Goal: Task Accomplishment & Management: Use online tool/utility

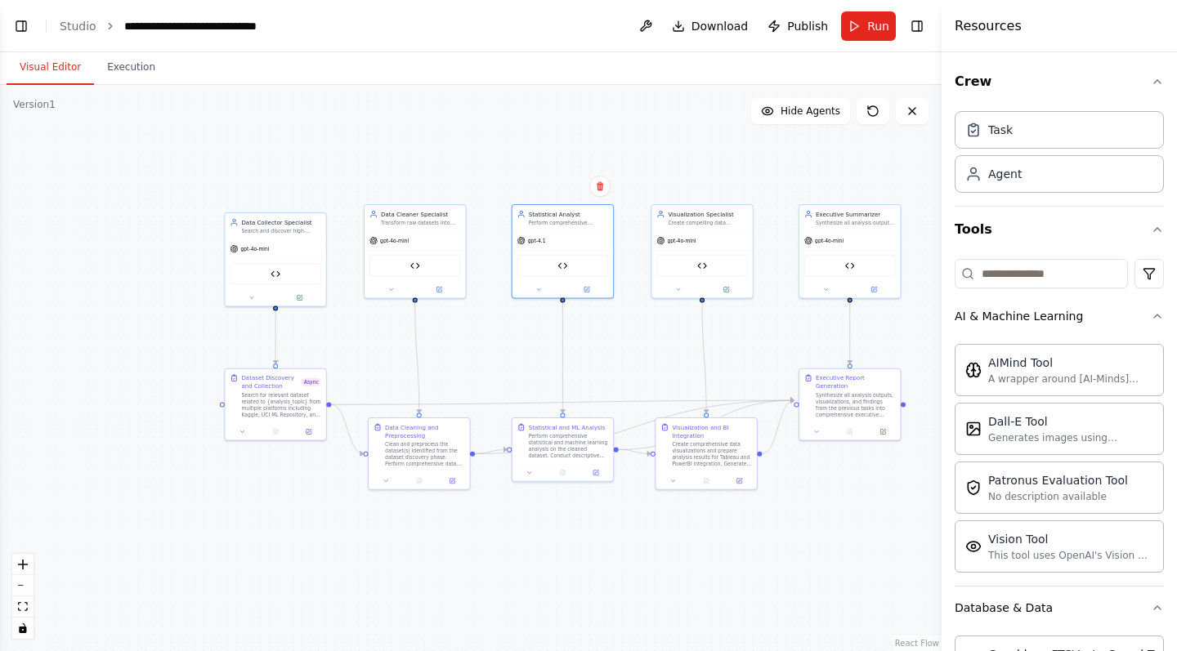
scroll to position [2925, 0]
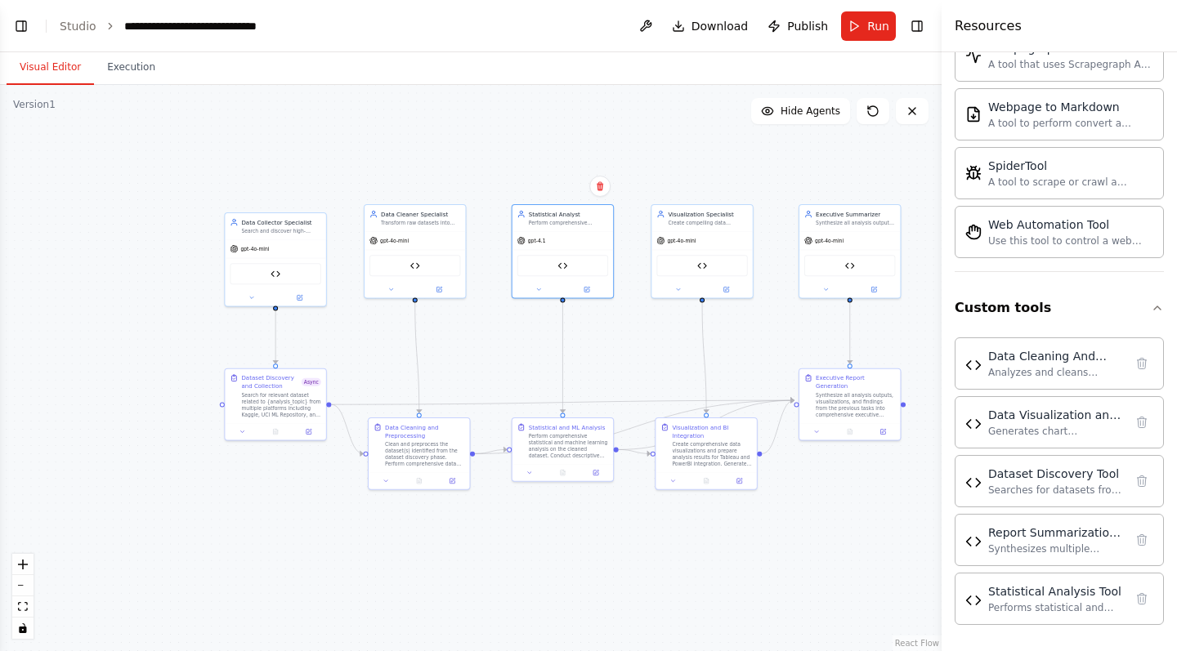
click at [383, 137] on div ".deletable-edge-delete-btn { width: 20px; height: 20px; border: 0px solid #ffff…" at bounding box center [471, 368] width 942 height 566
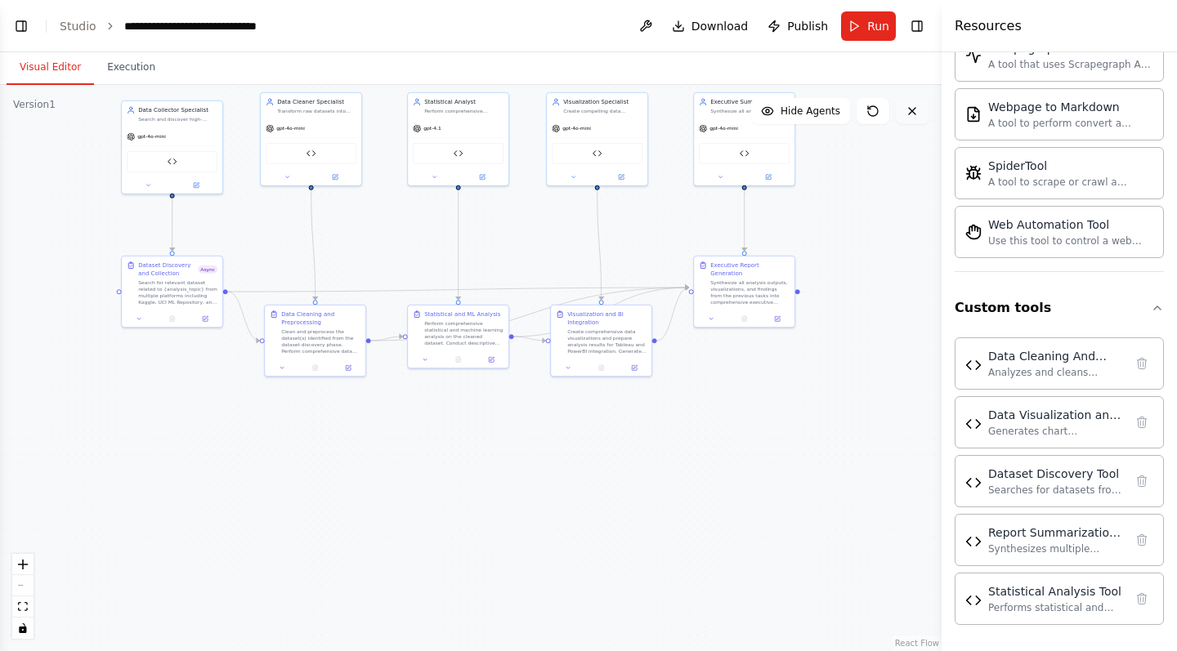
click at [915, 114] on icon at bounding box center [912, 111] width 7 height 7
click at [909, 111] on icon at bounding box center [912, 111] width 13 height 13
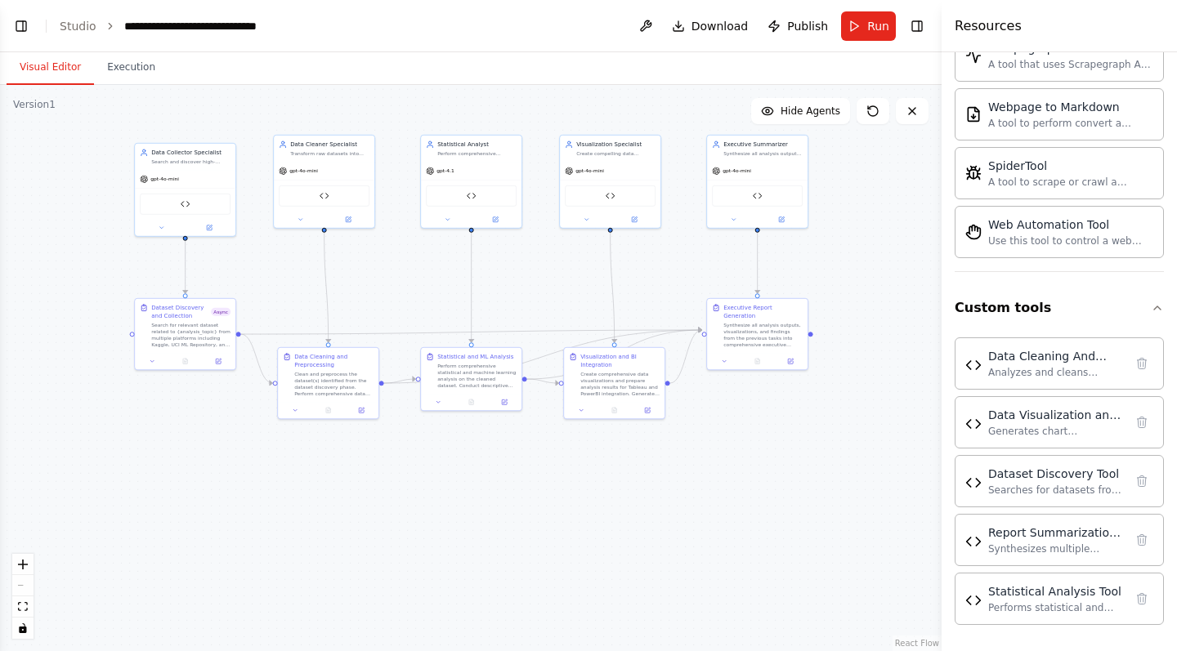
drag, startPoint x: 438, startPoint y: 516, endPoint x: 451, endPoint y: 558, distance: 44.5
click at [451, 558] on div ".deletable-edge-delete-btn { width: 20px; height: 20px; border: 0px solid #ffff…" at bounding box center [471, 368] width 942 height 566
click at [875, 18] on span "Run" at bounding box center [878, 26] width 22 height 16
click at [152, 63] on button "Execution" at bounding box center [131, 68] width 74 height 34
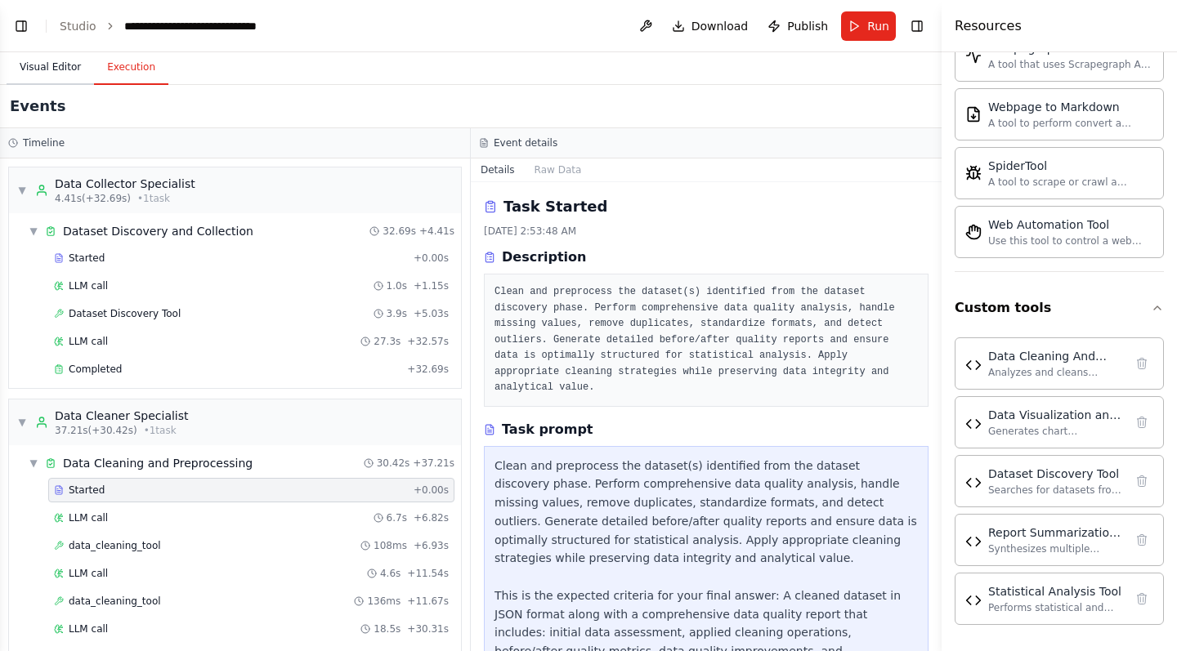
click at [49, 68] on button "Visual Editor" at bounding box center [50, 68] width 87 height 34
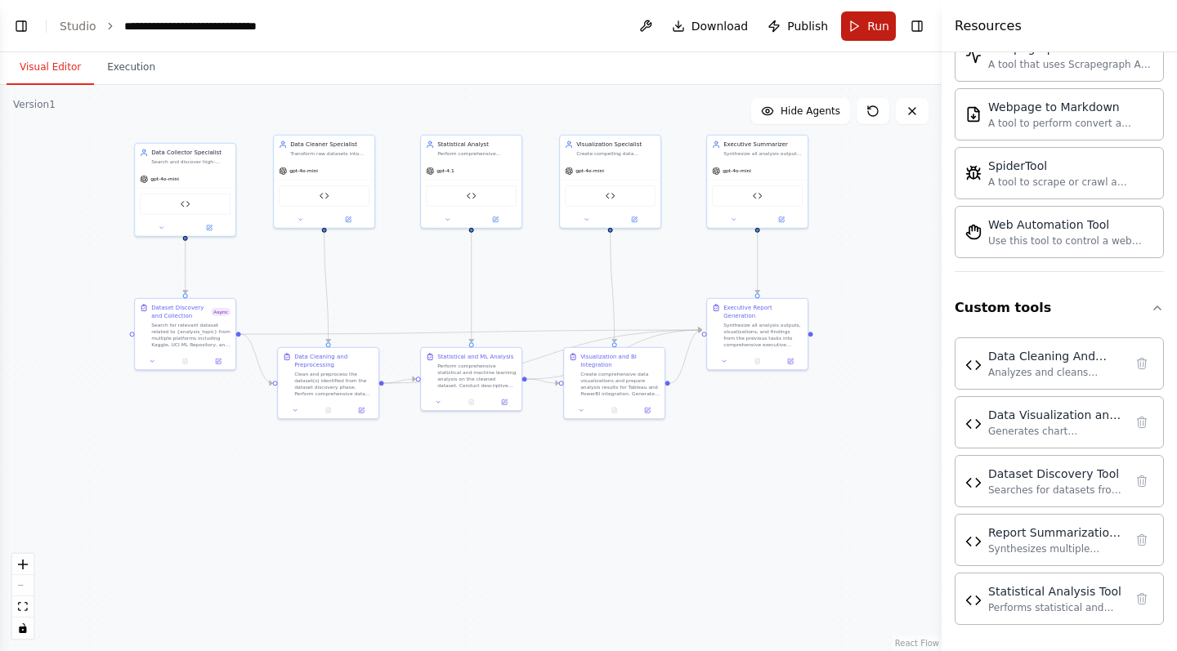
click at [872, 34] on span "Run" at bounding box center [878, 26] width 22 height 16
click at [861, 23] on button "Run" at bounding box center [868, 25] width 55 height 29
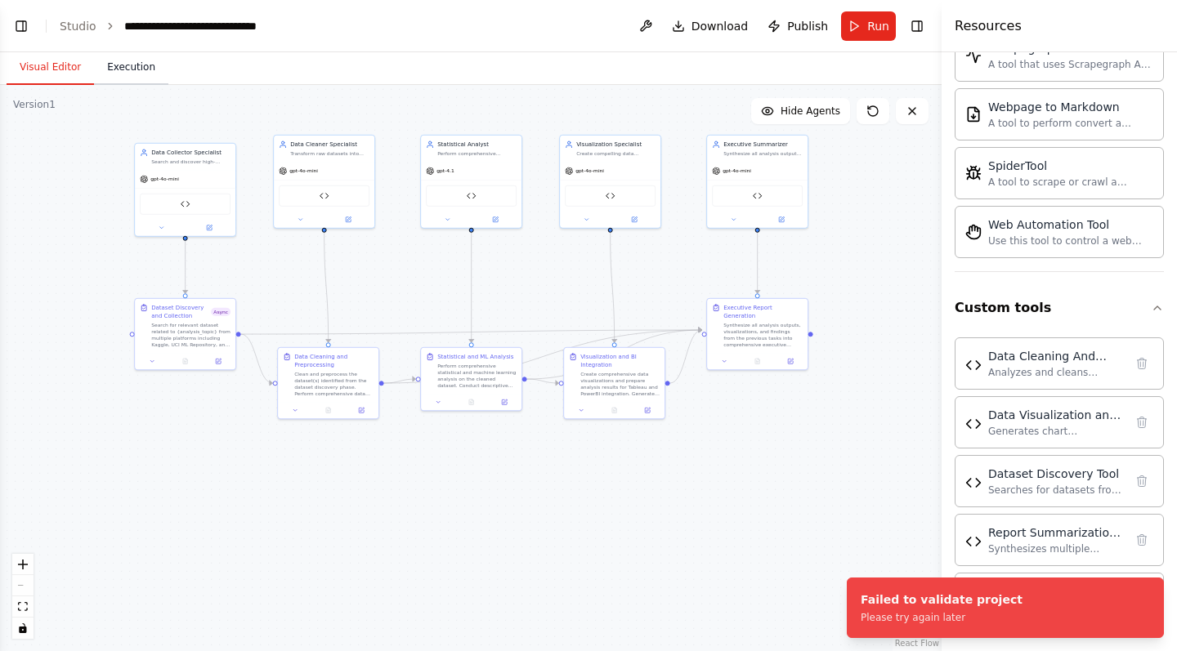
click at [152, 72] on button "Execution" at bounding box center [131, 68] width 74 height 34
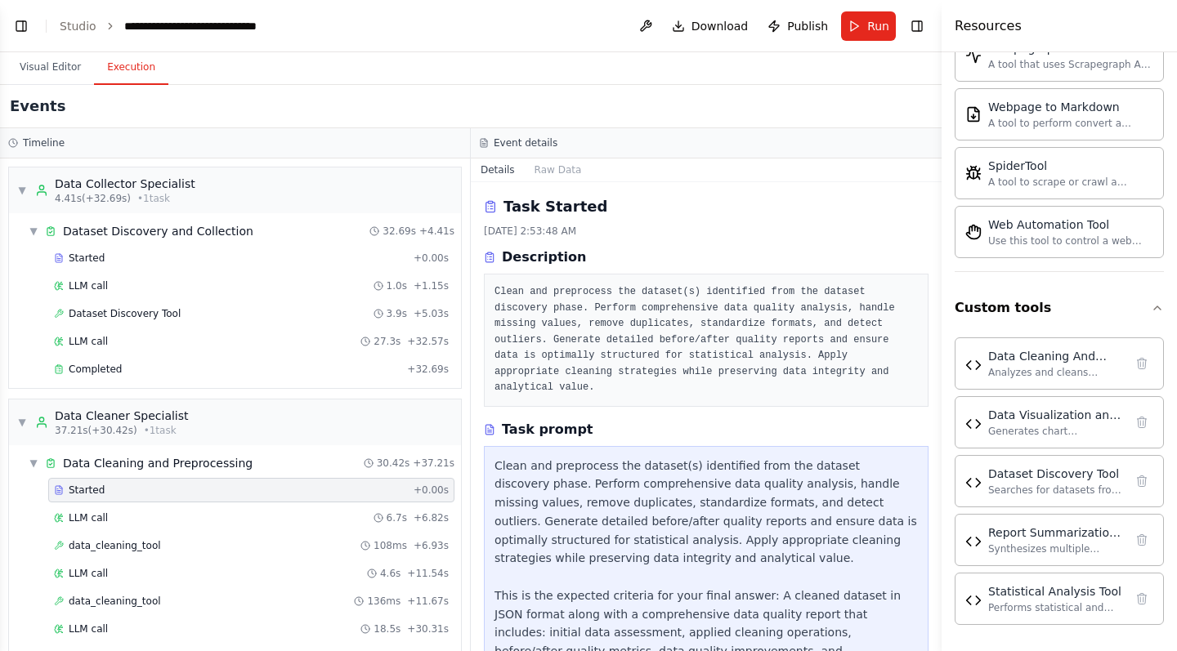
scroll to position [0, 0]
click at [879, 35] on button "Run" at bounding box center [868, 25] width 55 height 29
click at [55, 68] on button "Visual Editor" at bounding box center [50, 68] width 87 height 34
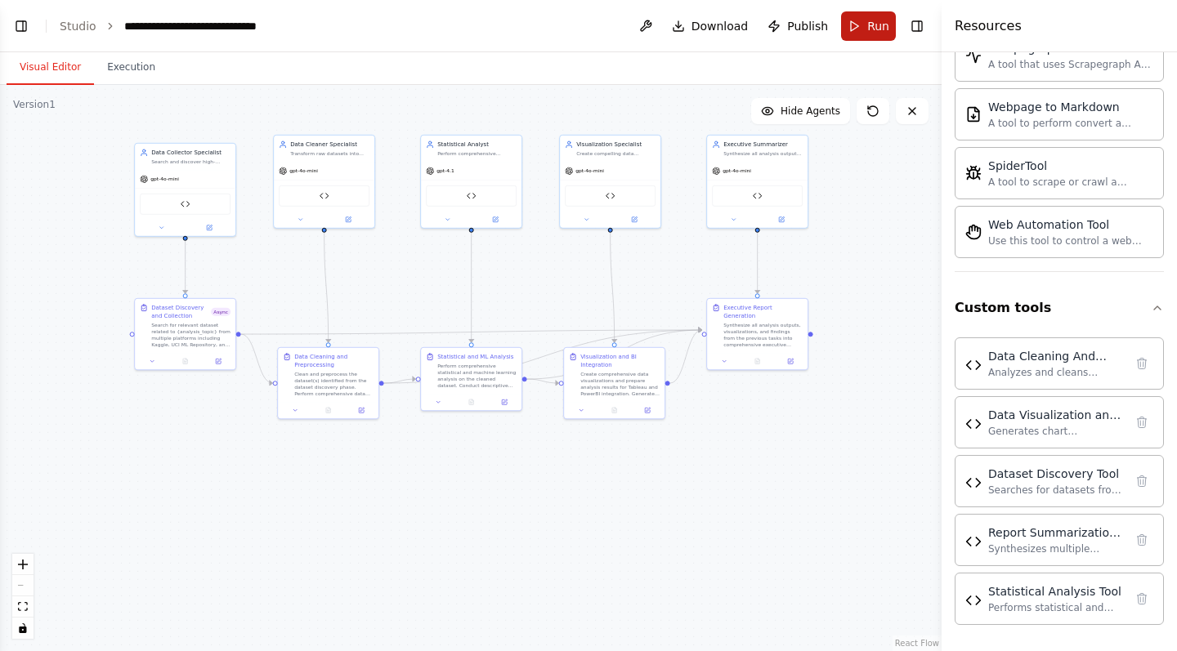
click at [866, 25] on button "Run" at bounding box center [868, 25] width 55 height 29
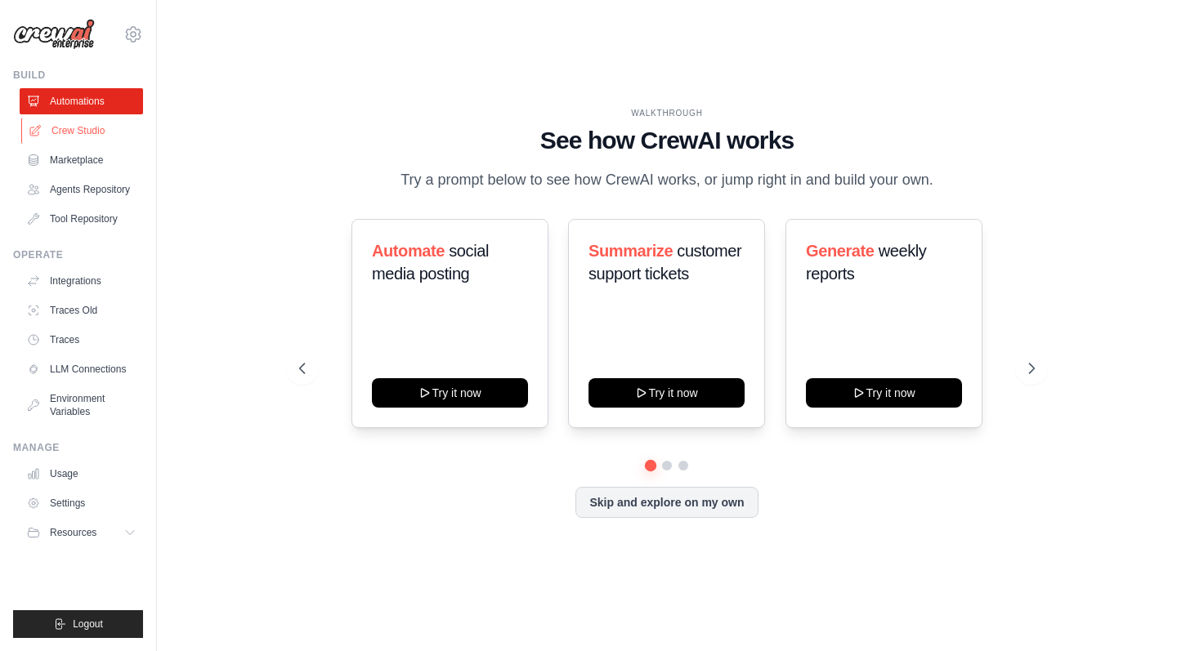
click at [86, 134] on link "Crew Studio" at bounding box center [82, 131] width 123 height 26
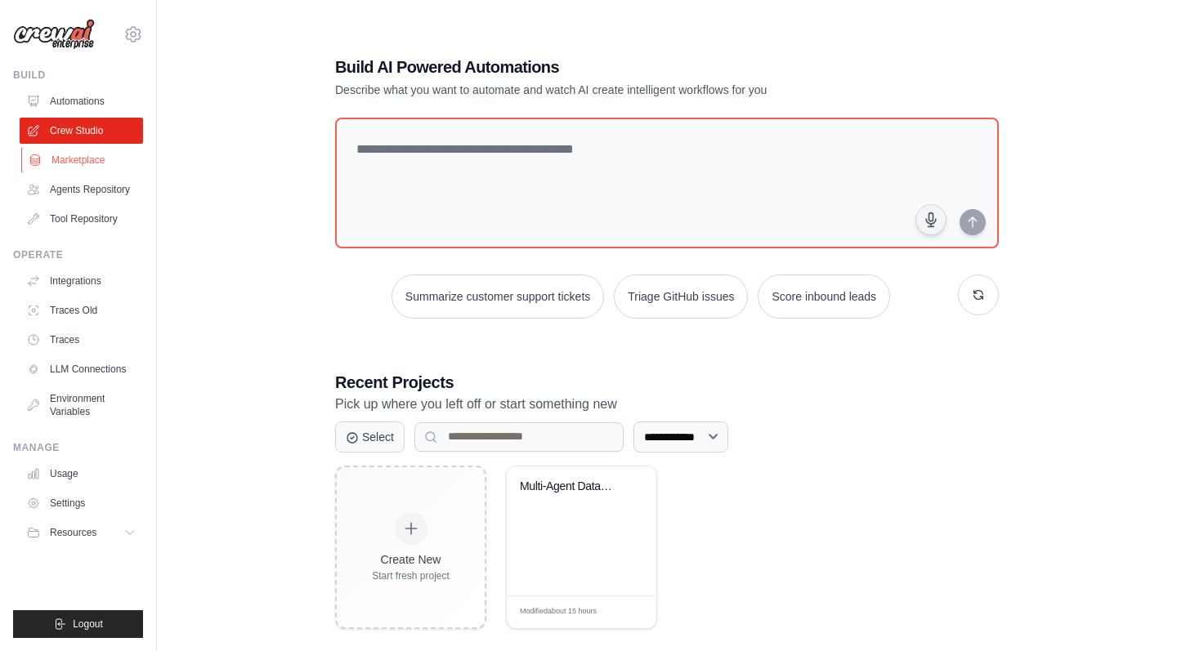
click at [92, 163] on link "Marketplace" at bounding box center [82, 160] width 123 height 26
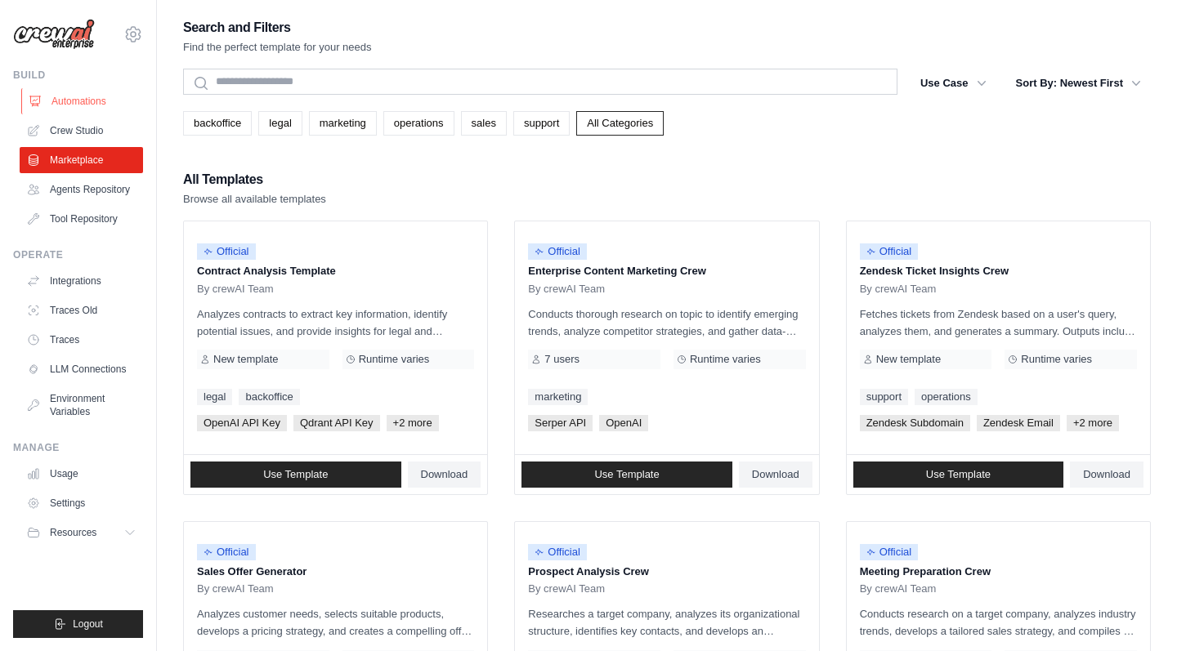
click at [84, 106] on link "Automations" at bounding box center [82, 101] width 123 height 26
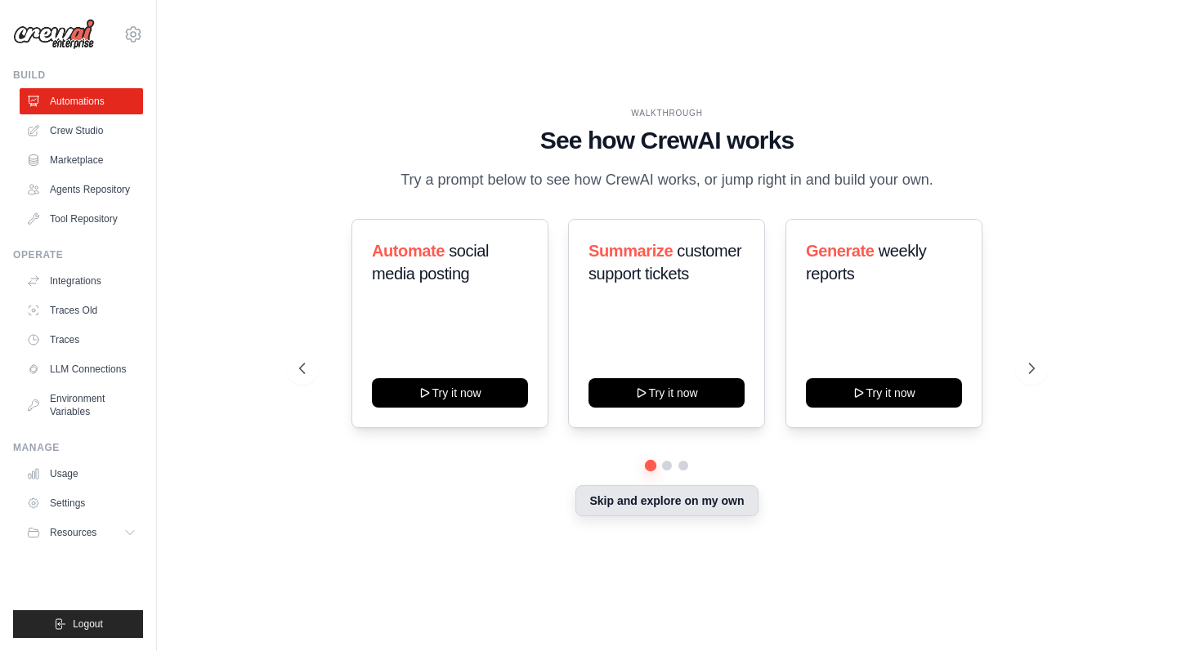
click at [725, 502] on button "Skip and explore on my own" at bounding box center [666, 501] width 182 height 31
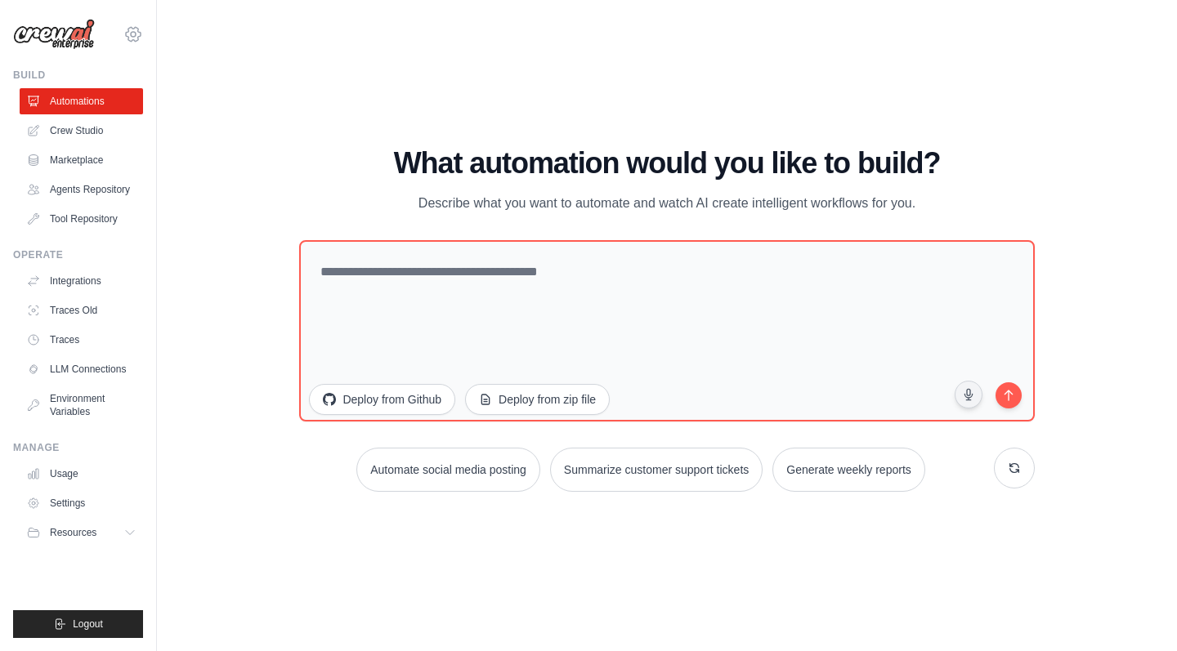
click at [129, 40] on icon at bounding box center [133, 34] width 15 height 14
click at [220, 242] on div "WALKTHROUGH See how CrewAI works Try a prompt below to see how CrewAI works, or…" at bounding box center [667, 325] width 968 height 619
click at [71, 472] on link "Usage" at bounding box center [82, 474] width 123 height 26
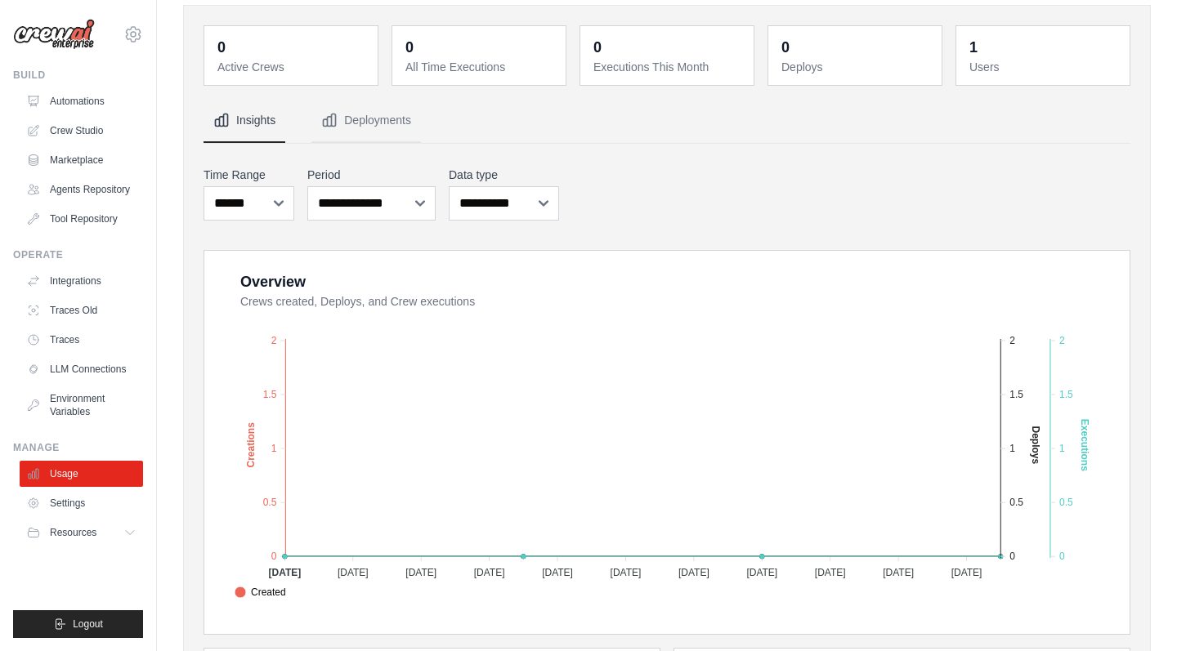
scroll to position [105, 0]
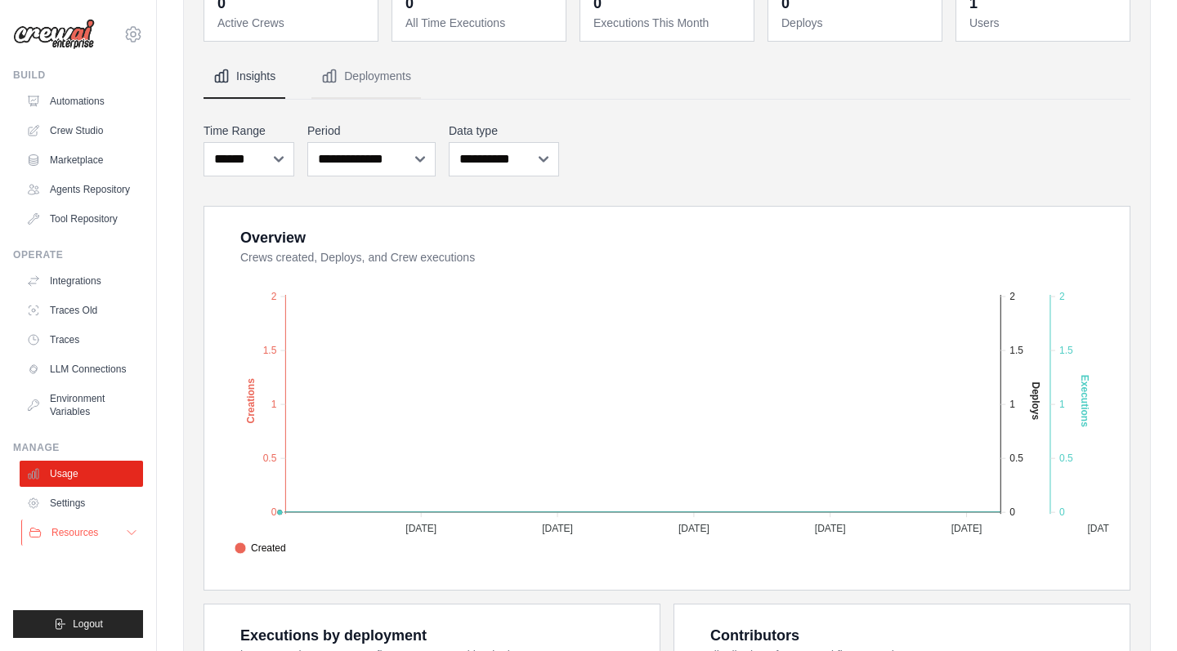
click at [82, 537] on span "Resources" at bounding box center [74, 532] width 47 height 13
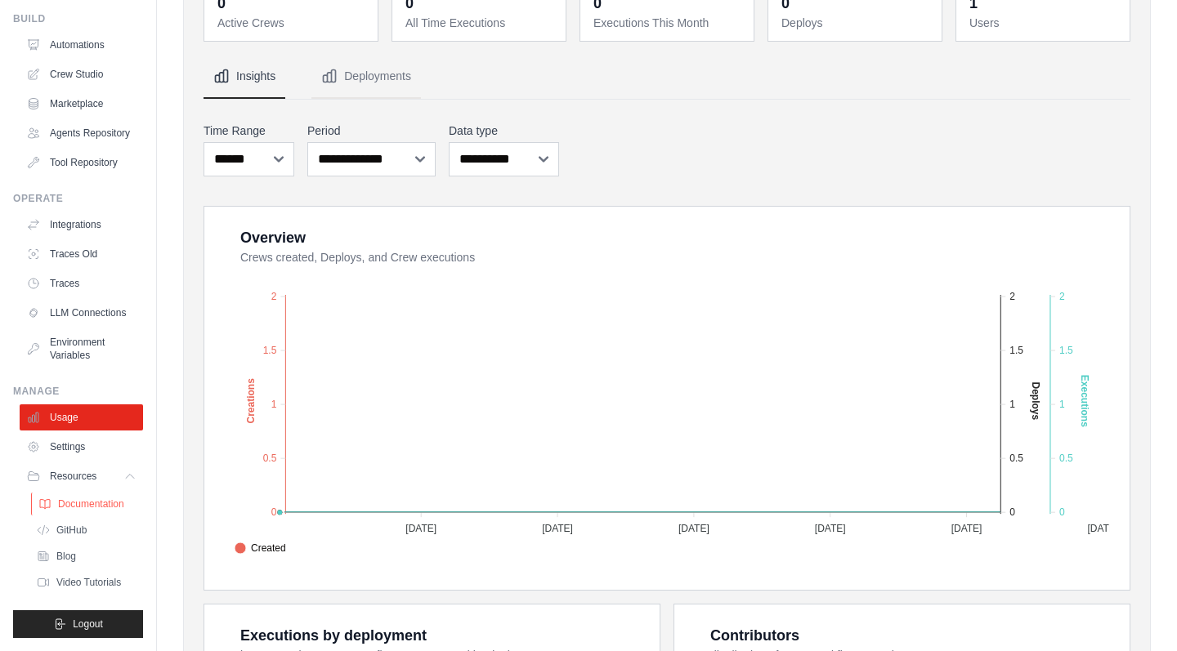
scroll to position [56, 0]
click at [81, 479] on span "Resources" at bounding box center [74, 476] width 47 height 13
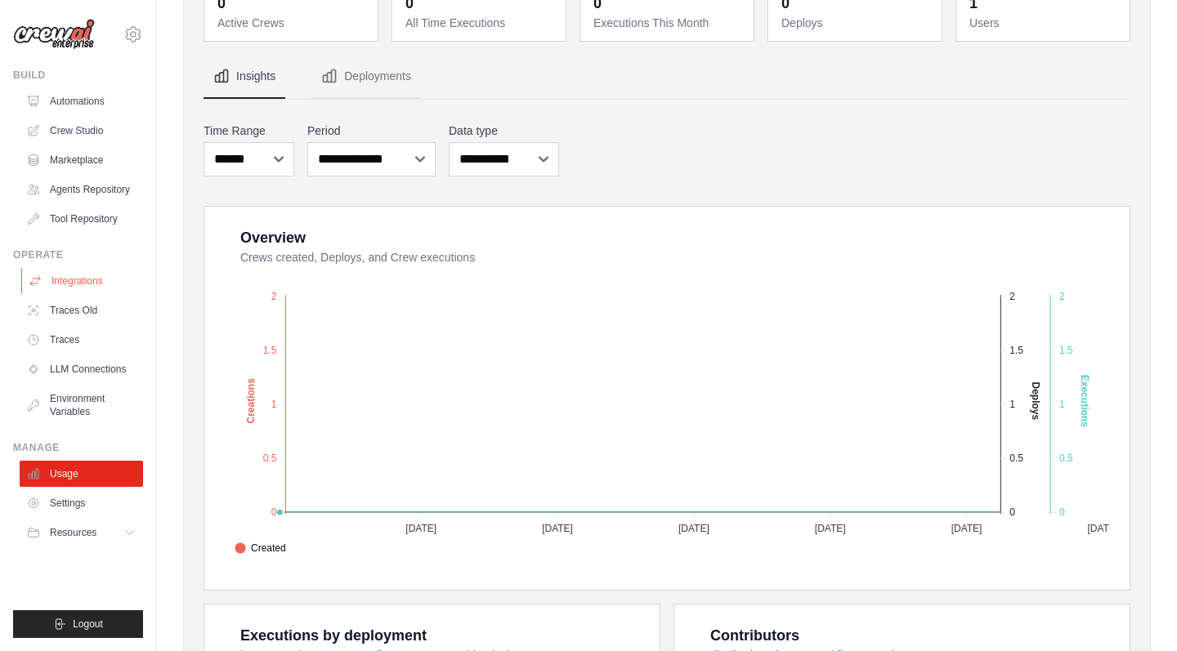
click at [76, 284] on link "Integrations" at bounding box center [82, 281] width 123 height 26
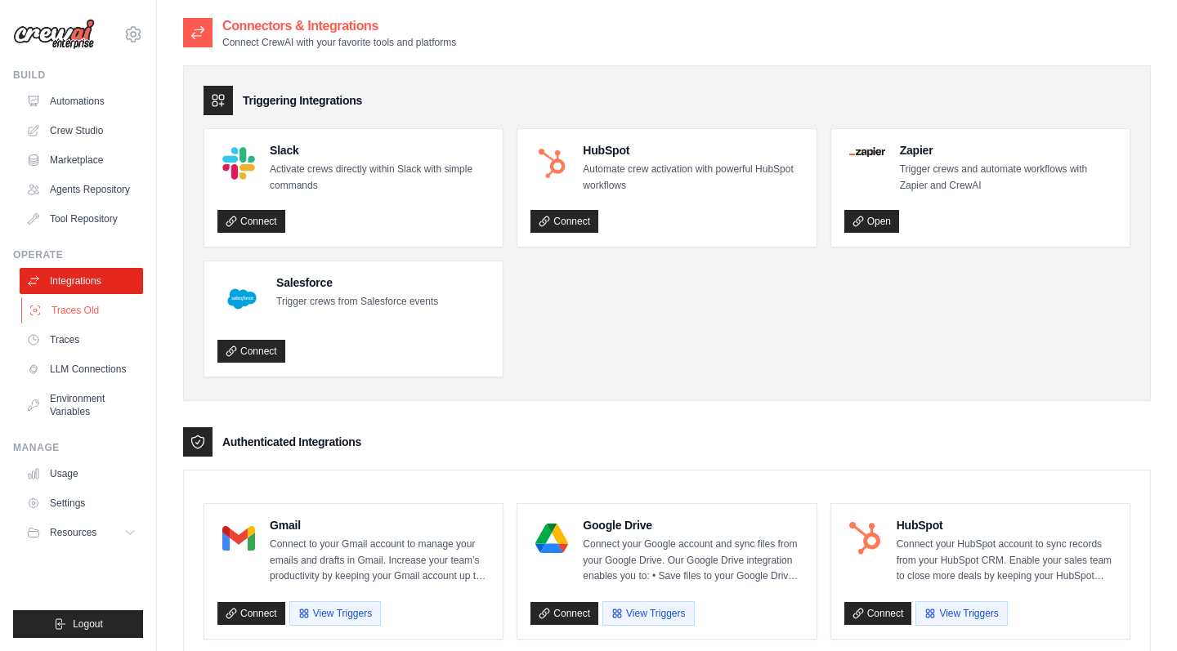
click at [76, 307] on link "Traces Old" at bounding box center [82, 311] width 123 height 26
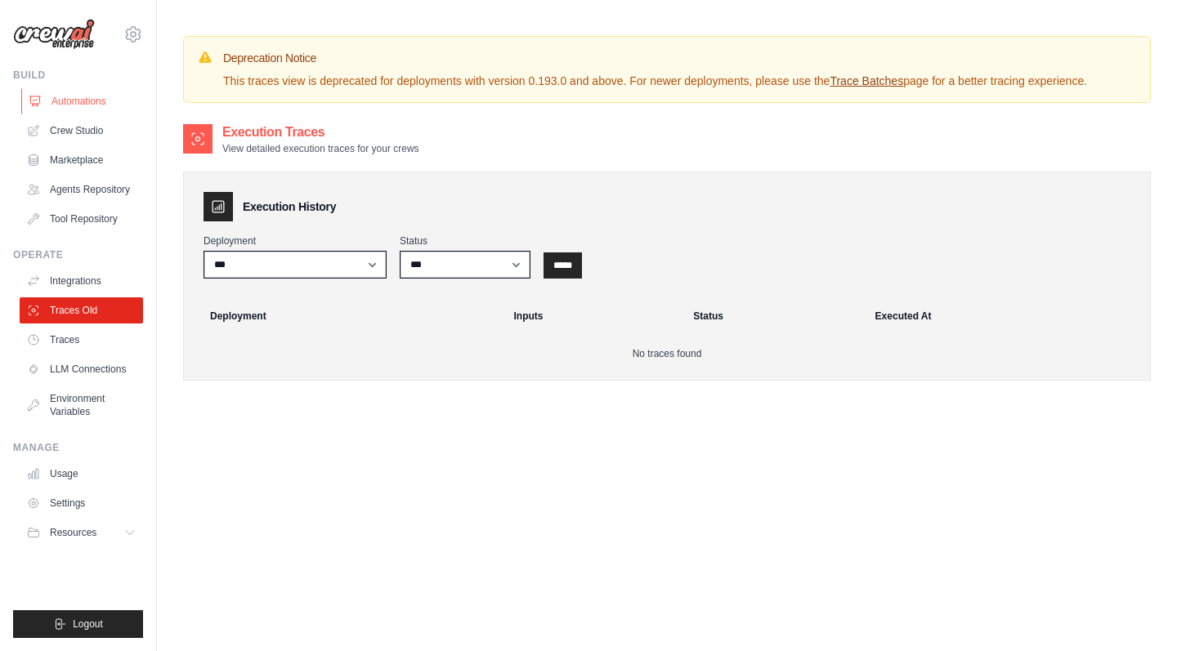
click at [67, 96] on link "Automations" at bounding box center [82, 101] width 123 height 26
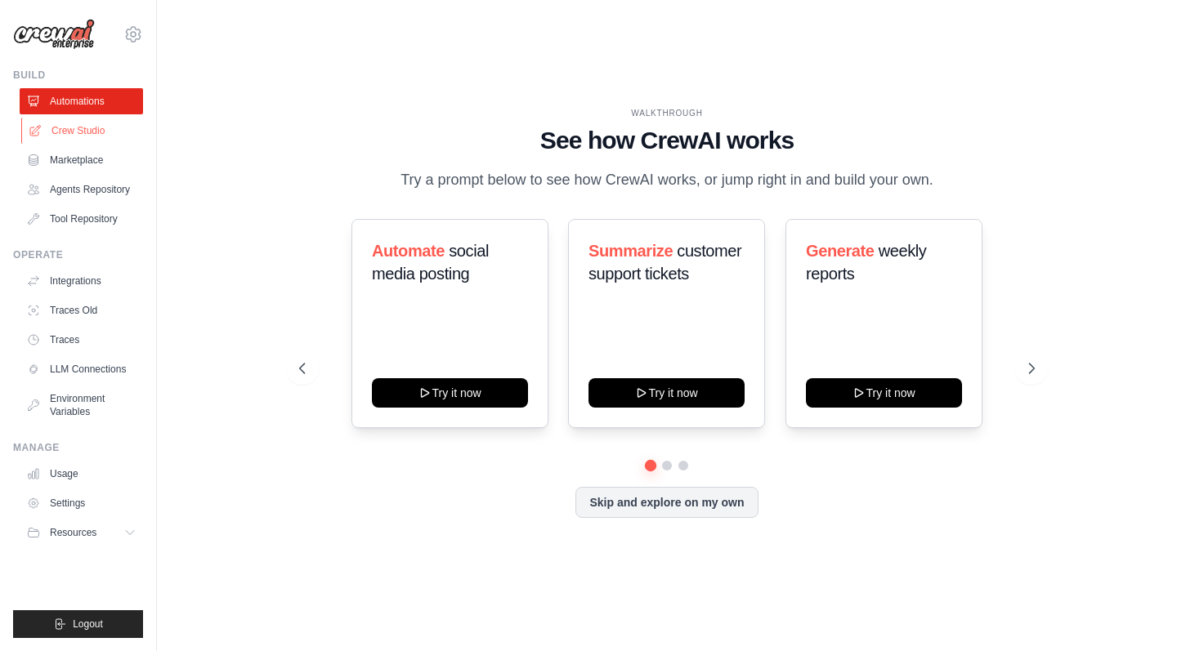
click at [83, 137] on link "Crew Studio" at bounding box center [82, 131] width 123 height 26
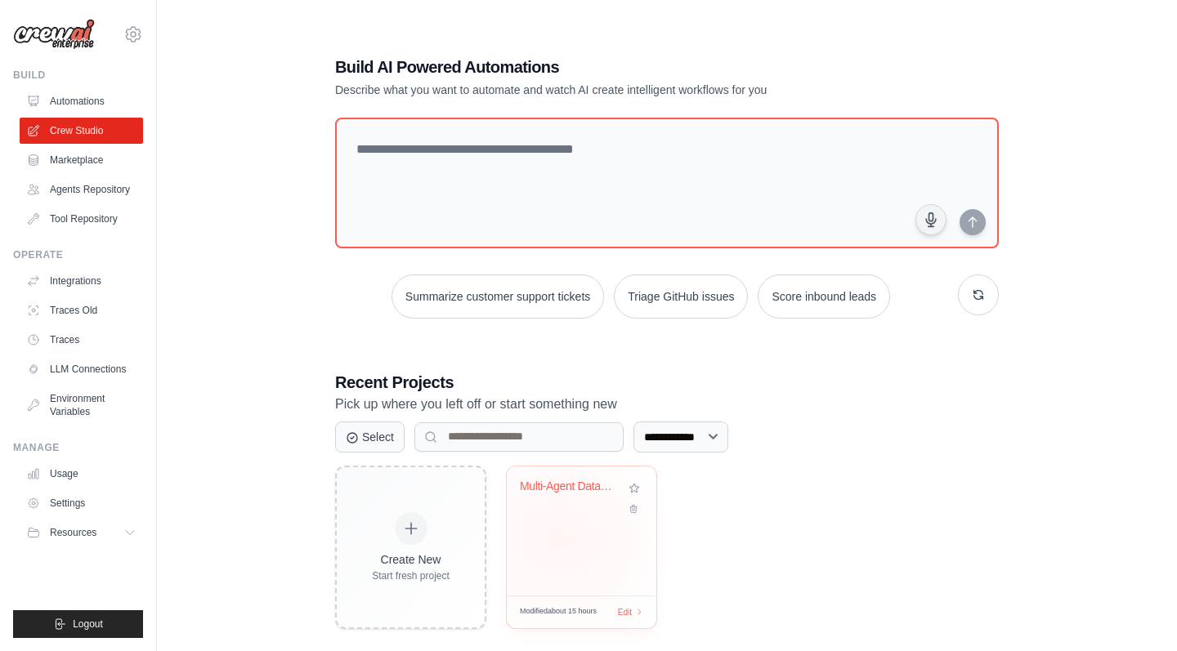
click at [558, 540] on div "Multi-Agent Data Analysis System" at bounding box center [582, 531] width 150 height 129
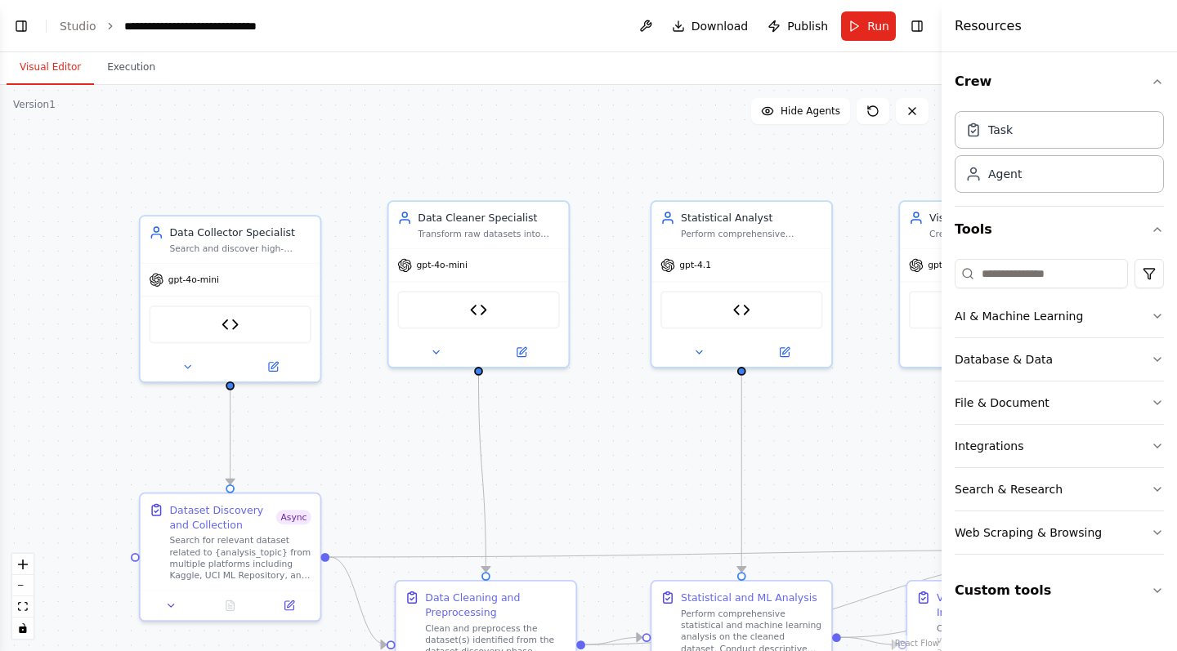
scroll to position [6798, 0]
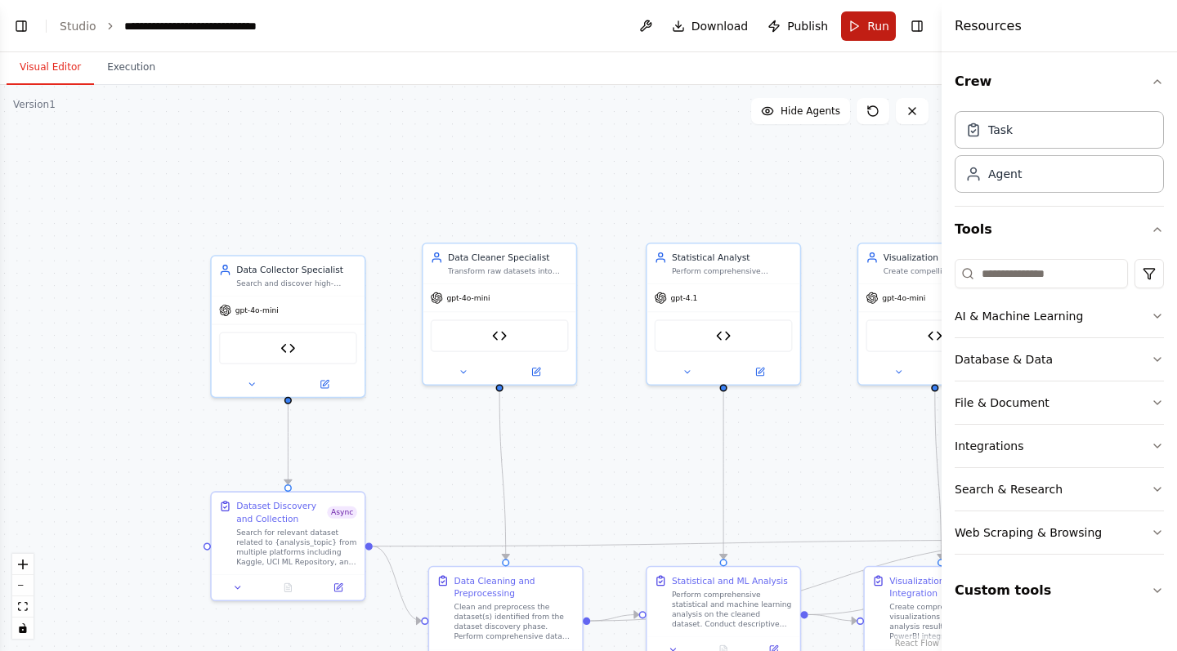
click at [872, 26] on span "Run" at bounding box center [878, 26] width 22 height 16
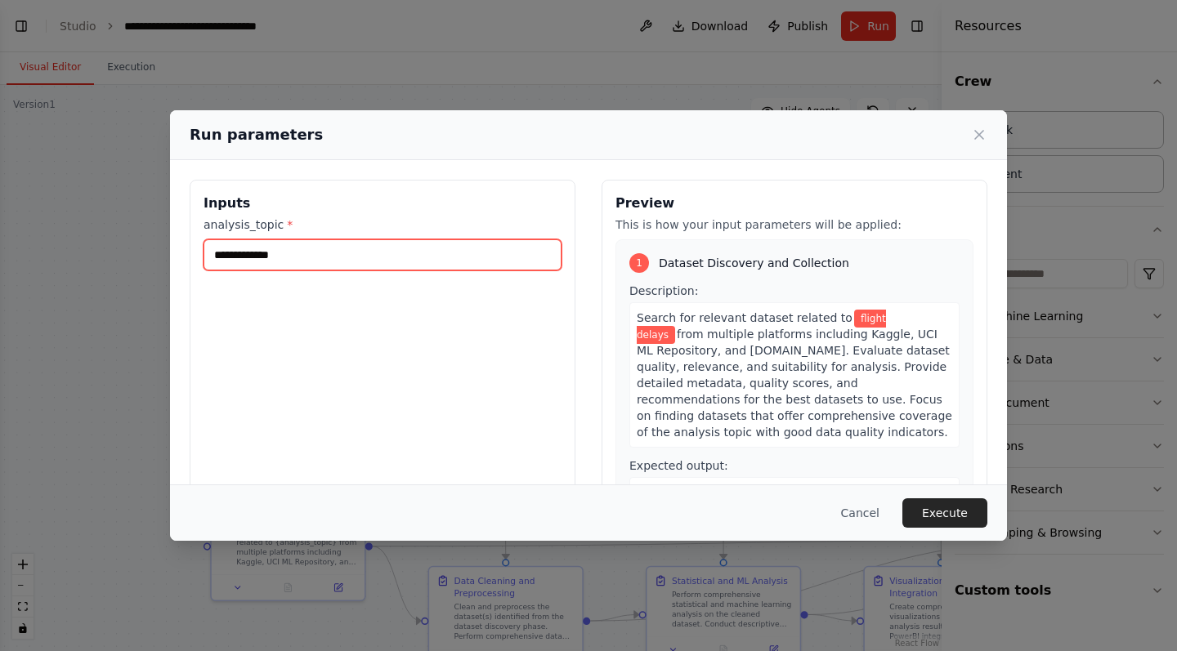
drag, startPoint x: 356, startPoint y: 256, endPoint x: 181, endPoint y: 241, distance: 176.3
click at [181, 241] on div "**********" at bounding box center [588, 373] width 837 height 427
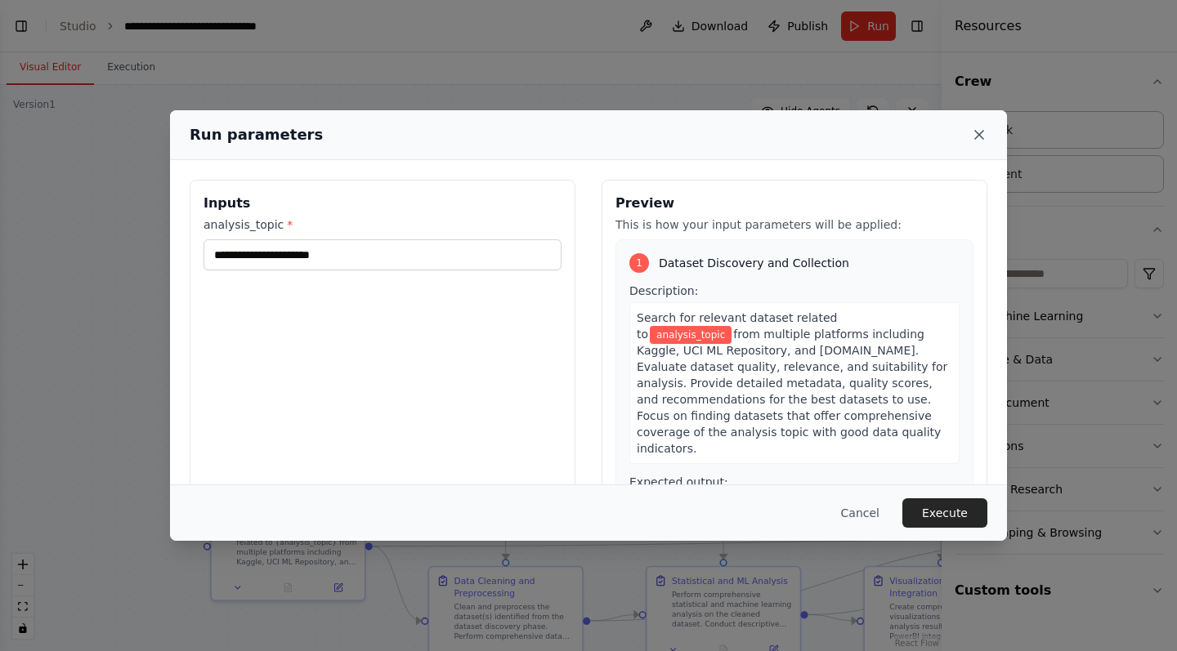
click at [980, 138] on icon at bounding box center [979, 135] width 16 height 16
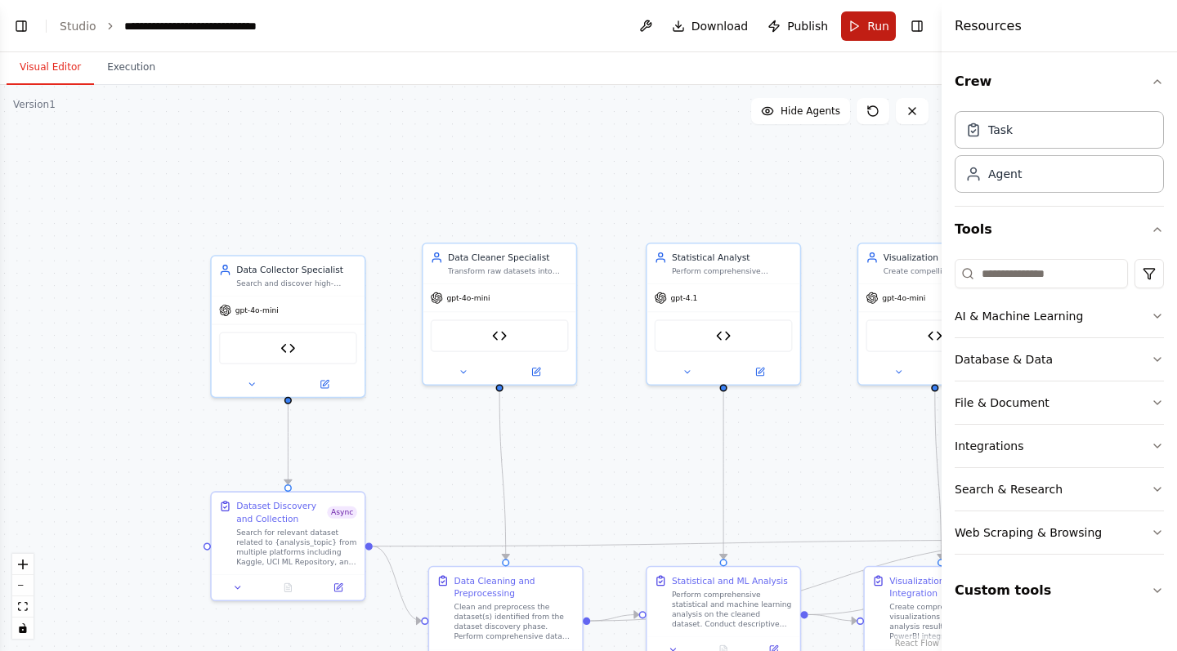
click at [879, 14] on button "Run" at bounding box center [868, 25] width 55 height 29
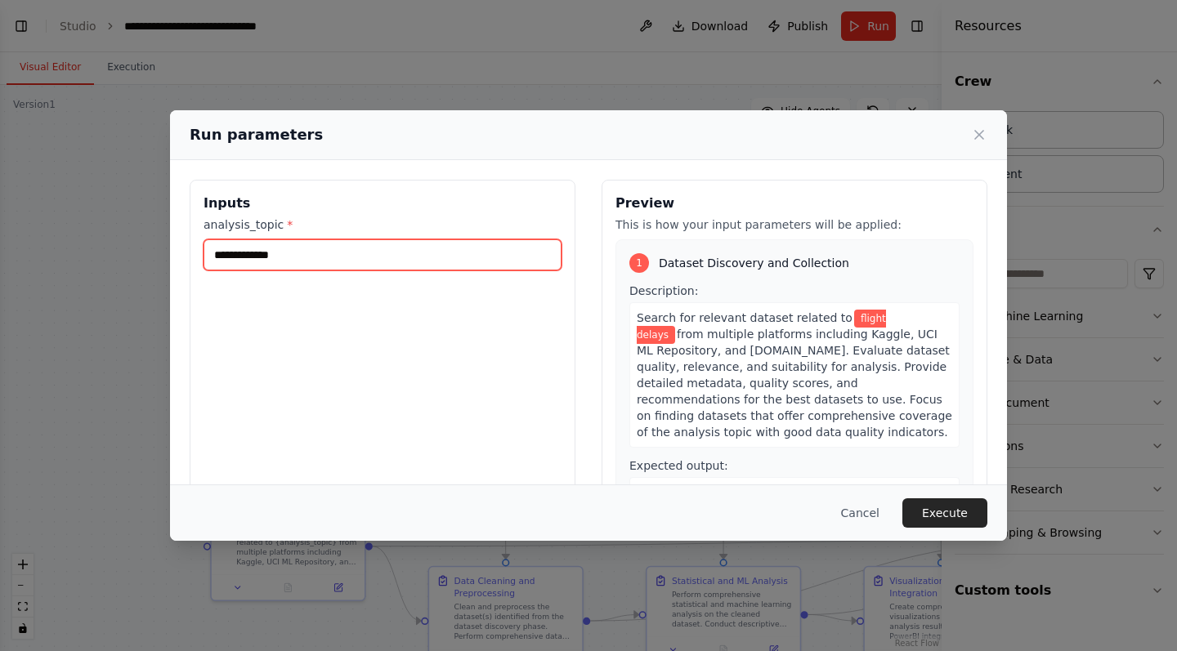
click at [490, 263] on input "**********" at bounding box center [383, 254] width 358 height 31
click at [502, 425] on div "**********" at bounding box center [383, 373] width 386 height 387
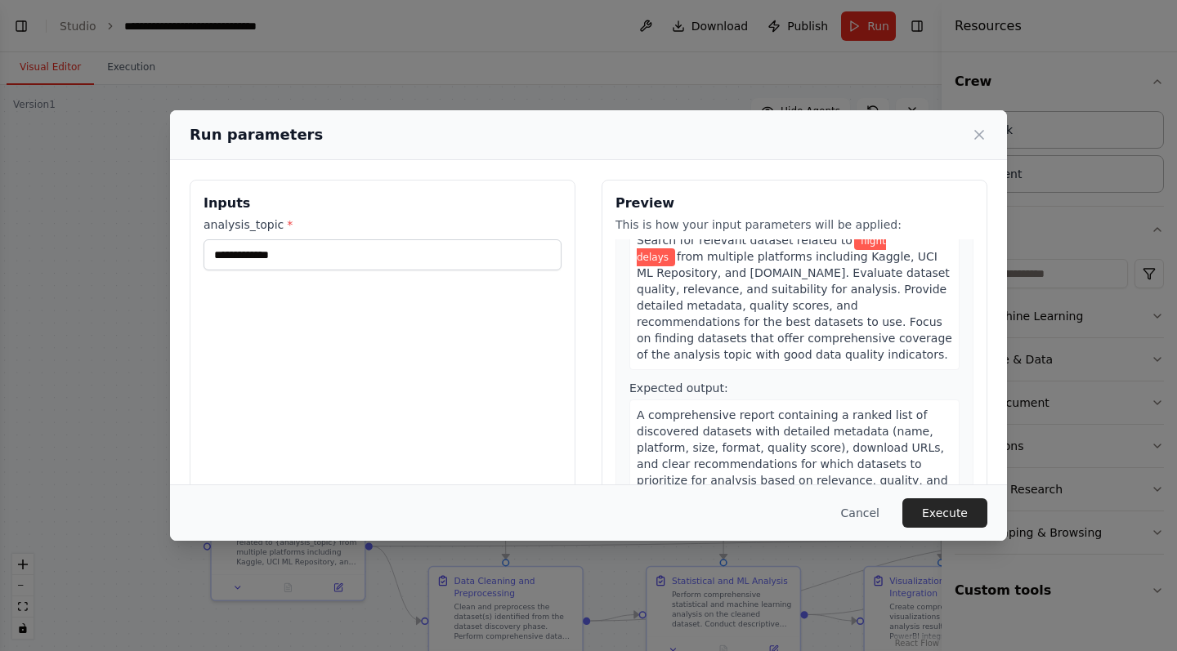
scroll to position [87, 0]
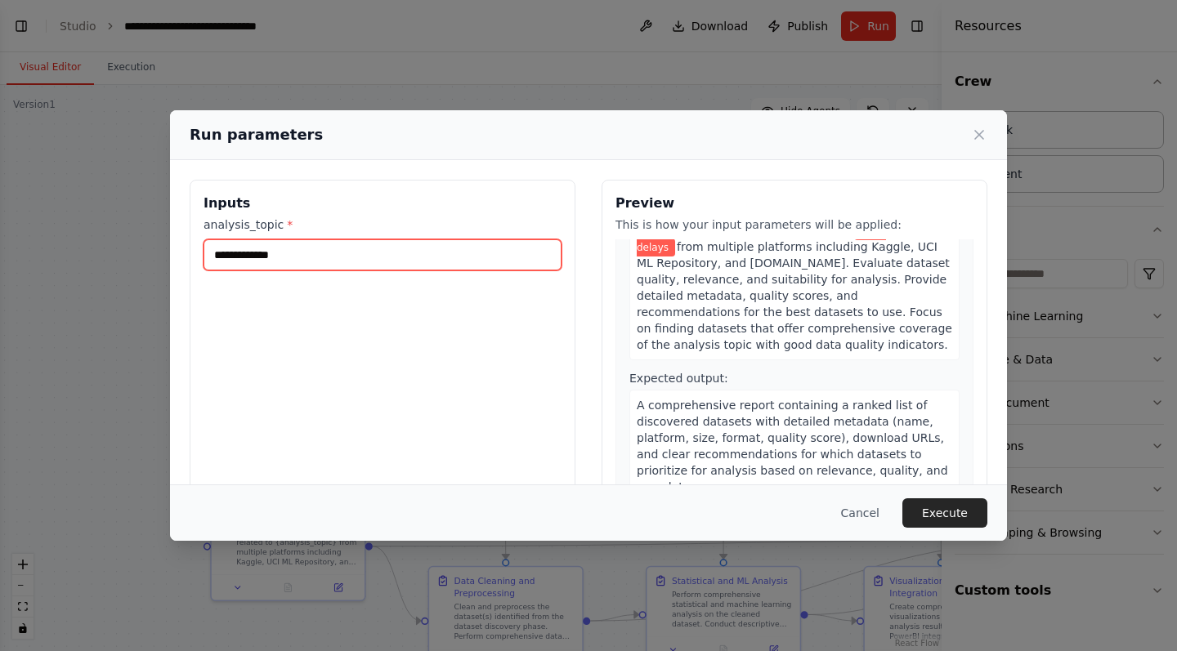
click at [405, 250] on input "**********" at bounding box center [383, 254] width 358 height 31
type input "*"
type input "*****"
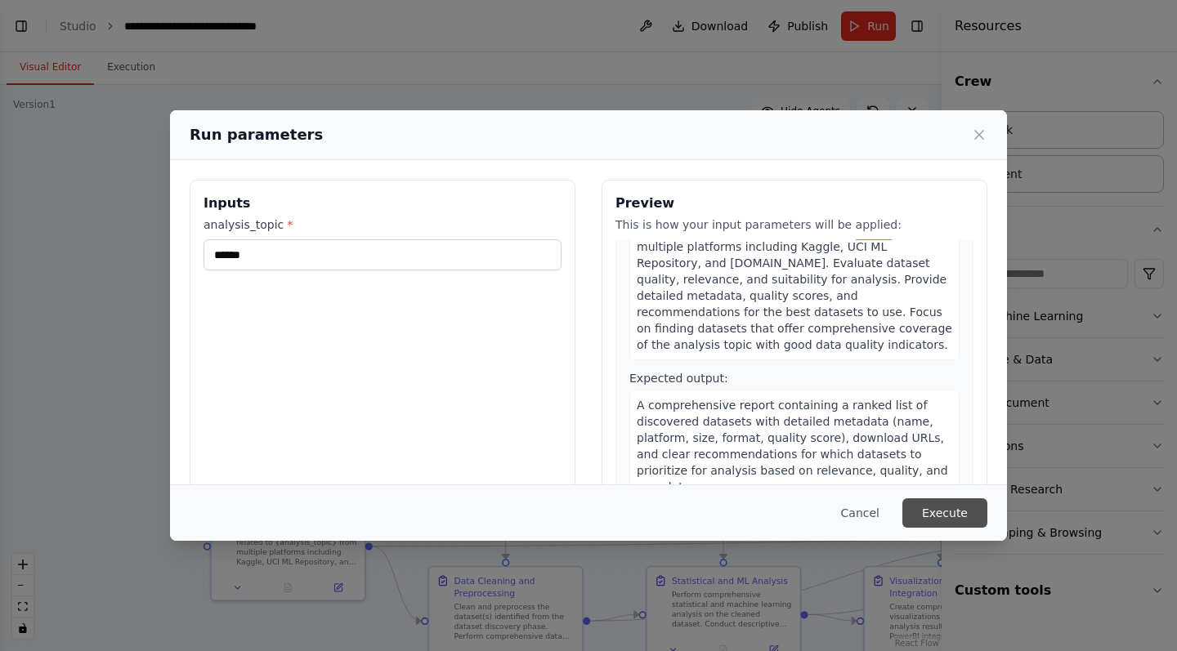
click at [946, 508] on button "Execute" at bounding box center [944, 513] width 85 height 29
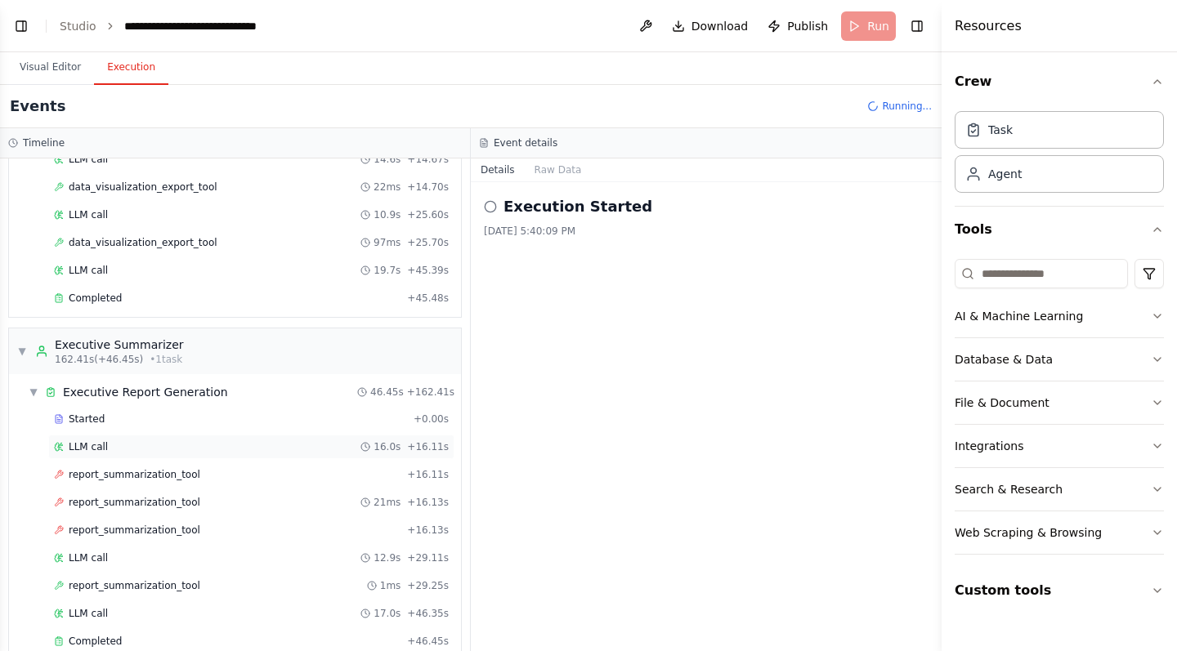
scroll to position [962, 0]
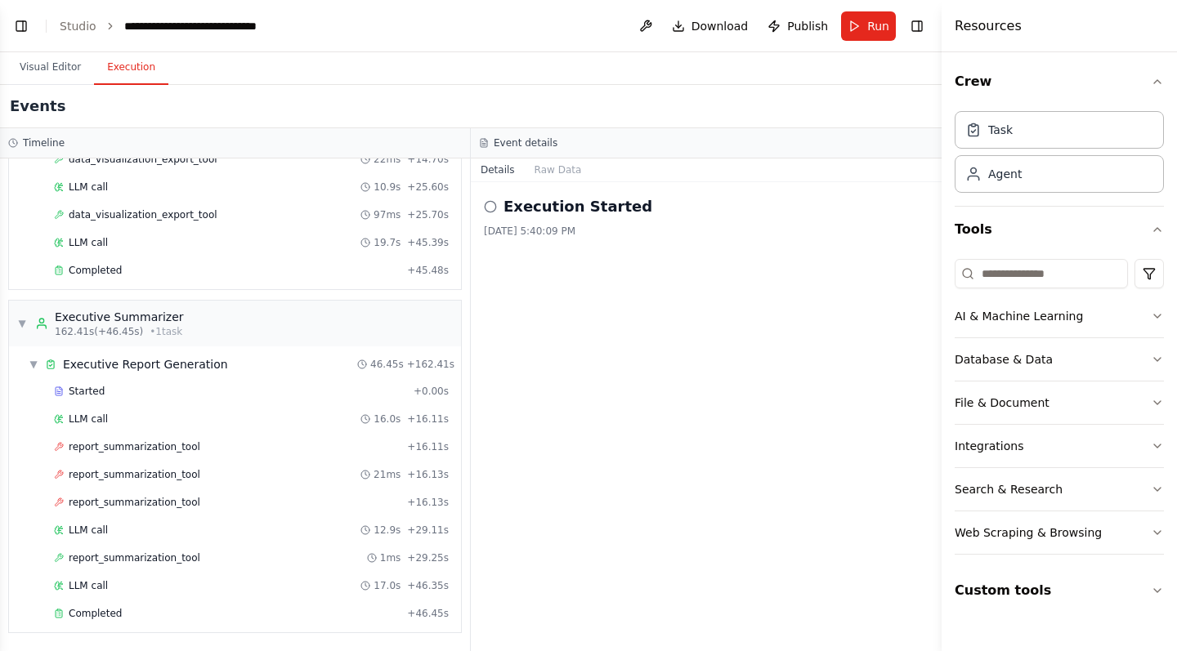
drag, startPoint x: 511, startPoint y: 4, endPoint x: 518, endPoint y: -80, distance: 84.5
click at [518, 0] on html "BETA "Using CrewAI, construct a modular multi-agent data analysis system with t…" at bounding box center [588, 325] width 1177 height 651
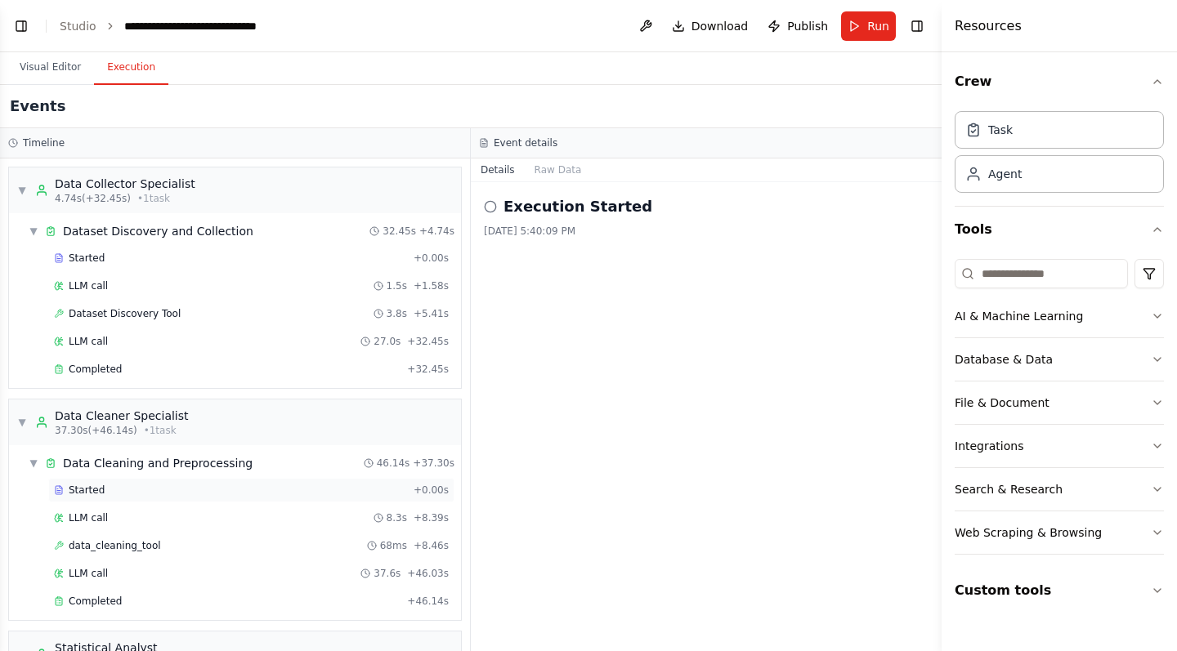
scroll to position [0, 0]
click at [172, 371] on div "Completed" at bounding box center [227, 369] width 347 height 13
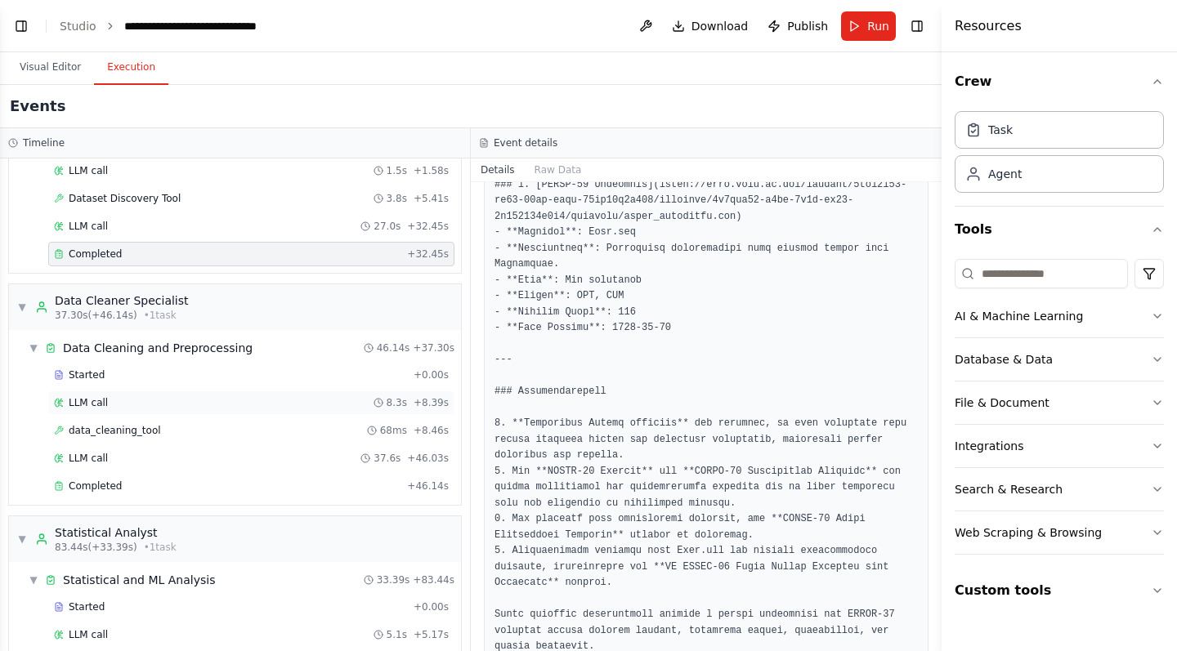
scroll to position [182, 0]
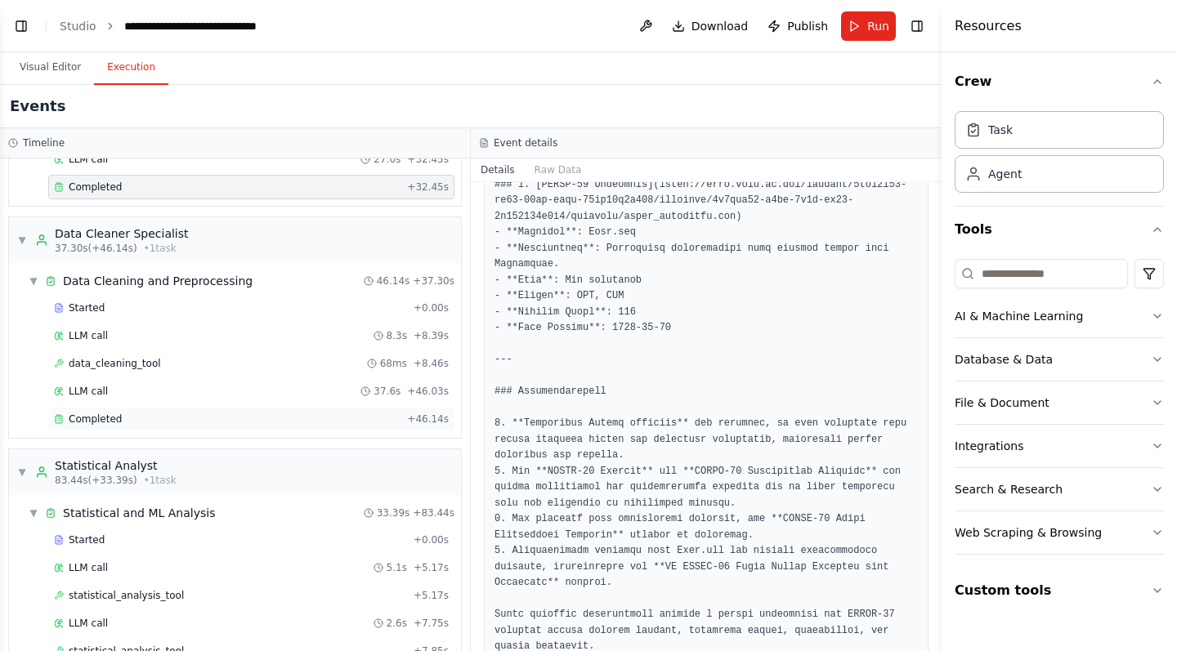
click at [218, 422] on div "Completed" at bounding box center [227, 419] width 347 height 13
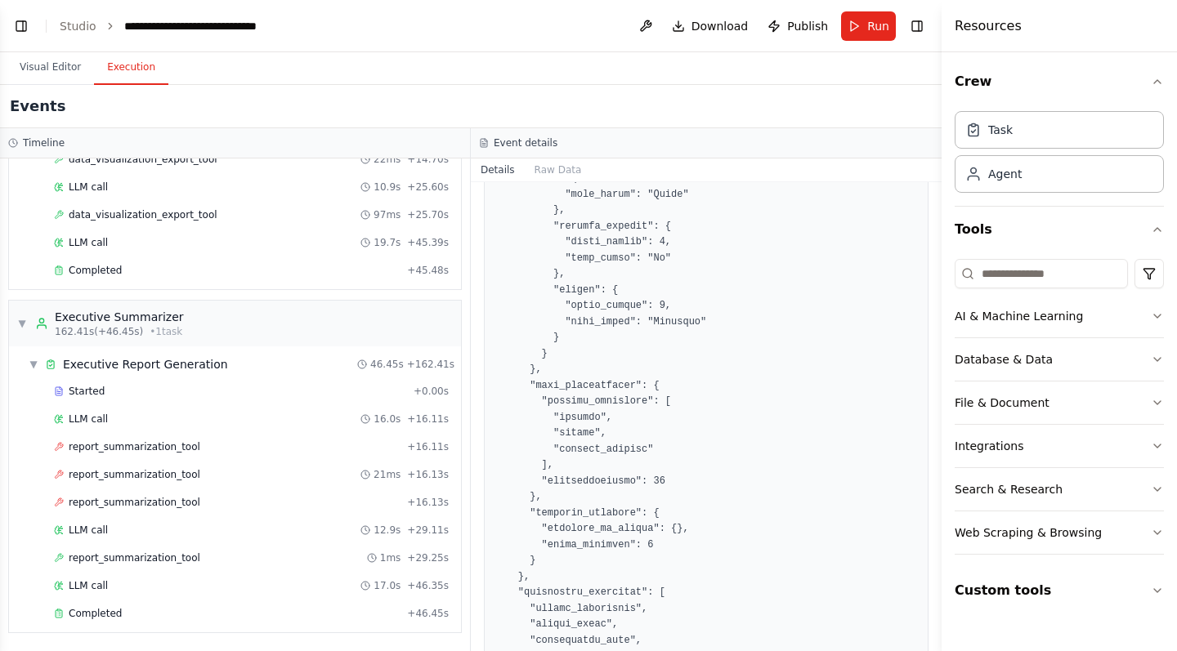
scroll to position [962, 0]
click at [159, 623] on div "Completed + 46.45s" at bounding box center [251, 614] width 406 height 25
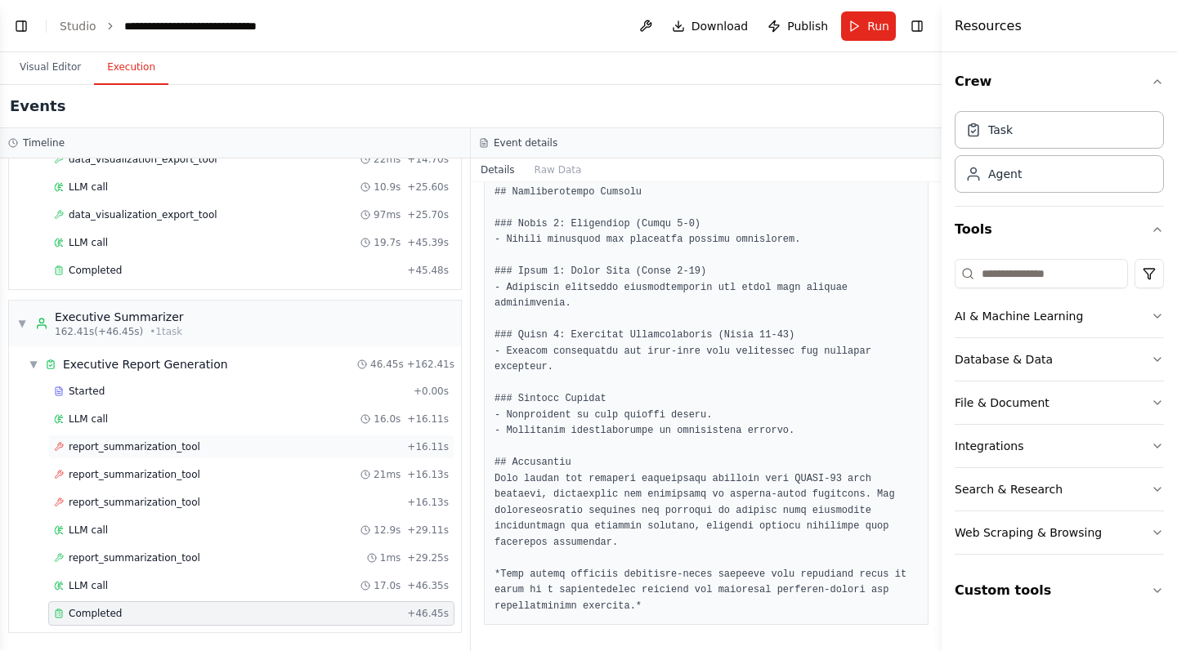
click at [99, 448] on span "report_summarization_tool" at bounding box center [135, 447] width 132 height 13
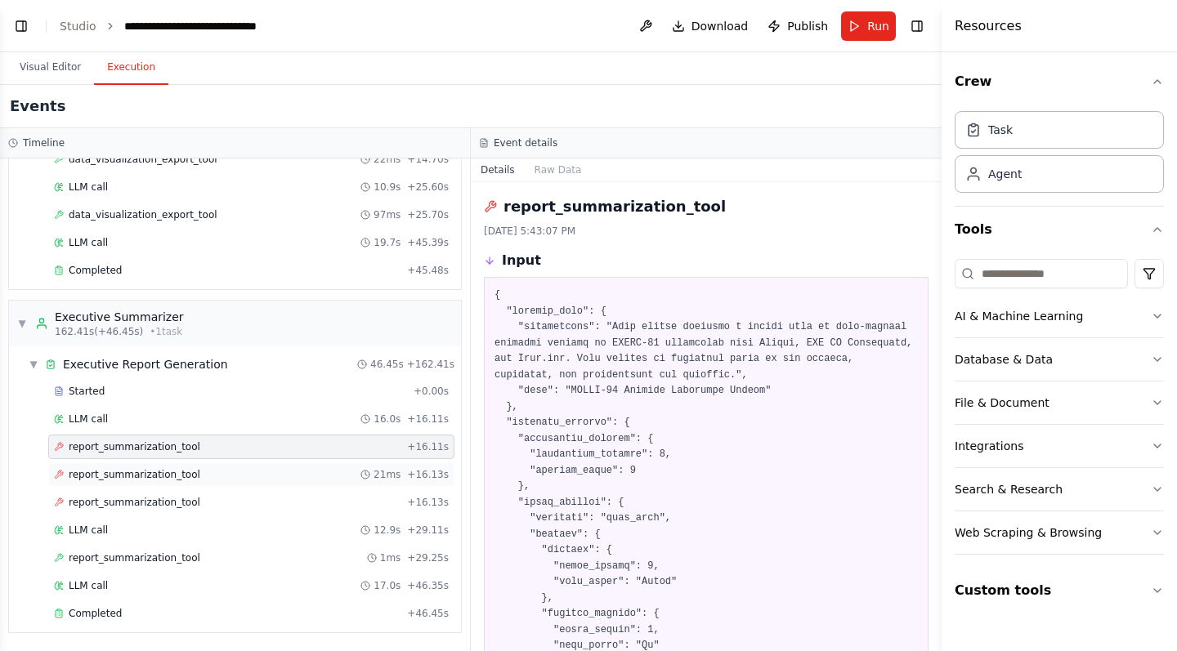
click at [115, 480] on span "report_summarization_tool" at bounding box center [135, 474] width 132 height 13
click at [138, 499] on span "report_summarization_tool" at bounding box center [135, 502] width 132 height 13
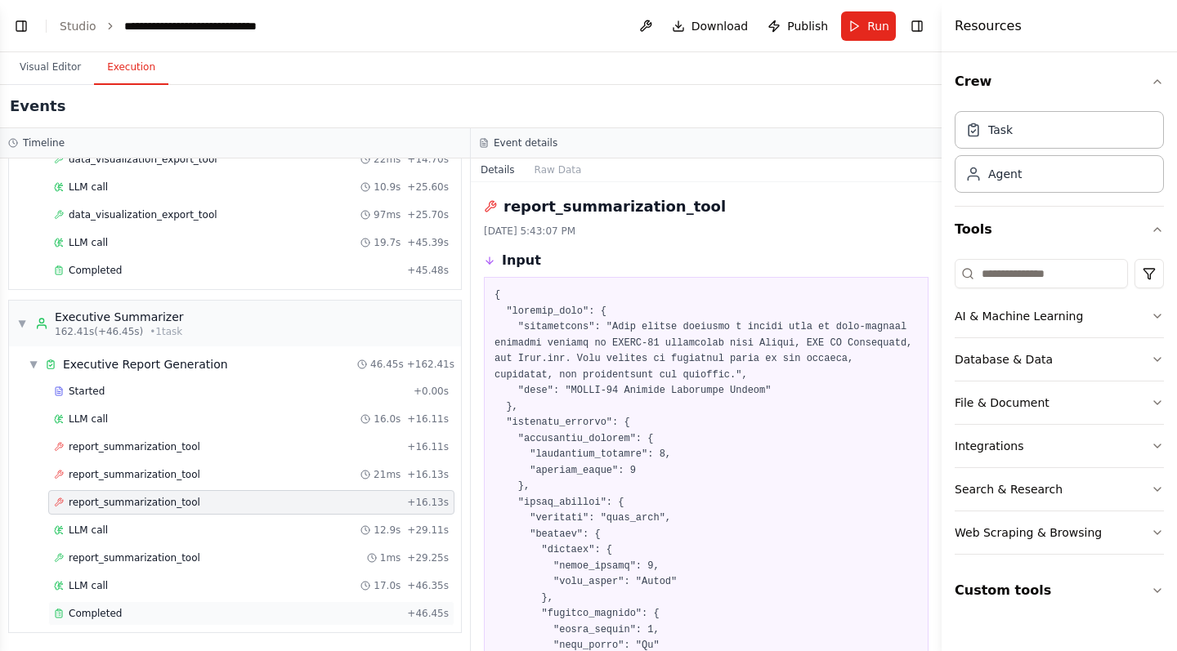
click at [224, 625] on div "Completed + 46.45s" at bounding box center [251, 614] width 406 height 25
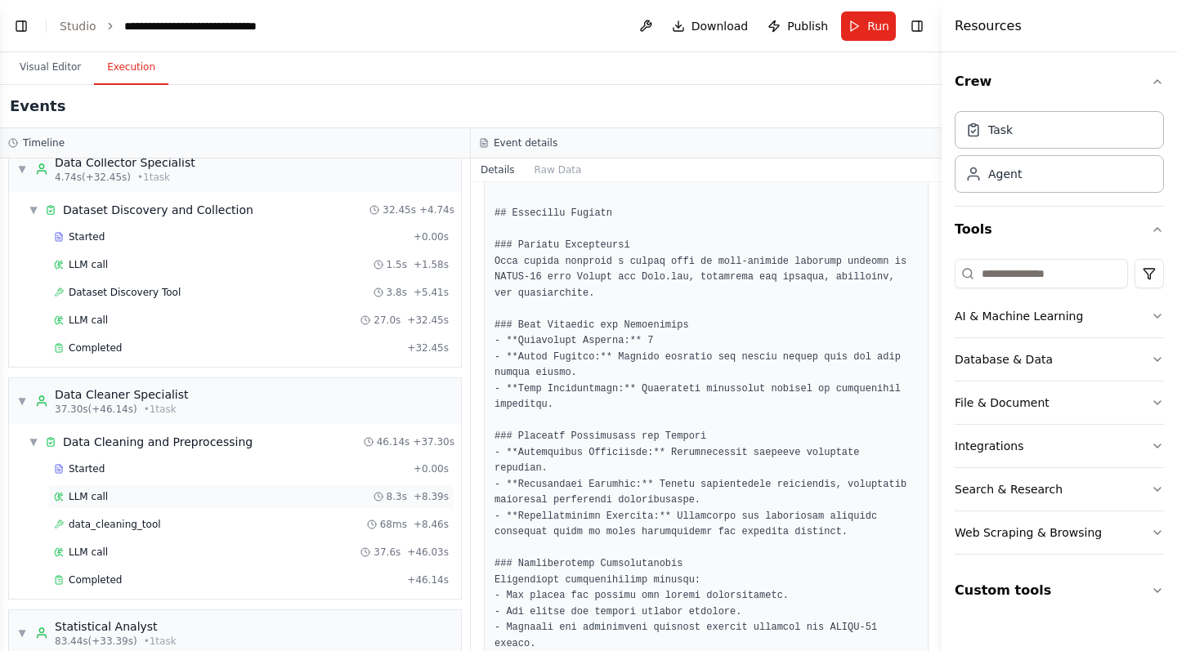
scroll to position [24, 0]
click at [164, 580] on div "Completed" at bounding box center [227, 577] width 347 height 13
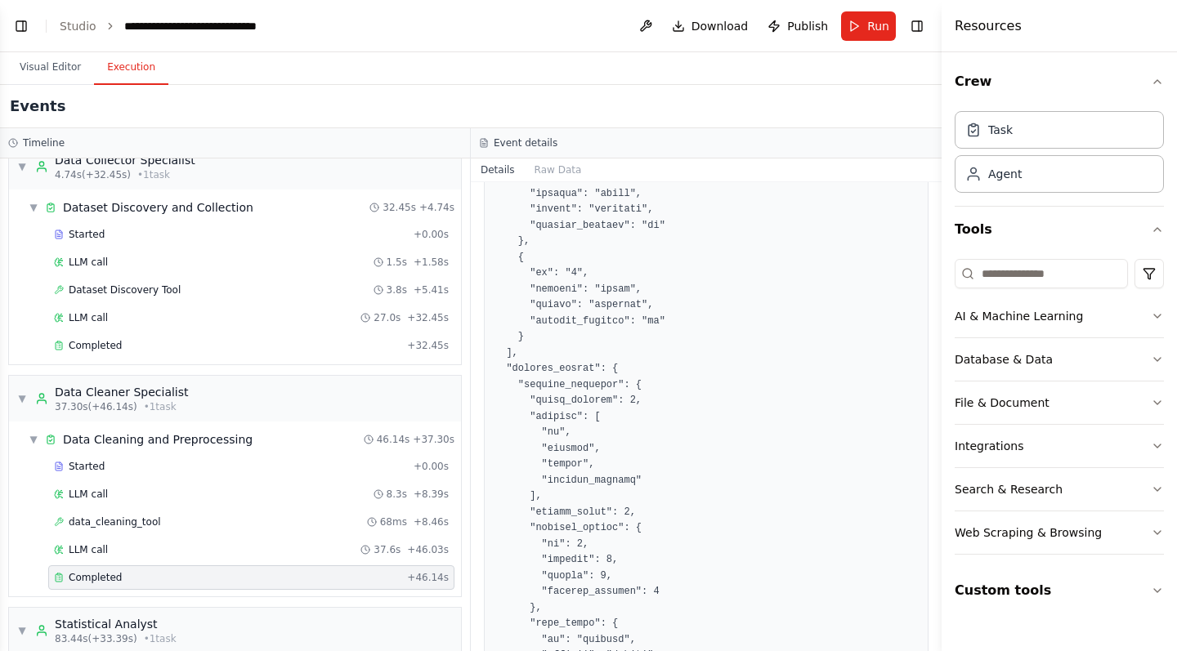
scroll to position [910, 0]
drag, startPoint x: 533, startPoint y: 374, endPoint x: 671, endPoint y: 376, distance: 138.1
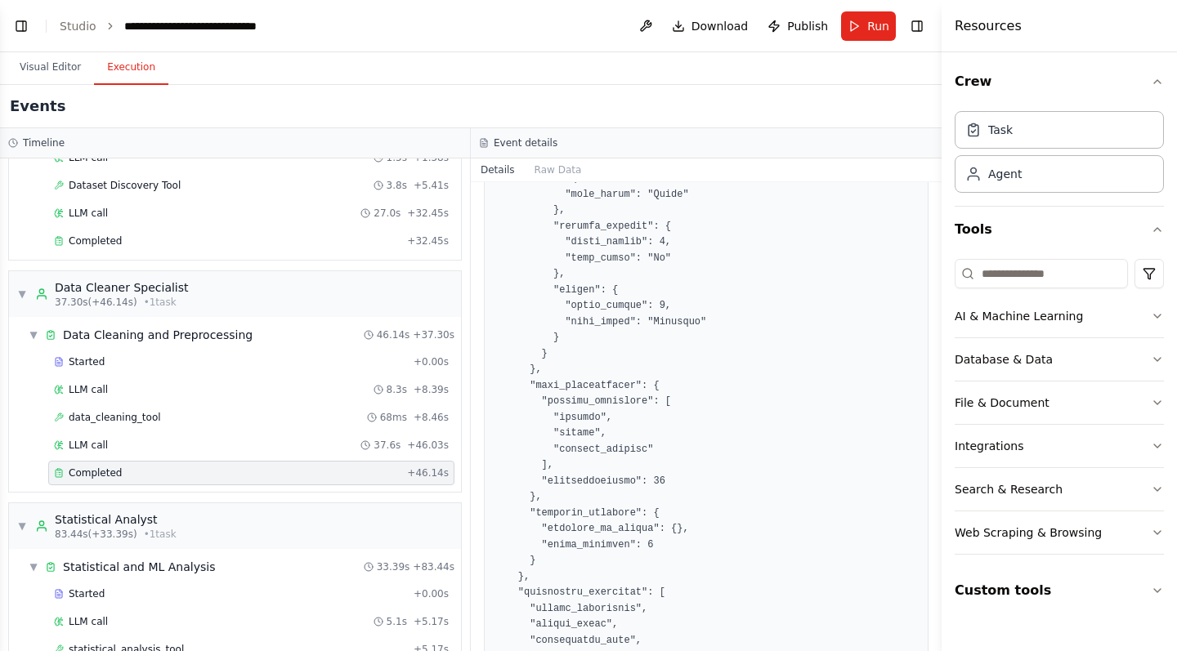
scroll to position [186, 0]
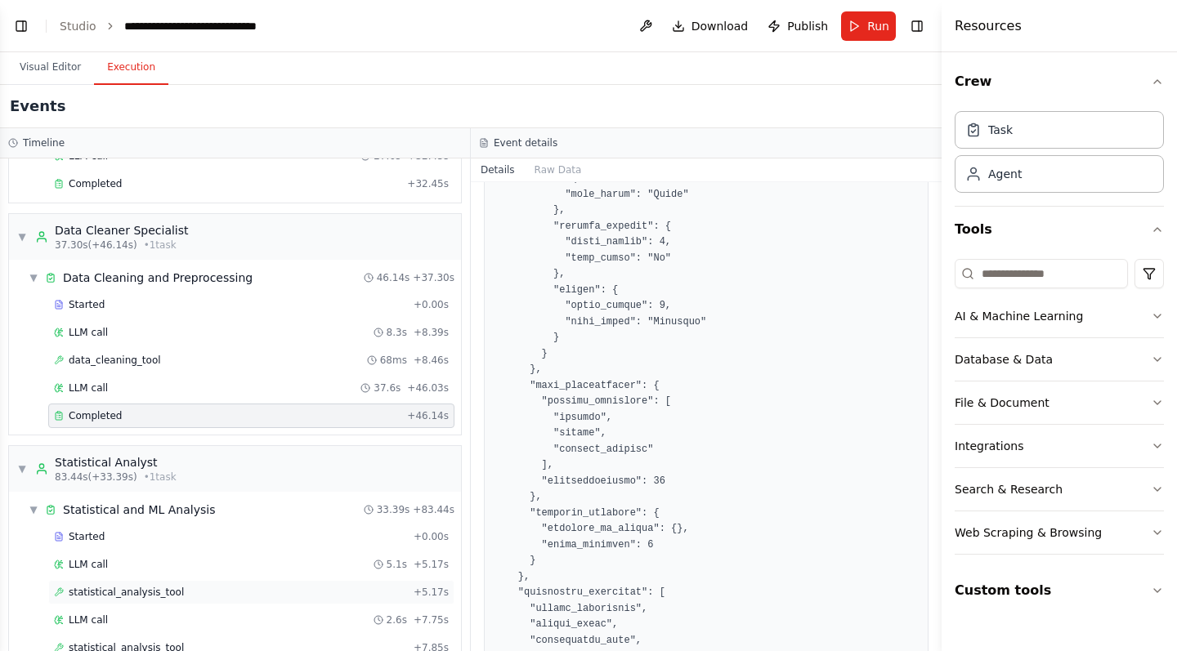
click at [175, 591] on span "statistical_analysis_tool" at bounding box center [126, 592] width 115 height 13
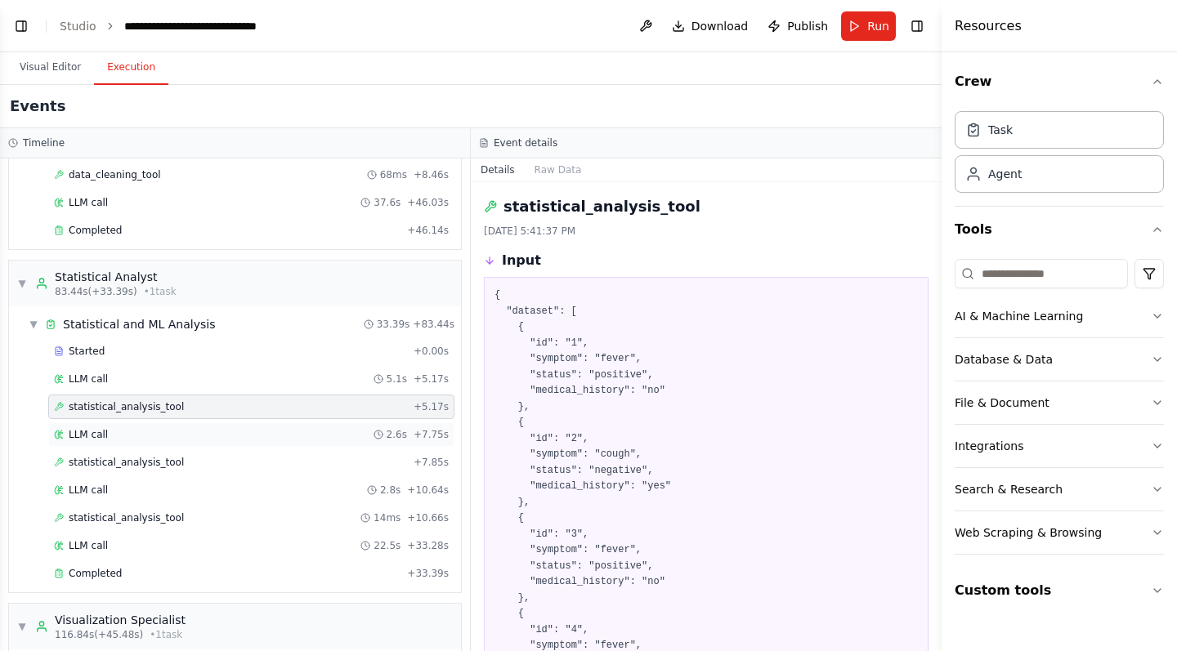
scroll to position [392, 0]
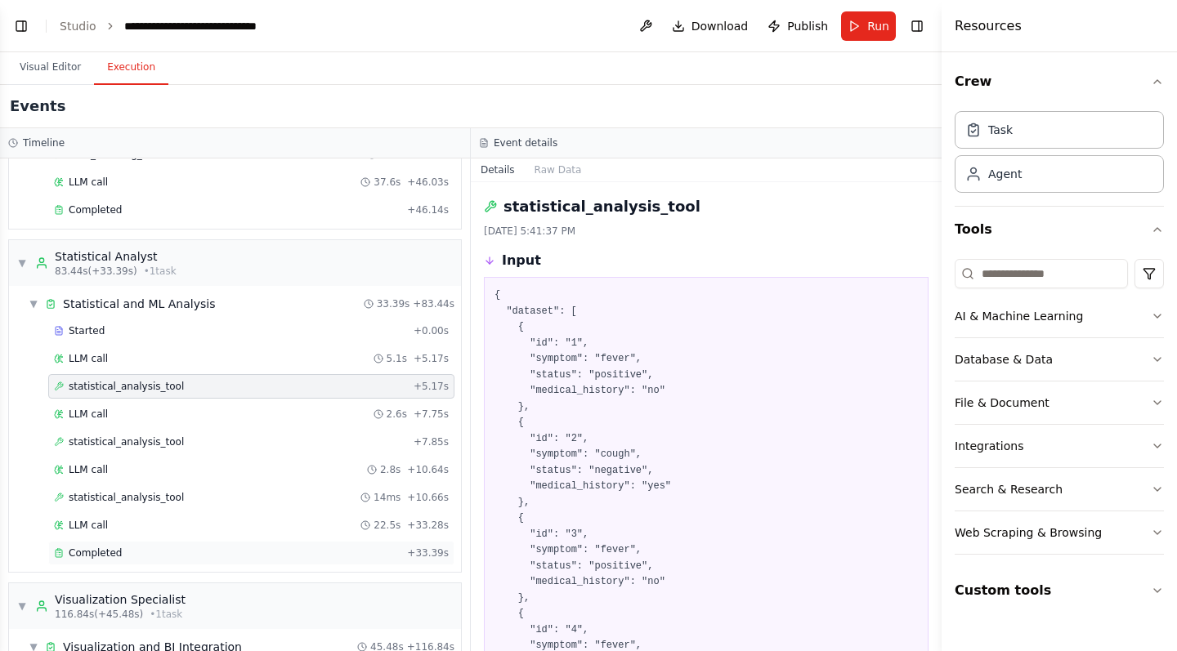
click at [128, 548] on div "Completed" at bounding box center [227, 553] width 347 height 13
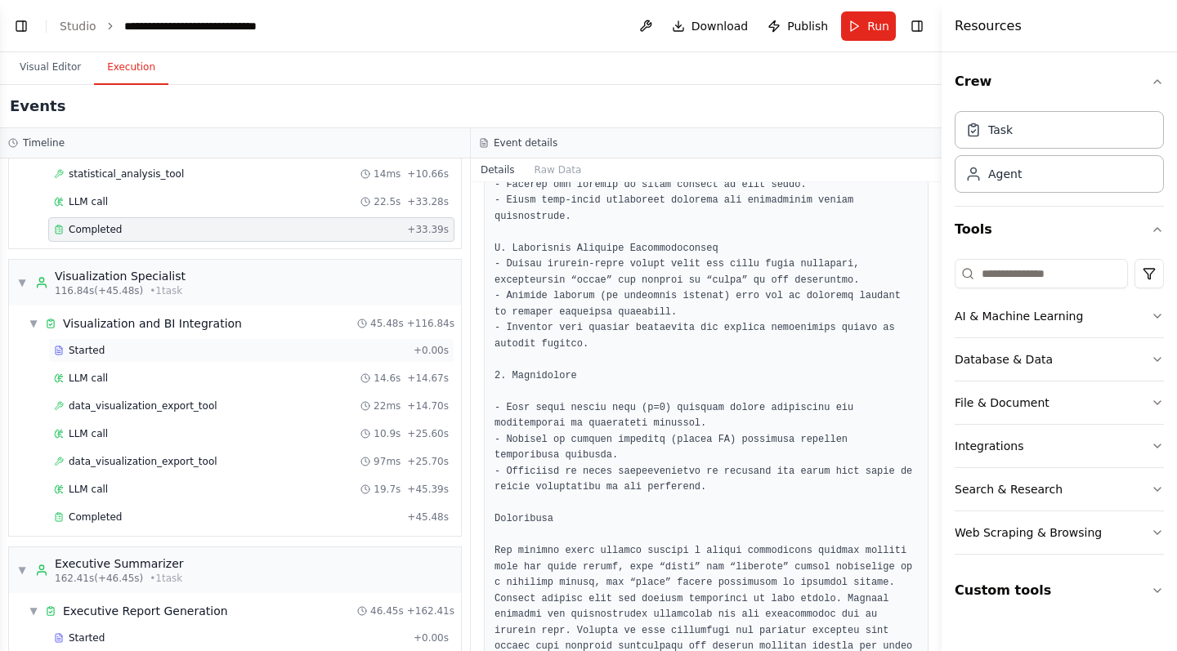
scroll to position [719, 0]
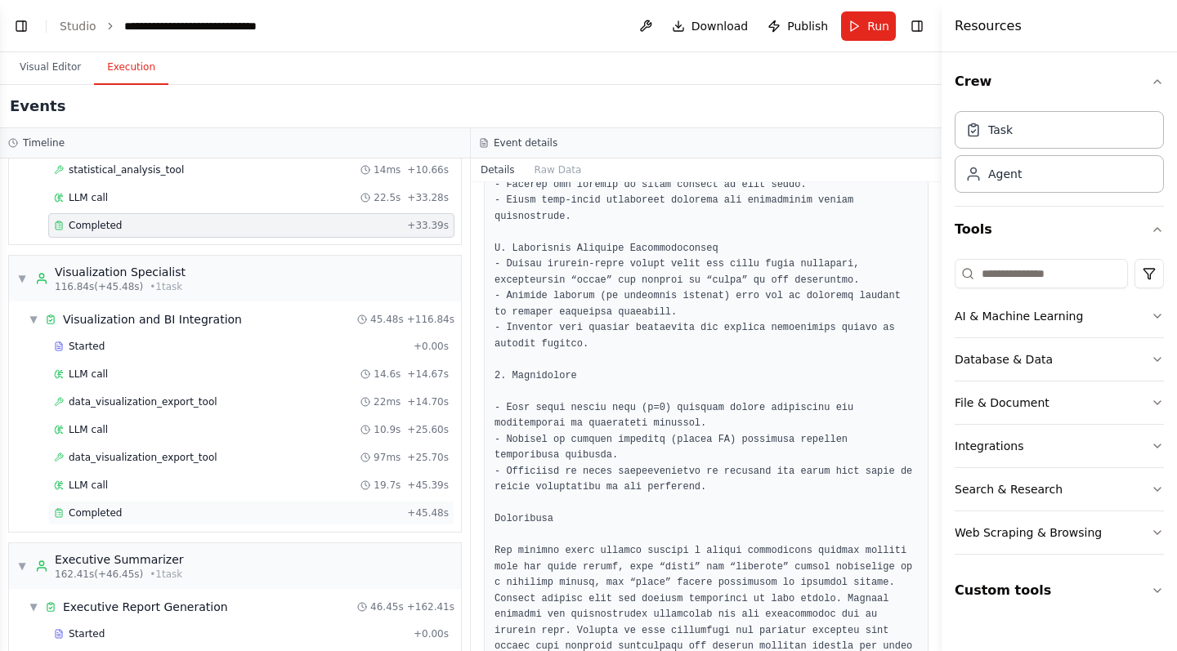
click at [168, 514] on div "Completed" at bounding box center [227, 513] width 347 height 13
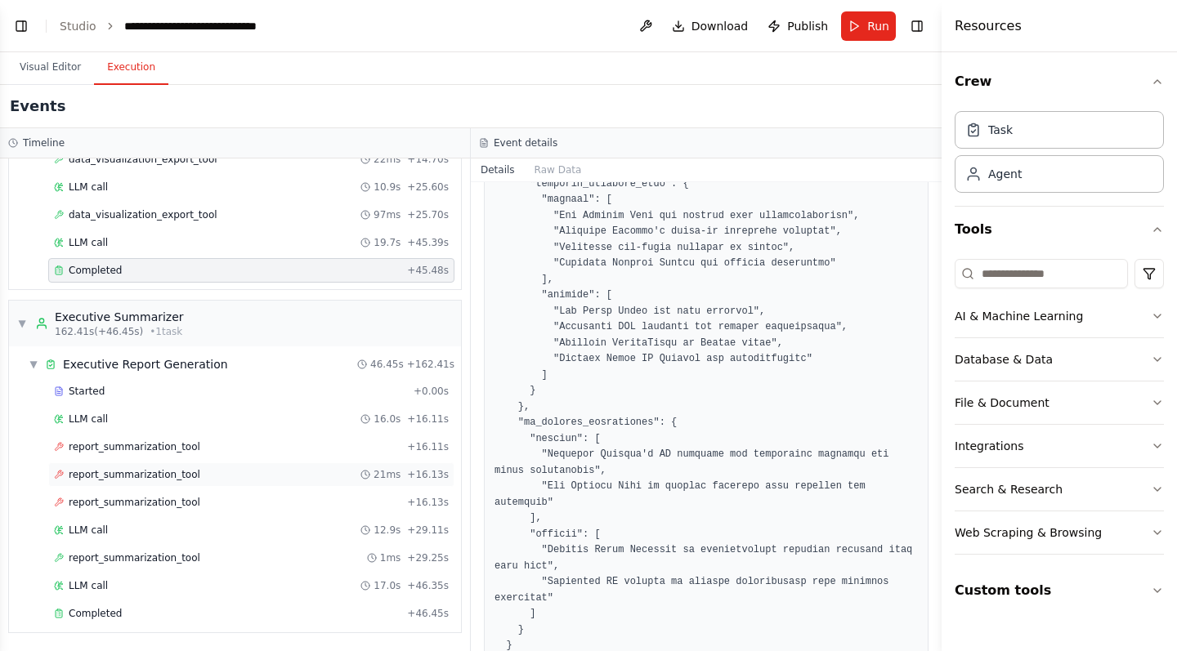
scroll to position [0, 0]
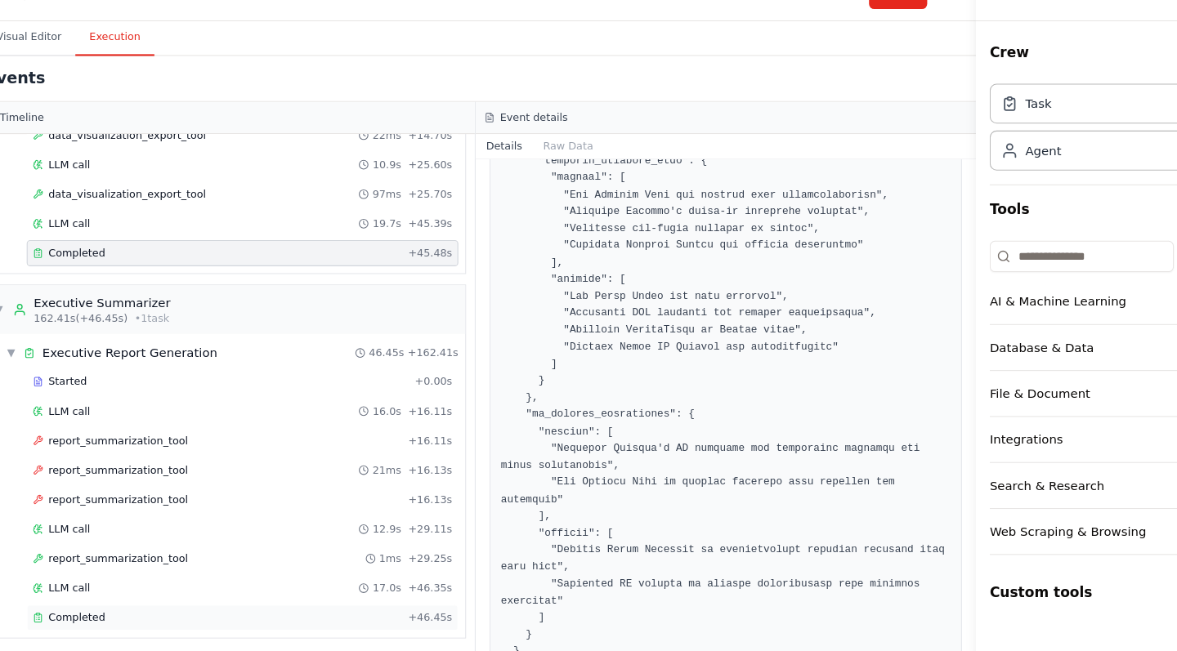
click at [229, 607] on div "Completed" at bounding box center [227, 613] width 347 height 13
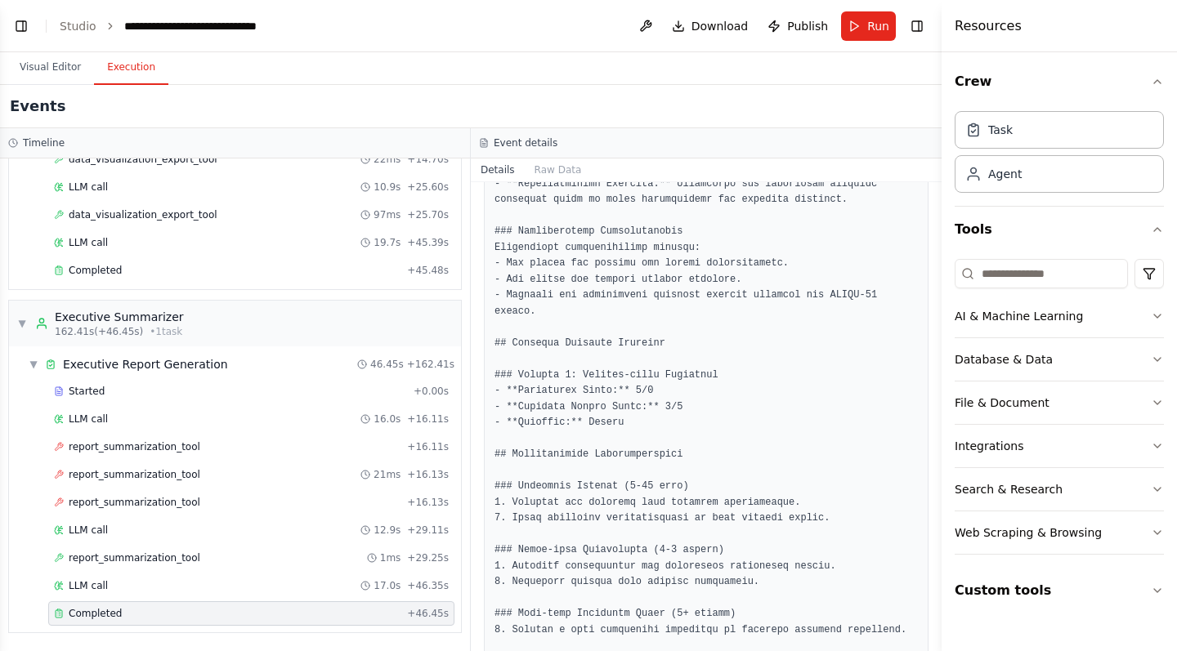
scroll to position [875, 0]
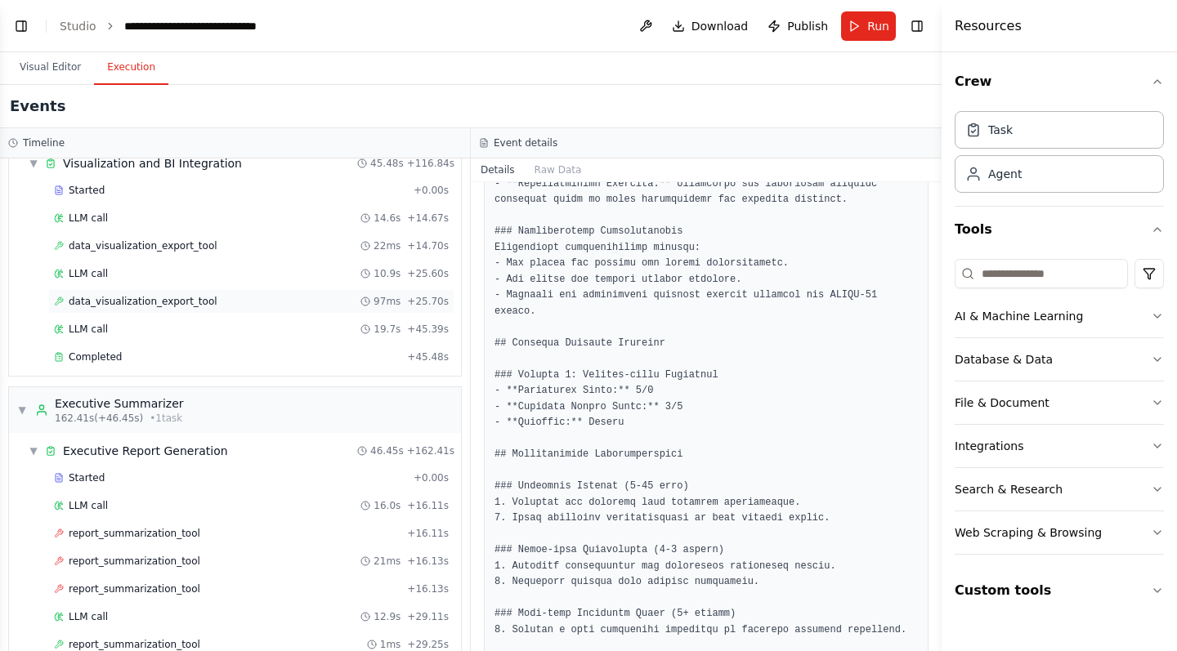
click at [142, 302] on span "data_visualization_export_tool" at bounding box center [143, 301] width 149 height 13
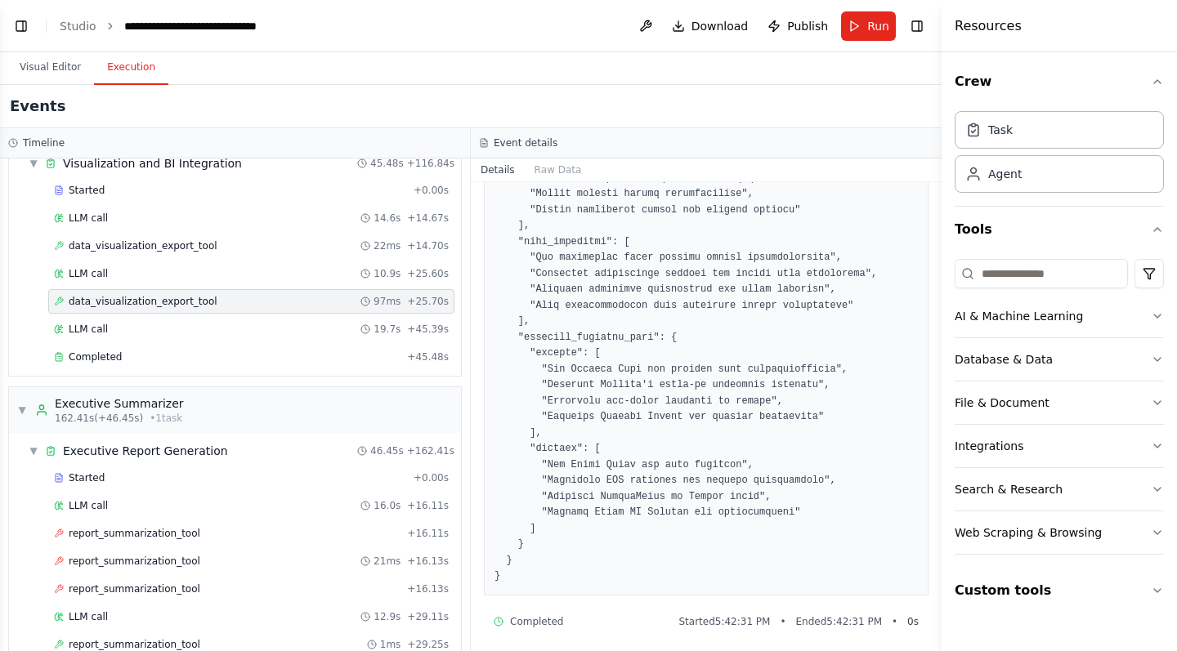
scroll to position [0, 0]
click at [289, 320] on div "LLM call 19.7s + 45.39s" at bounding box center [251, 329] width 406 height 25
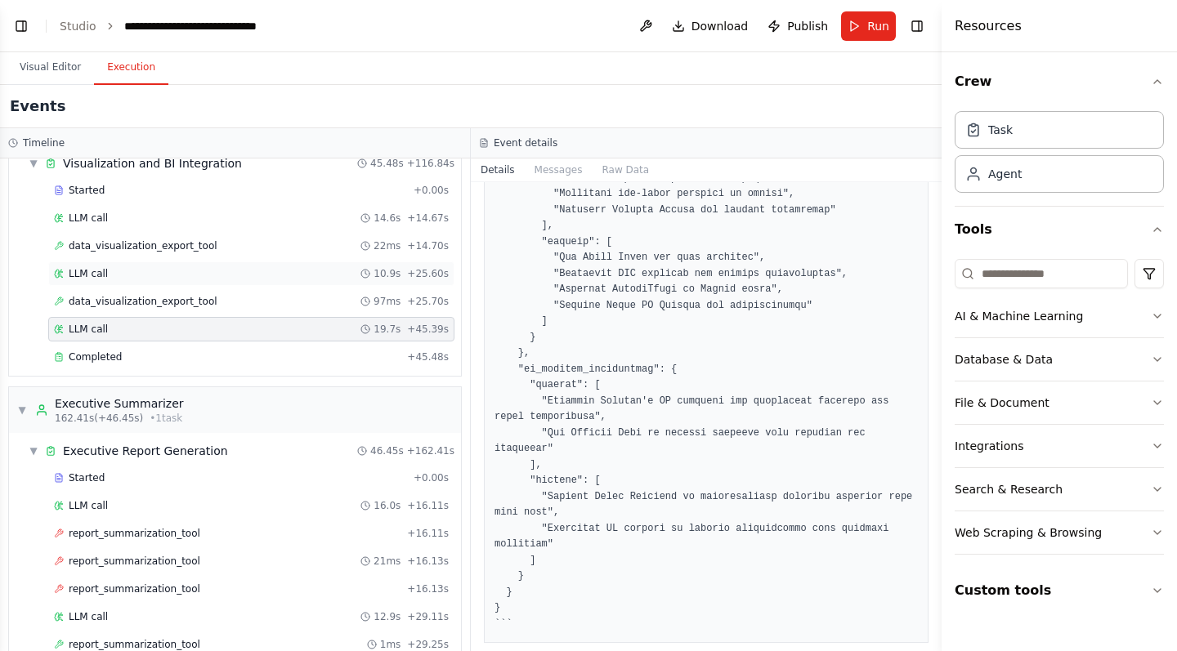
click at [356, 272] on div "LLM call 10.9s + 25.60s" at bounding box center [251, 273] width 395 height 13
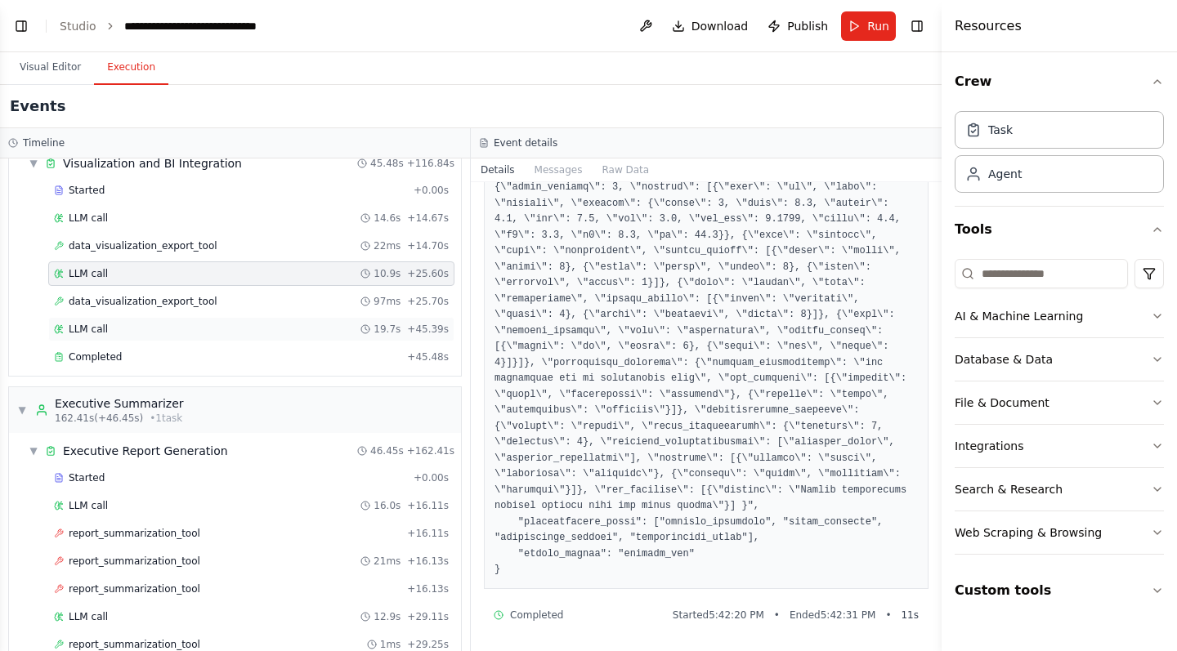
click at [175, 334] on div "LLM call 19.7s + 45.39s" at bounding box center [251, 329] width 395 height 13
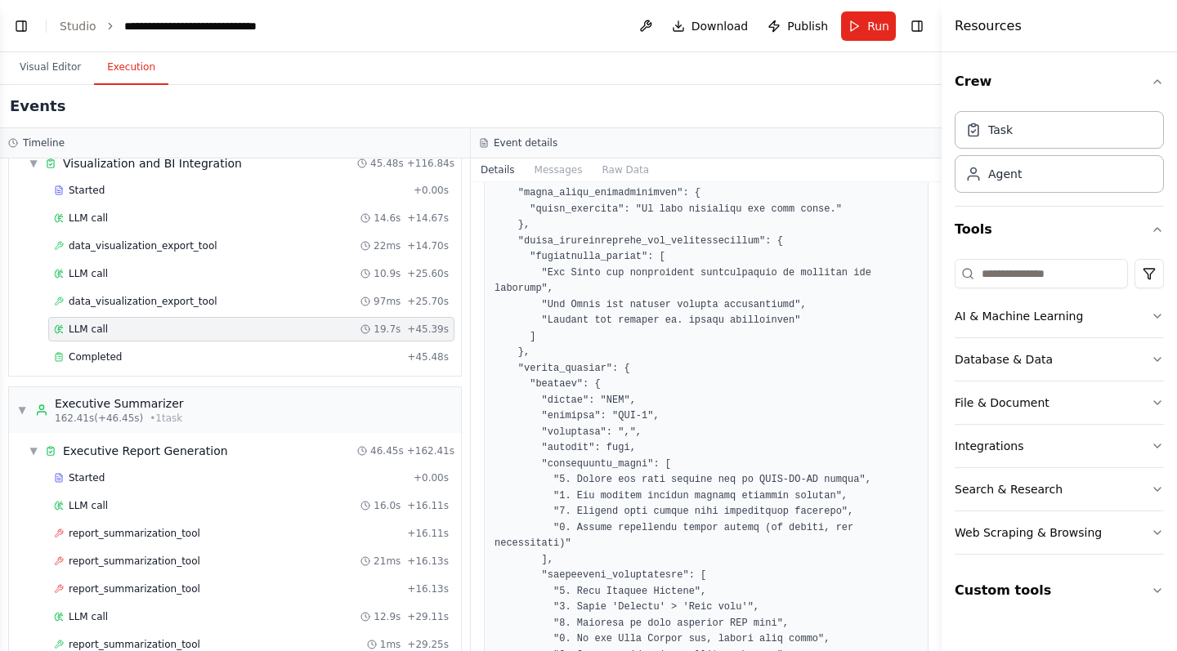
scroll to position [168, 0]
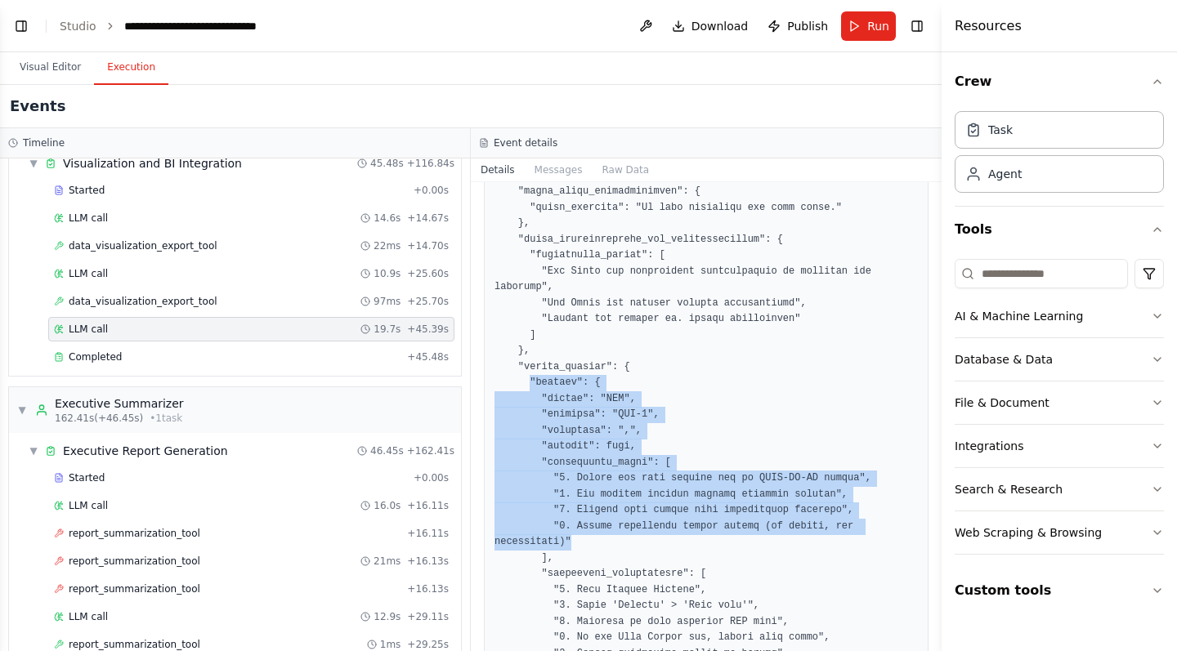
drag, startPoint x: 534, startPoint y: 376, endPoint x: 874, endPoint y: 534, distance: 374.8
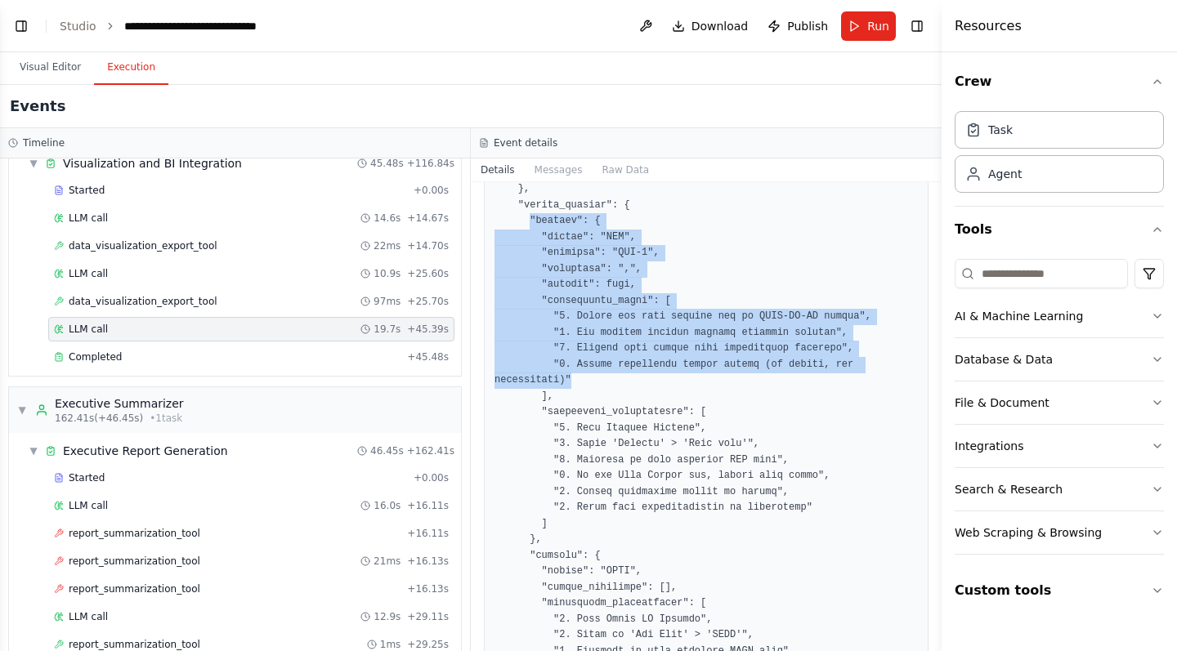
scroll to position [358, 0]
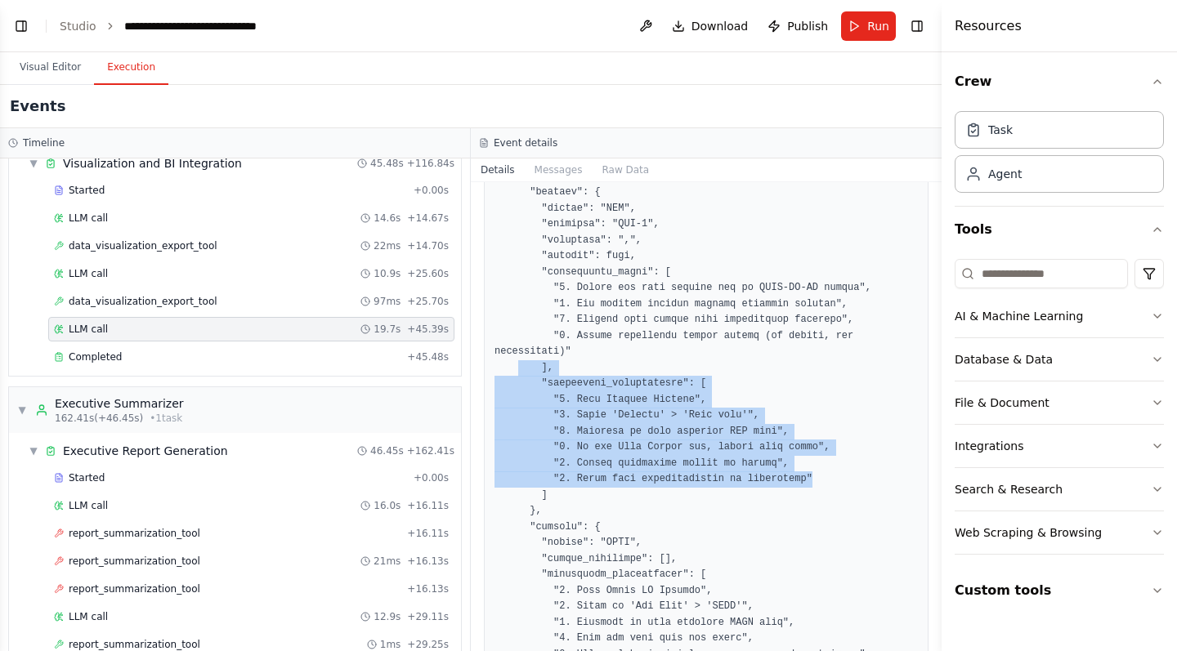
drag, startPoint x: 517, startPoint y: 362, endPoint x: 852, endPoint y: 471, distance: 352.3
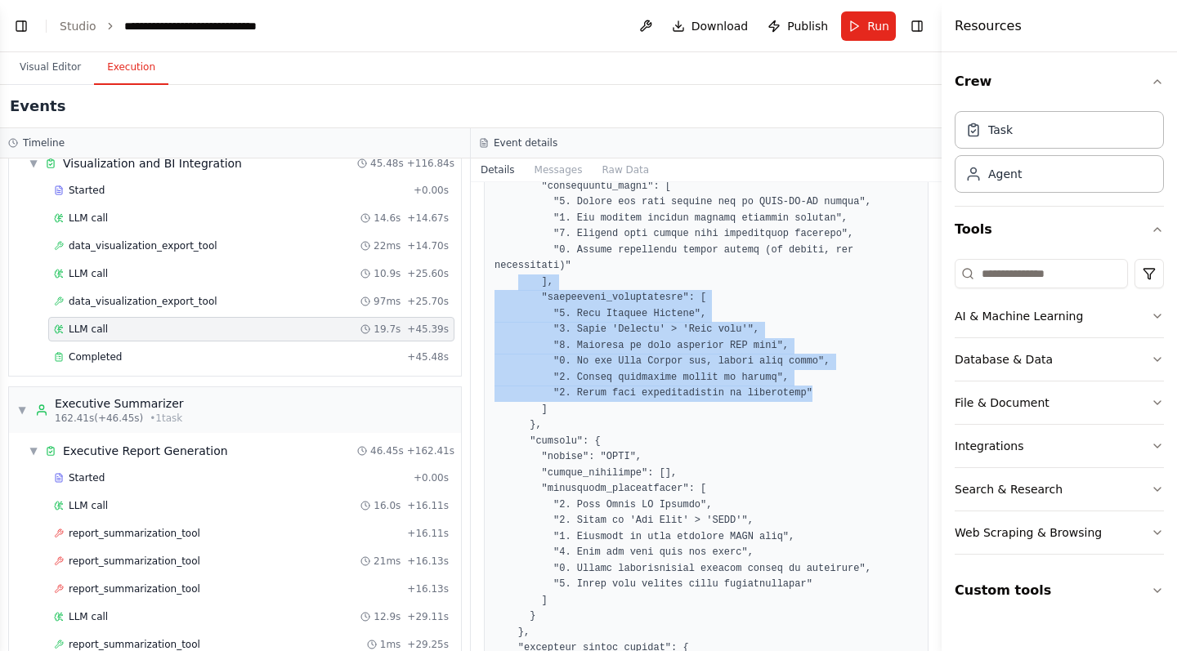
scroll to position [505, 0]
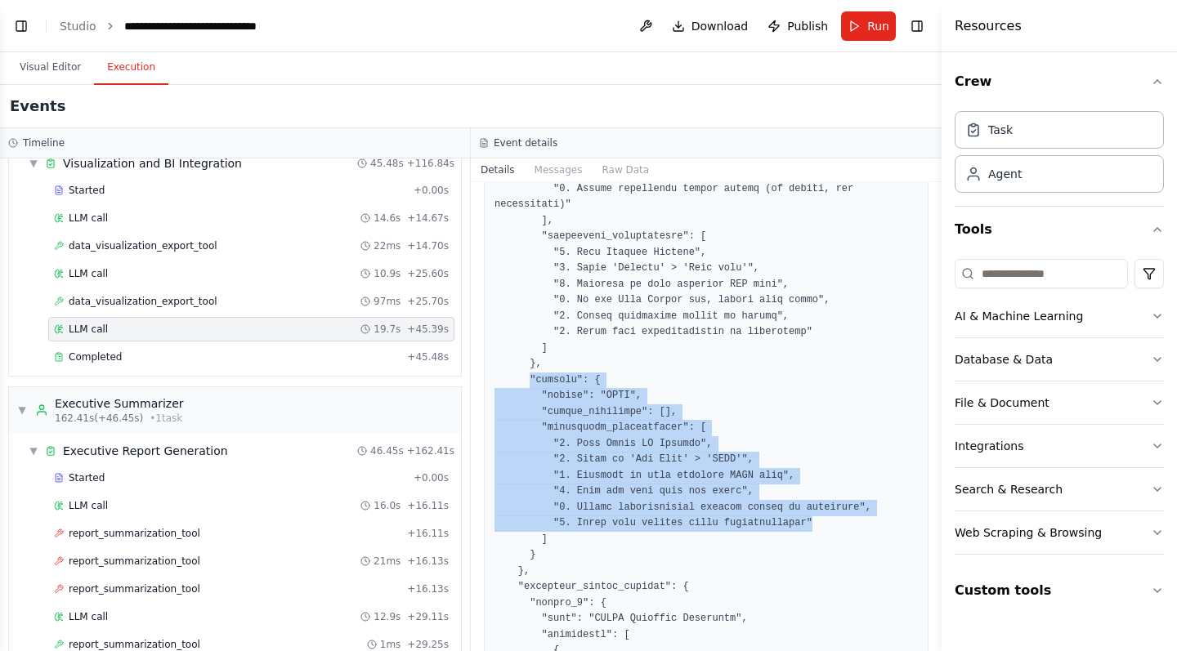
drag, startPoint x: 529, startPoint y: 370, endPoint x: 854, endPoint y: 502, distance: 350.9
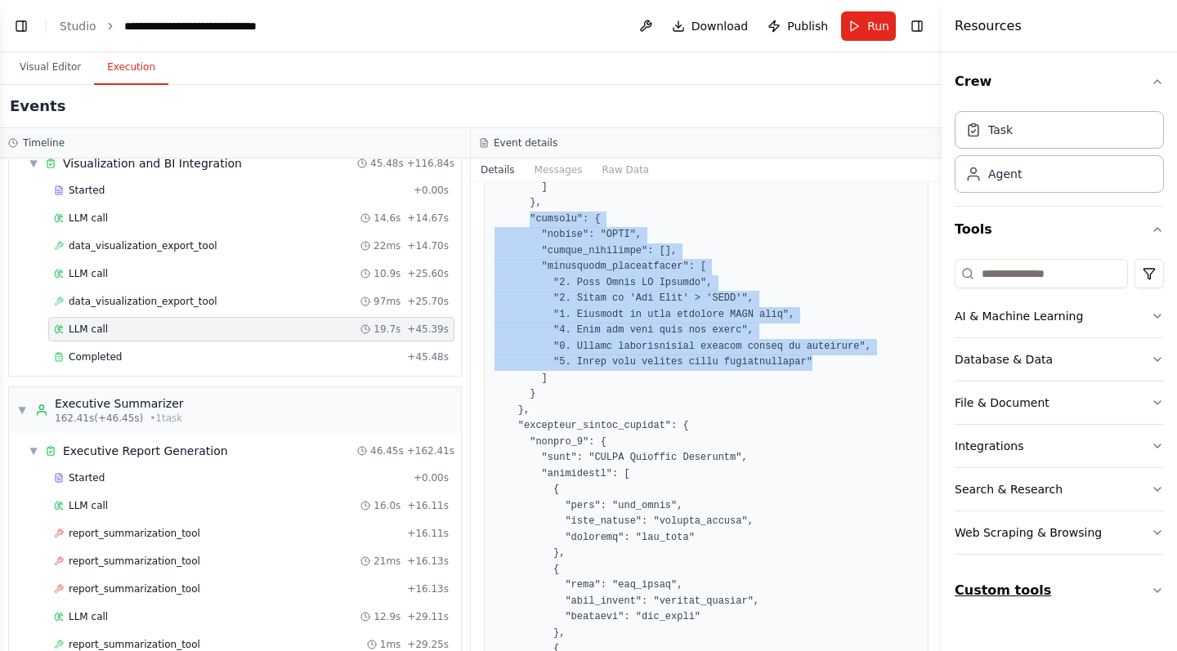
scroll to position [0, 0]
click at [1157, 583] on button "Custom tools" at bounding box center [1059, 591] width 209 height 46
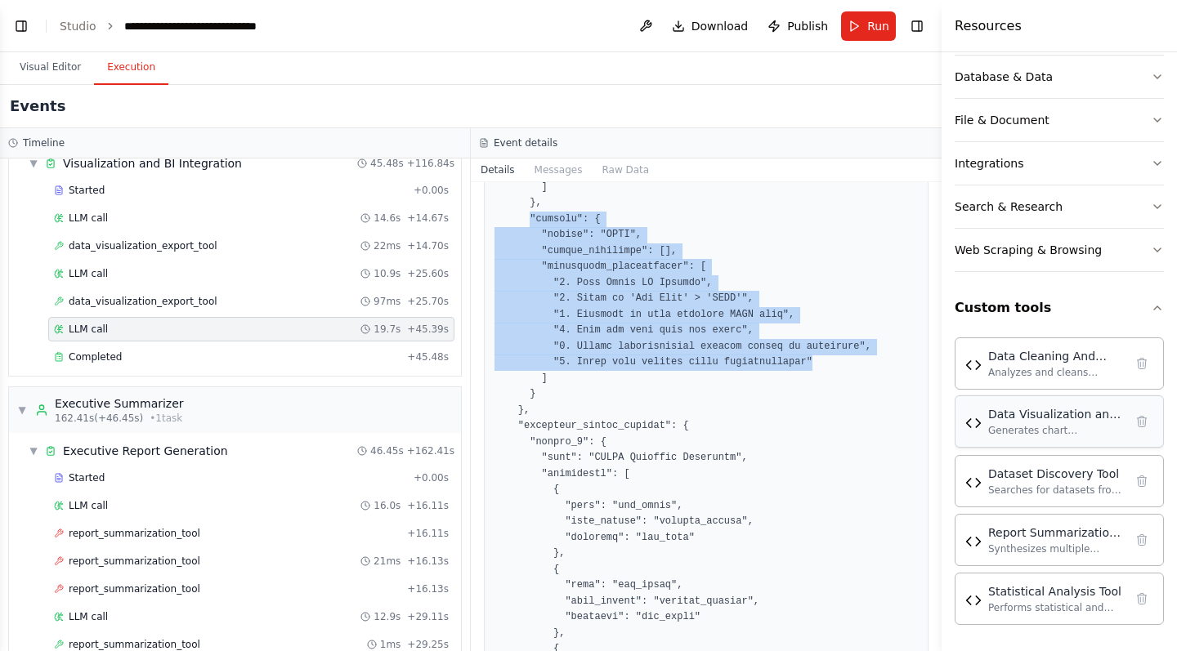
scroll to position [283, 0]
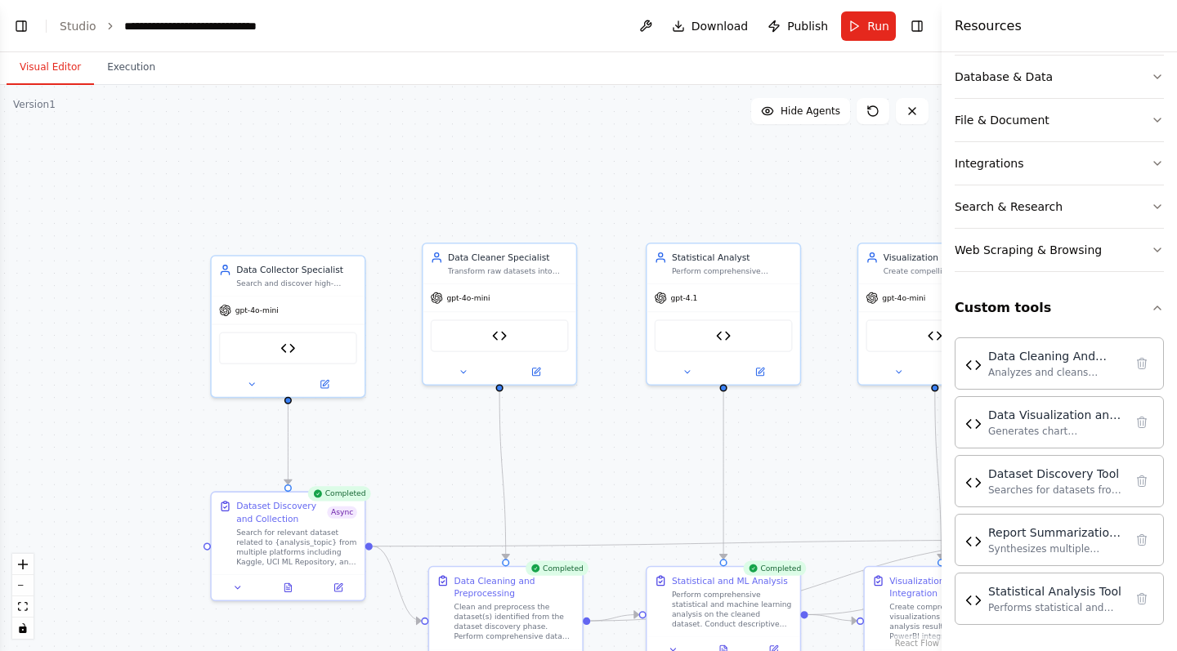
click at [59, 60] on button "Visual Editor" at bounding box center [50, 68] width 87 height 34
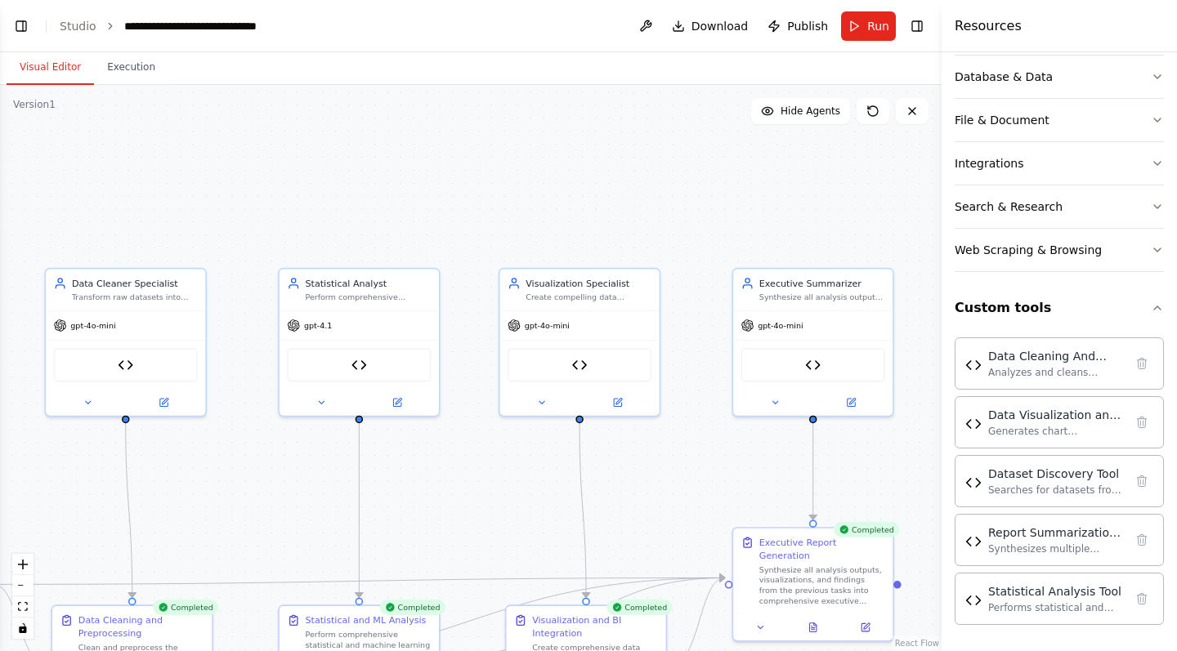
drag, startPoint x: 781, startPoint y: 490, endPoint x: 402, endPoint y: 518, distance: 380.3
click at [402, 518] on div ".deletable-edge-delete-btn { width: 20px; height: 20px; border: 0px solid #ffff…" at bounding box center [471, 368] width 942 height 566
click at [563, 327] on span "gpt-4o-mini" at bounding box center [547, 323] width 45 height 11
click at [550, 395] on button at bounding box center [542, 400] width 74 height 16
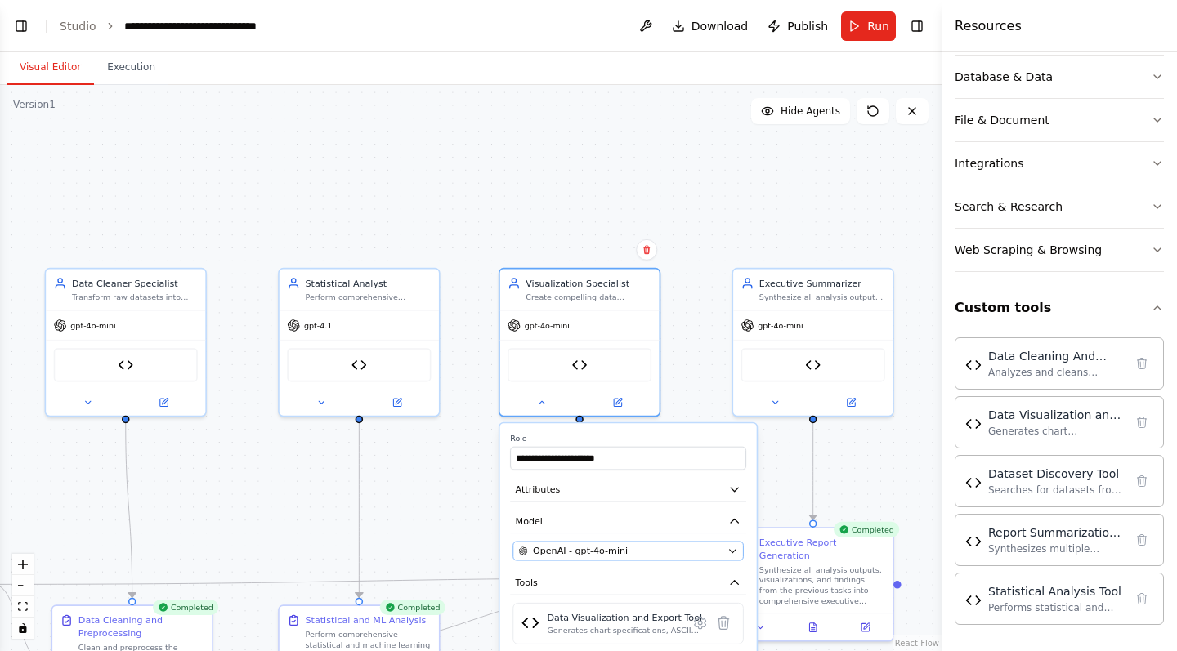
click at [553, 545] on span "OpenAI - gpt-4o-mini" at bounding box center [580, 551] width 95 height 13
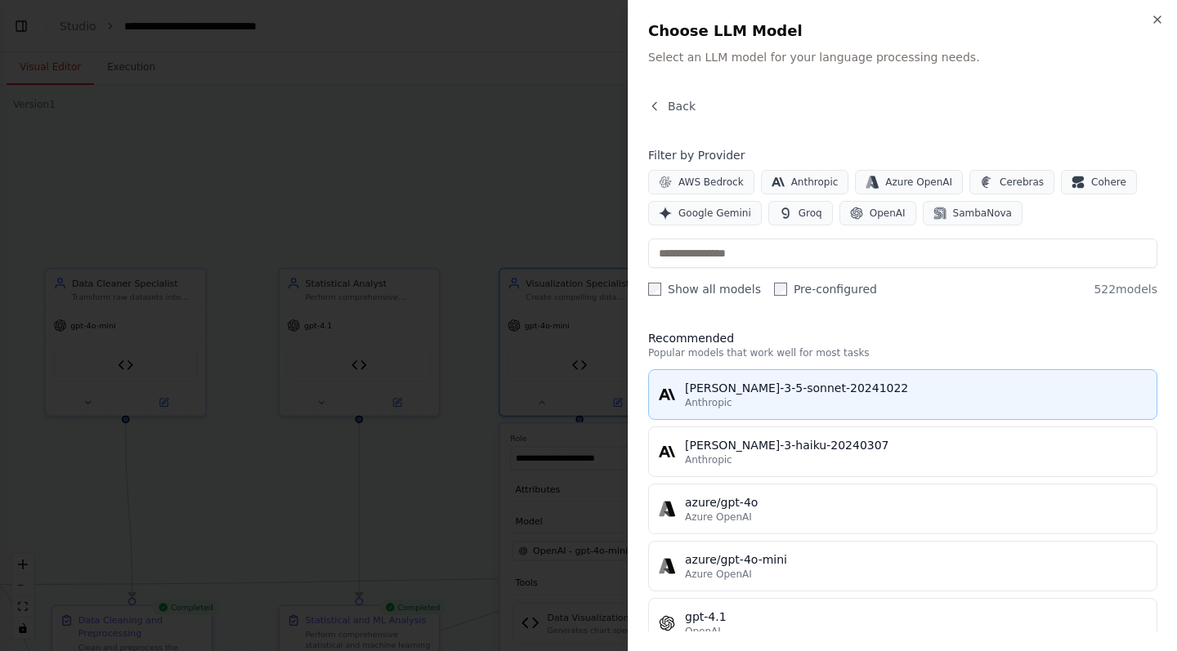
click at [832, 401] on div "Anthropic" at bounding box center [916, 402] width 462 height 13
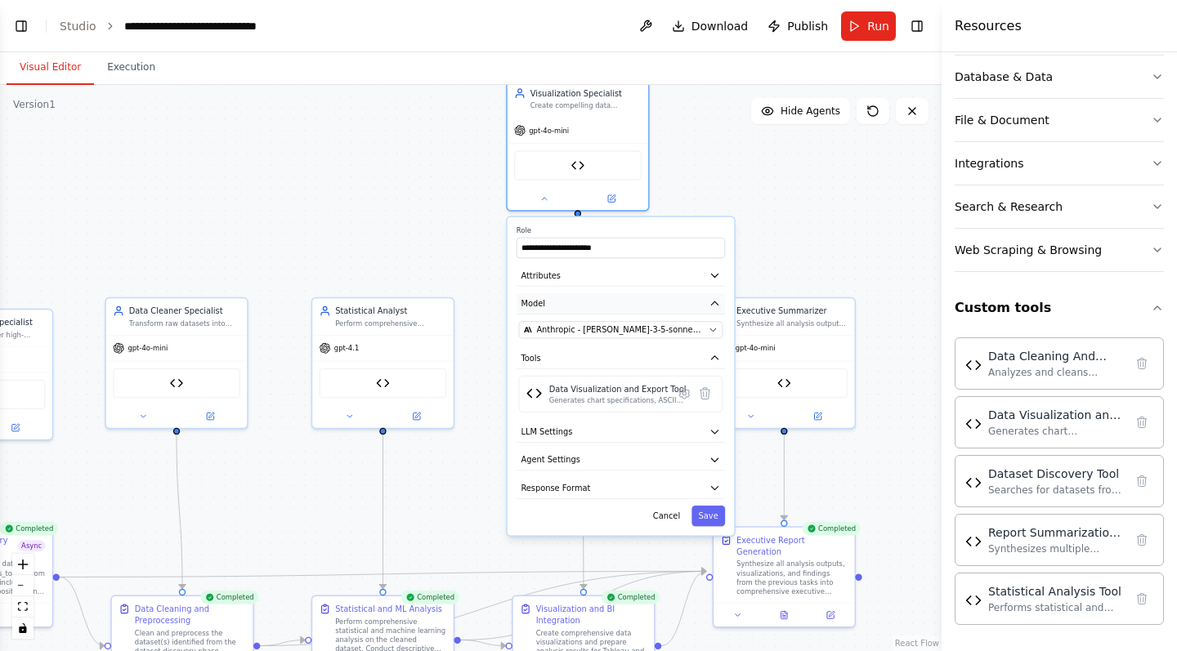
drag, startPoint x: 522, startPoint y: 520, endPoint x: 522, endPoint y: 301, distance: 219.1
click at [522, 301] on span "Model" at bounding box center [533, 303] width 24 height 11
click at [708, 512] on button "Save" at bounding box center [708, 516] width 34 height 20
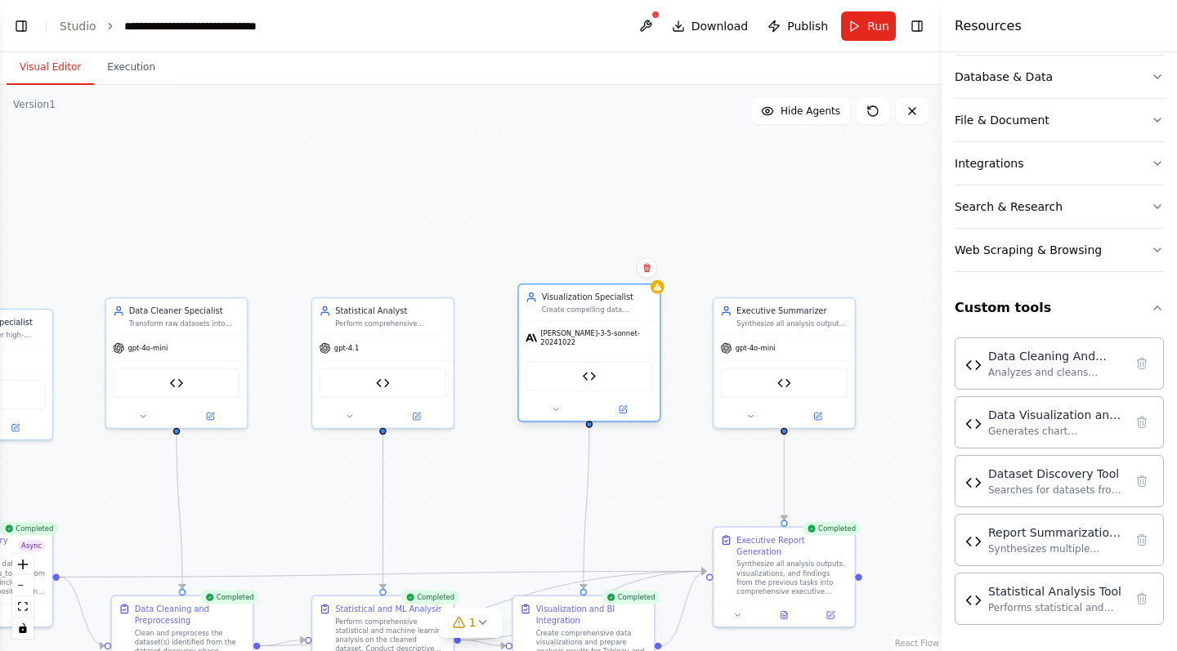
drag, startPoint x: 606, startPoint y: 148, endPoint x: 620, endPoint y: 360, distance: 212.9
click at [620, 360] on div "Data Visualization and Export Tool" at bounding box center [589, 376] width 141 height 44
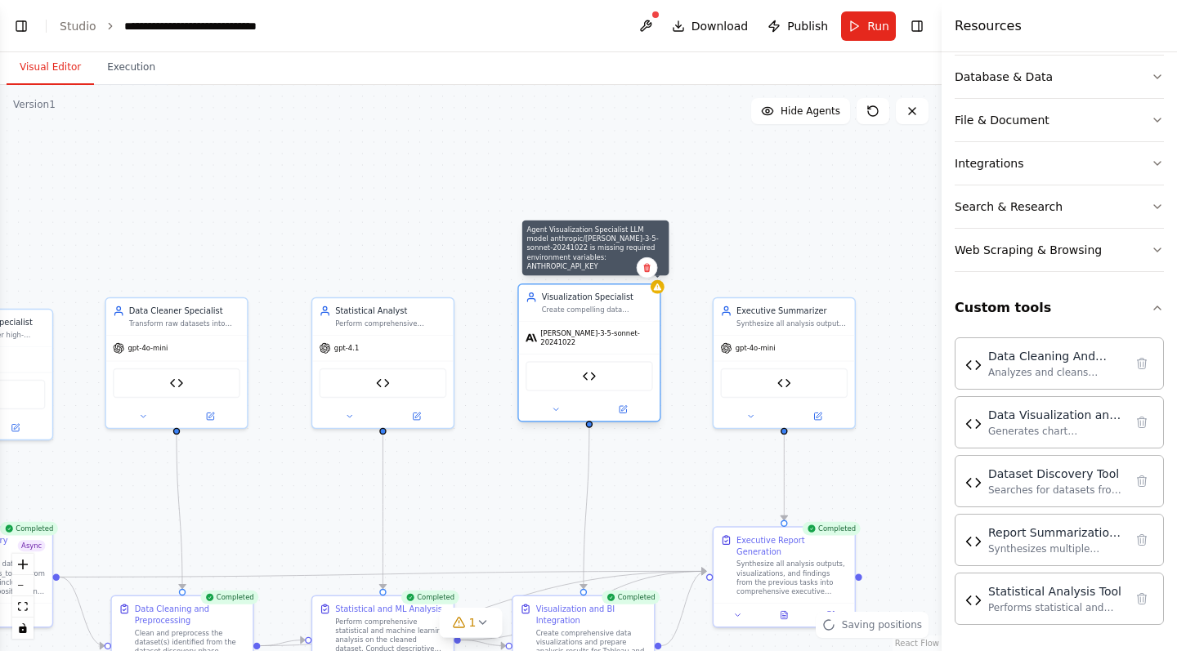
click at [660, 292] on div at bounding box center [658, 287] width 14 height 14
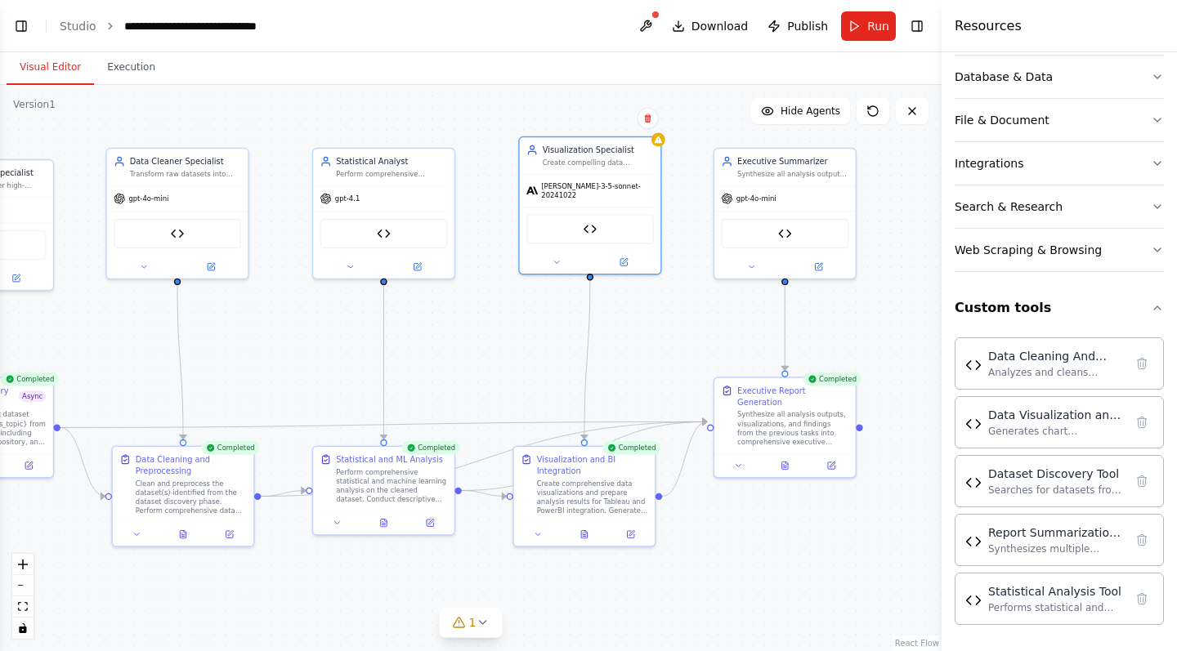
drag, startPoint x: 473, startPoint y: 478, endPoint x: 474, endPoint y: 329, distance: 149.6
click at [474, 329] on div ".deletable-edge-delete-btn { width: 20px; height: 20px; border: 0px solid #ffff…" at bounding box center [471, 368] width 942 height 566
click at [477, 631] on button "1" at bounding box center [471, 623] width 63 height 30
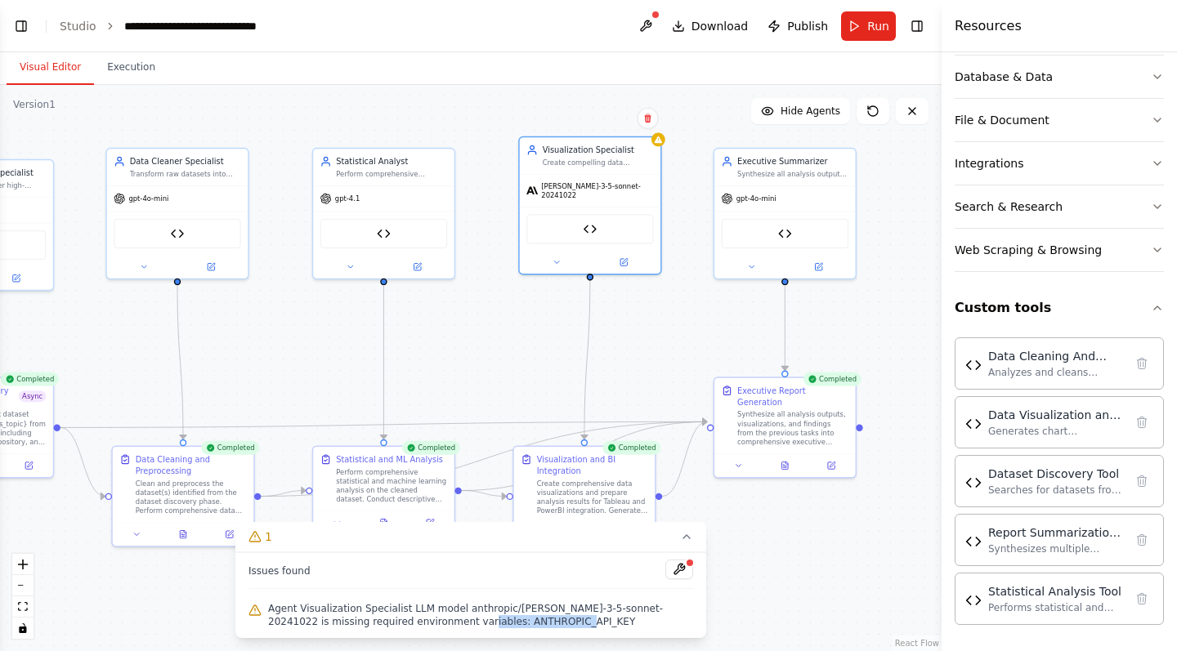
drag, startPoint x: 556, startPoint y: 623, endPoint x: 452, endPoint y: 618, distance: 103.9
click at [452, 618] on span "Agent Visualization Specialist LLM model anthropic/claude-3-5-sonnet-20241022 i…" at bounding box center [480, 615] width 425 height 26
click at [553, 256] on icon at bounding box center [556, 260] width 9 height 9
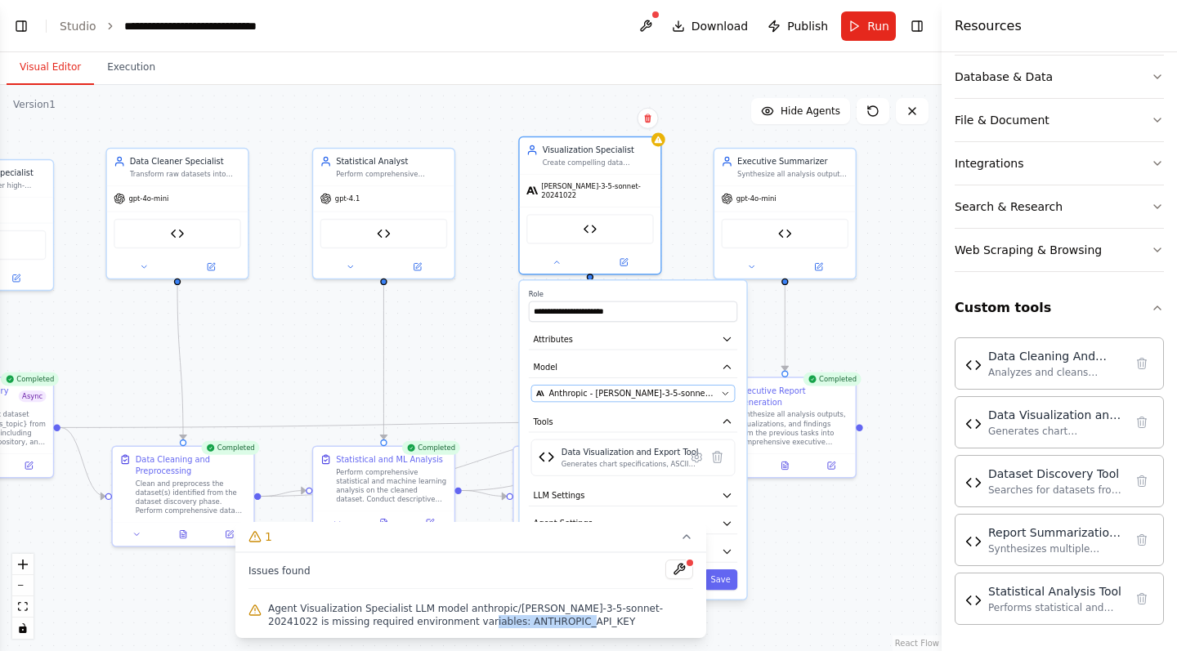
click at [599, 385] on button "Anthropic - claude-3-5-sonnet-20241022" at bounding box center [633, 393] width 204 height 17
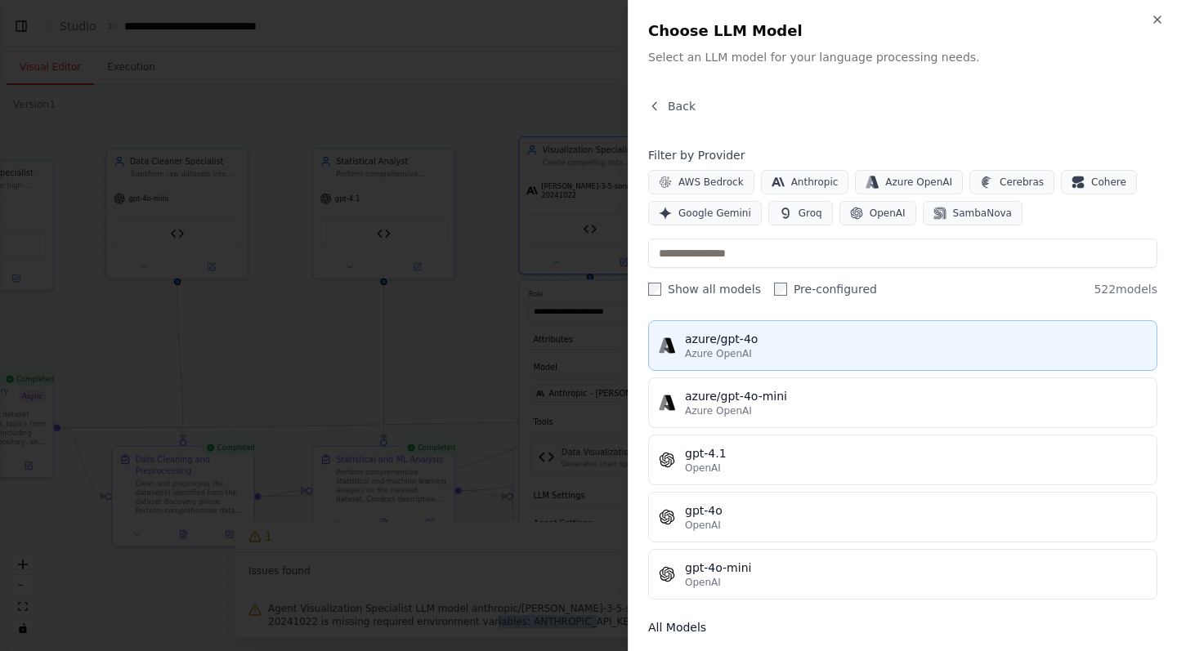
scroll to position [168, 0]
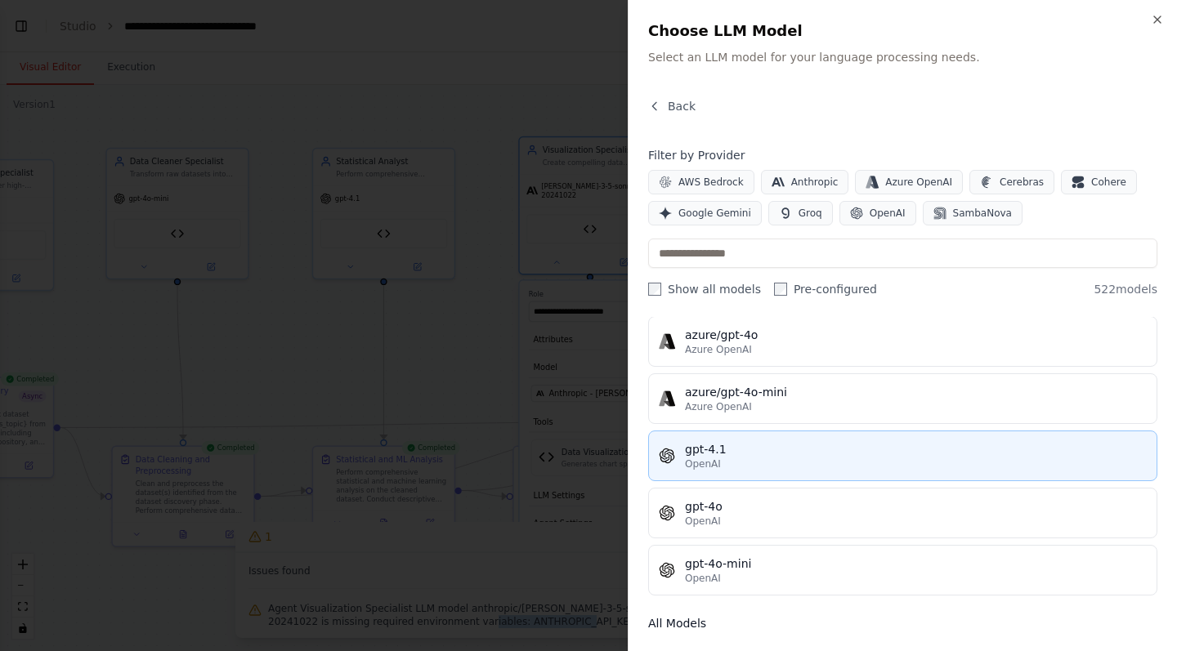
click at [754, 465] on div "OpenAI" at bounding box center [916, 464] width 462 height 13
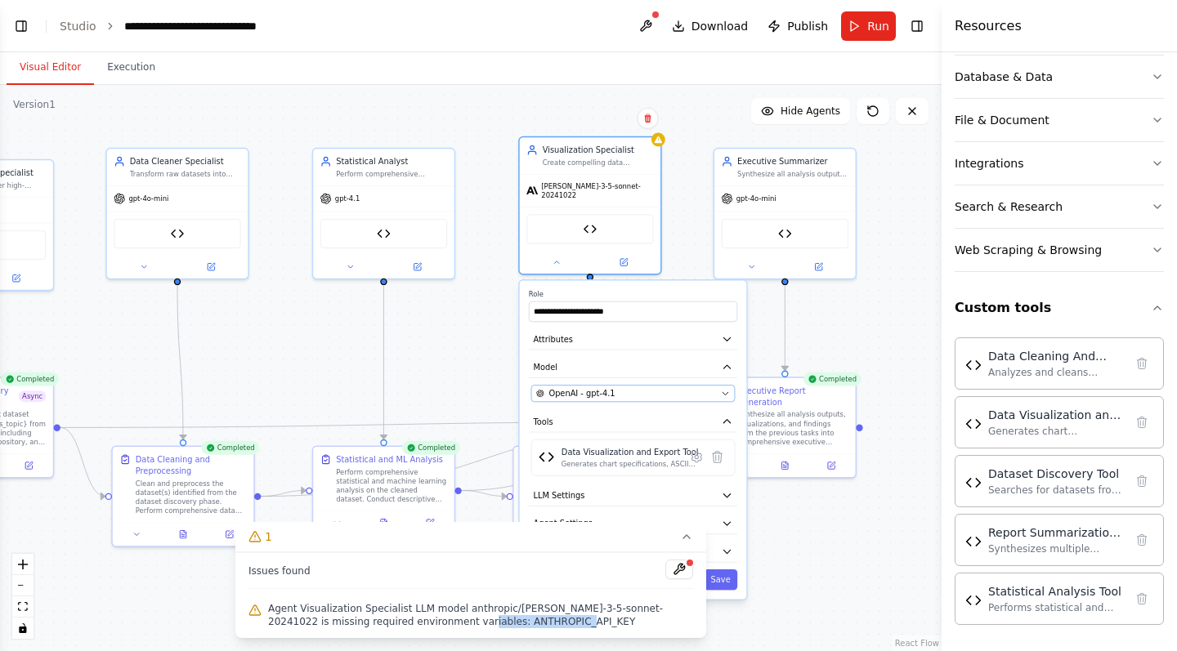
click at [590, 388] on span "OpenAI - gpt-4.1" at bounding box center [581, 393] width 66 height 11
click at [604, 396] on div "**********" at bounding box center [633, 440] width 227 height 319
click at [630, 390] on div "OpenAI - gpt-4.1" at bounding box center [626, 393] width 180 height 11
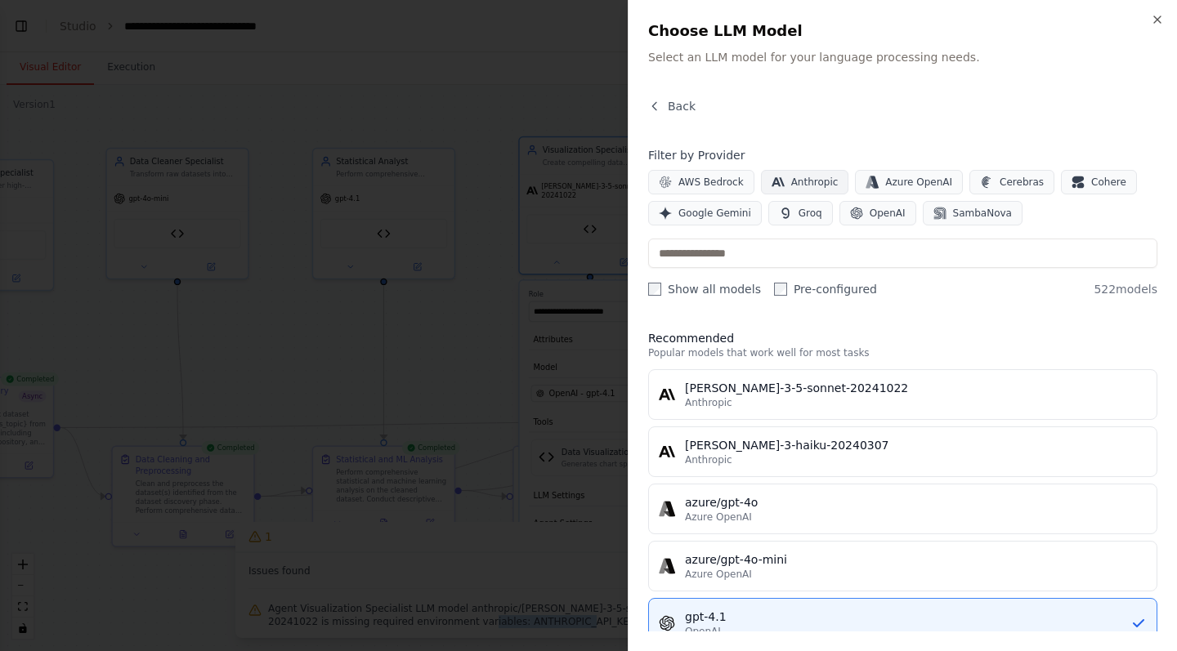
scroll to position [0, 0]
click at [862, 209] on button "OpenAI" at bounding box center [877, 213] width 77 height 25
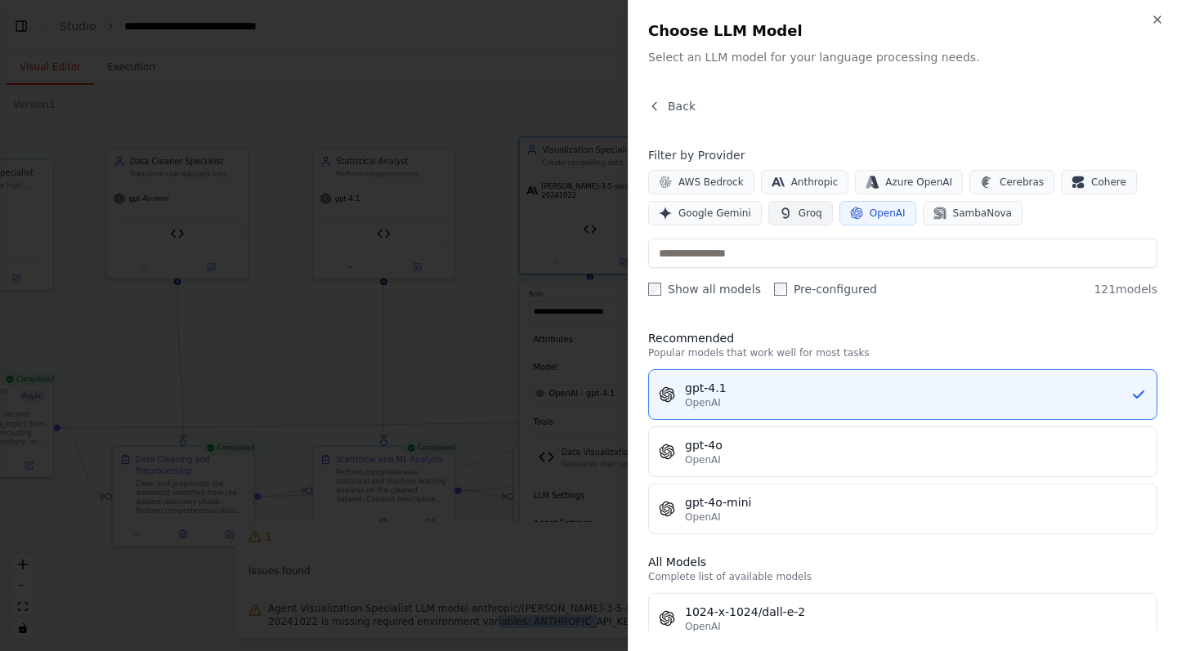
click at [806, 213] on span "Groq" at bounding box center [811, 213] width 24 height 13
click at [858, 204] on button "OpenAI" at bounding box center [877, 213] width 77 height 25
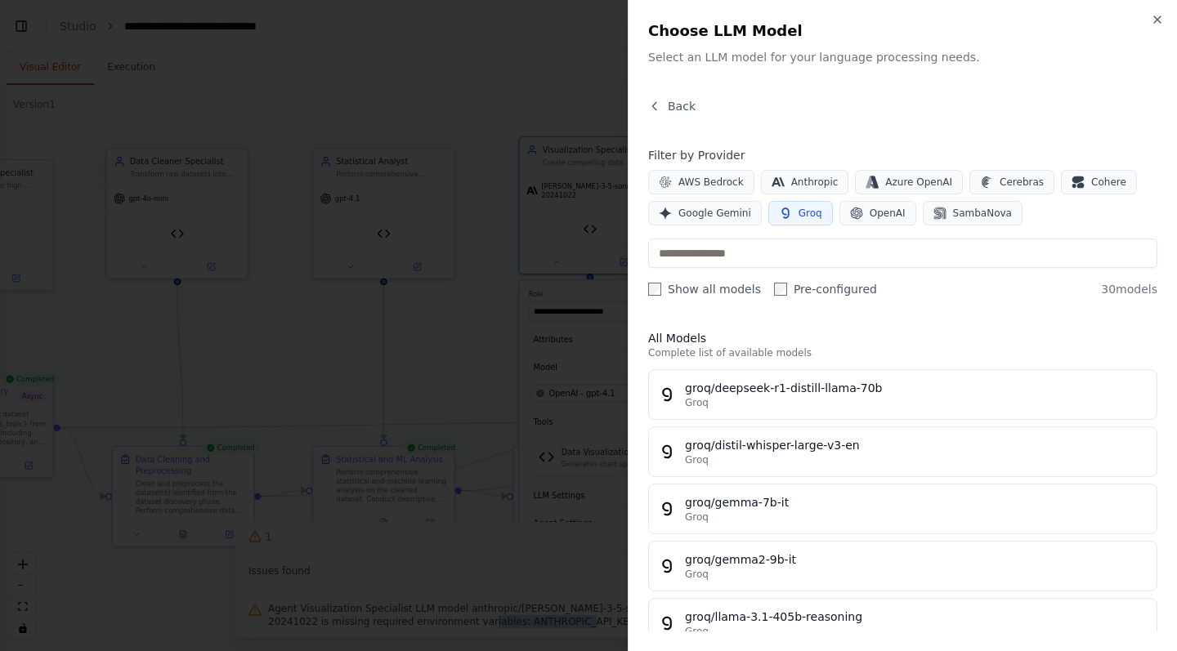
click at [799, 212] on span "Groq" at bounding box center [811, 213] width 24 height 13
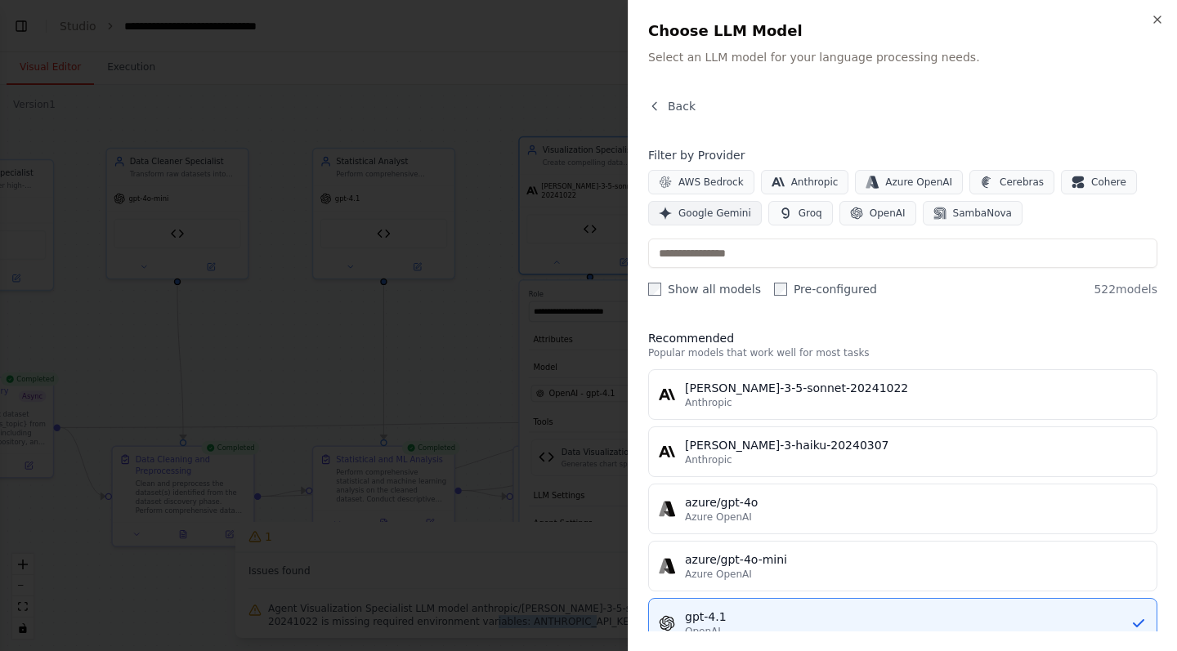
click at [732, 210] on span "Google Gemini" at bounding box center [714, 213] width 73 height 13
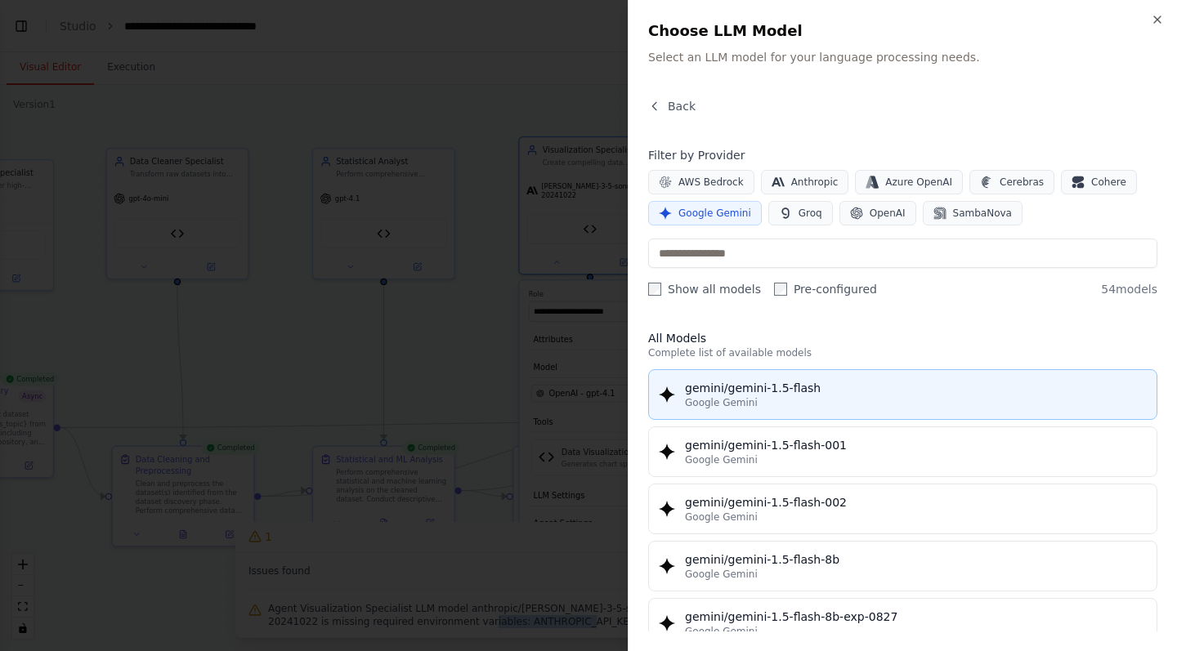
click at [827, 405] on div "Google Gemini" at bounding box center [916, 402] width 462 height 13
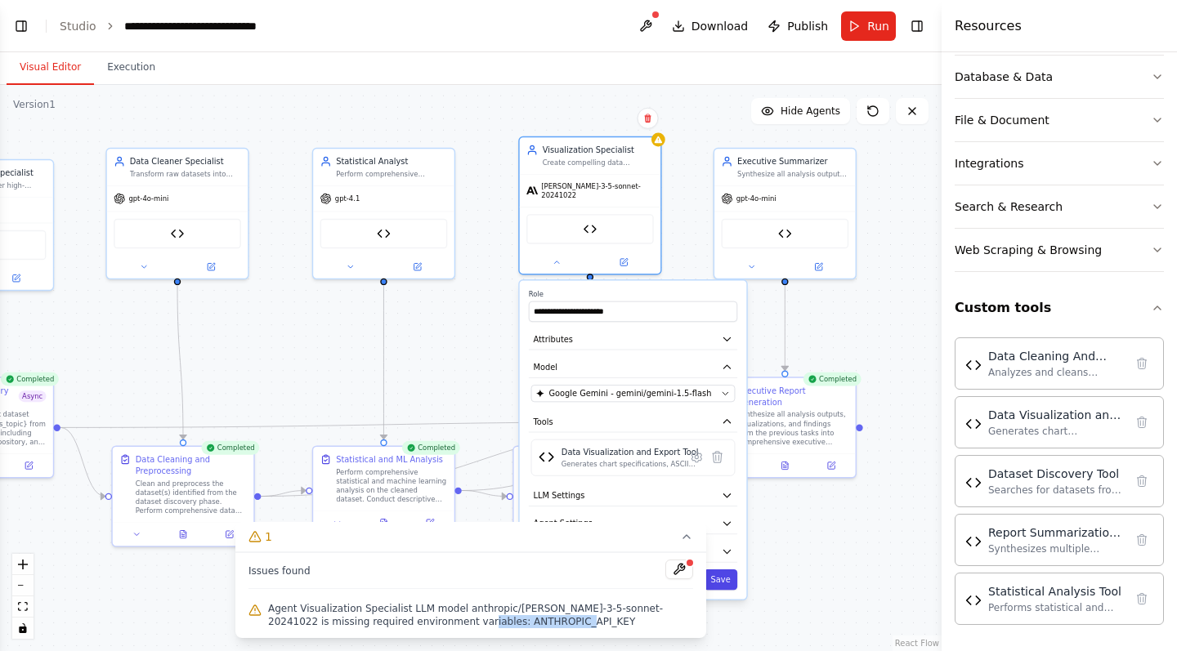
click at [723, 576] on button "Save" at bounding box center [721, 580] width 34 height 20
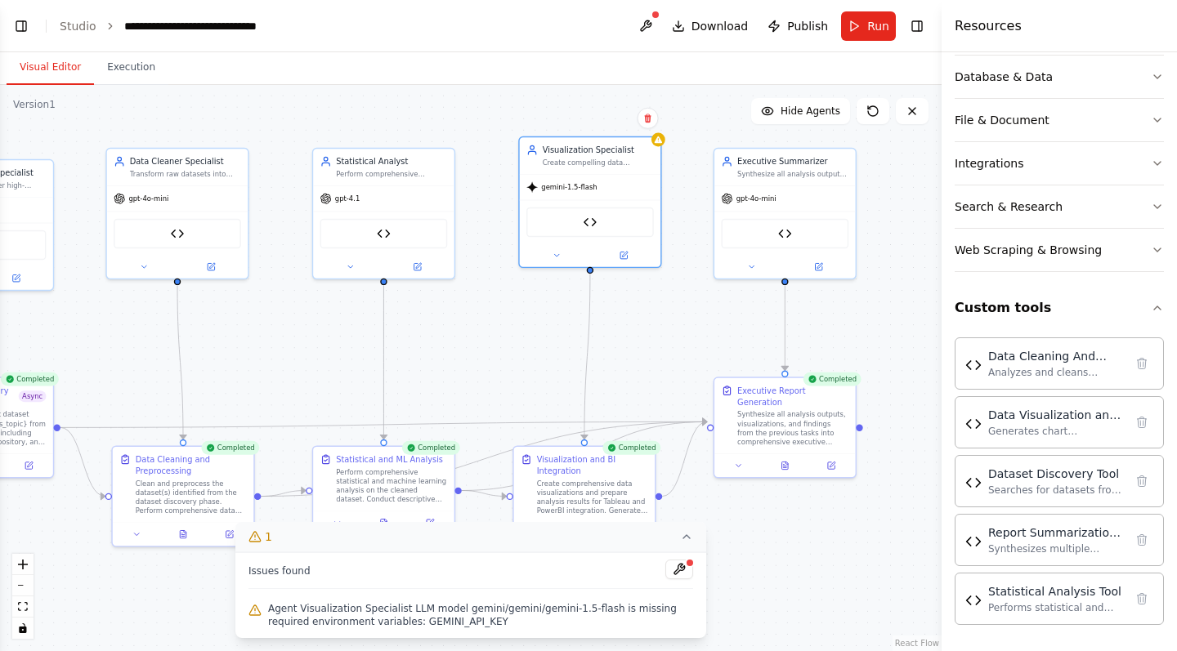
click at [687, 545] on button "1" at bounding box center [470, 537] width 471 height 30
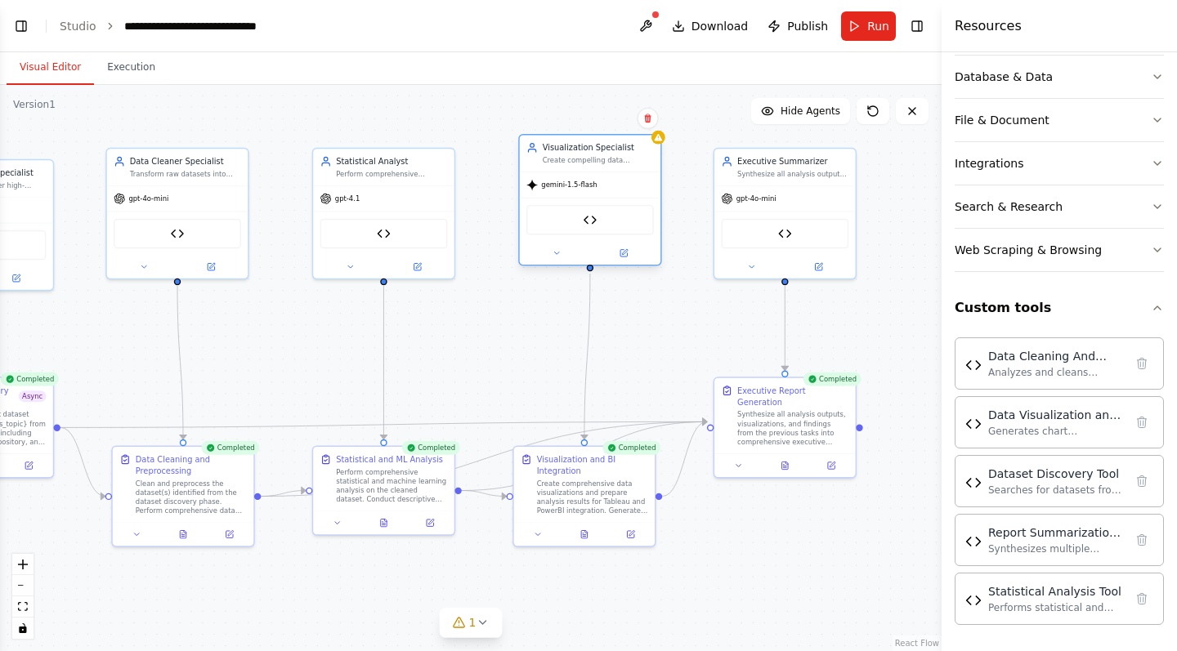
click at [664, 143] on div ".deletable-edge-delete-btn { width: 20px; height: 20px; border: 0px solid #ffff…" at bounding box center [471, 368] width 942 height 566
click at [481, 623] on icon at bounding box center [482, 622] width 7 height 3
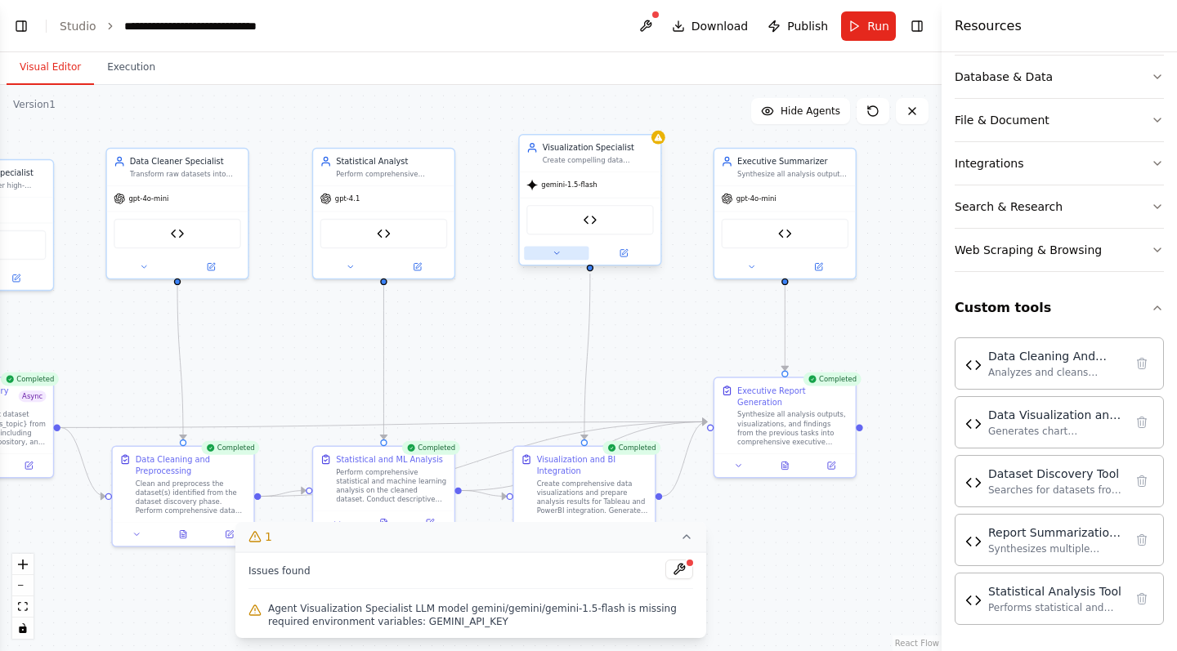
click at [560, 256] on icon at bounding box center [556, 252] width 9 height 9
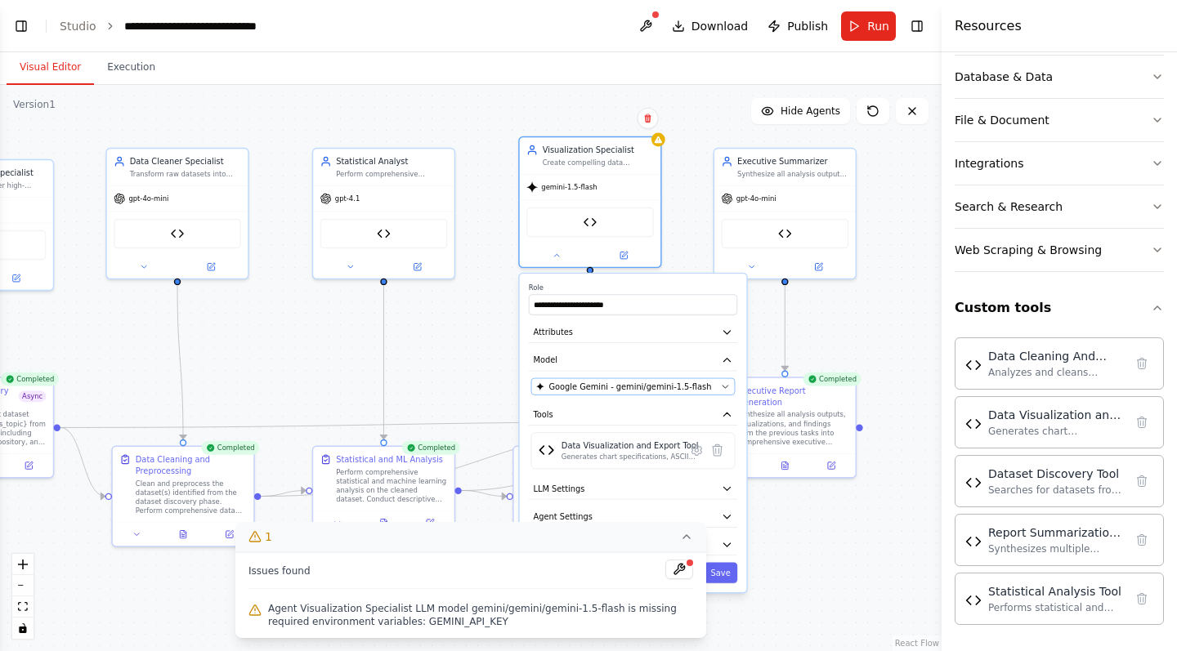
click at [624, 381] on button "Google Gemini - gemini/gemini-1.5-flash" at bounding box center [633, 386] width 204 height 17
